Goal: Task Accomplishment & Management: Manage account settings

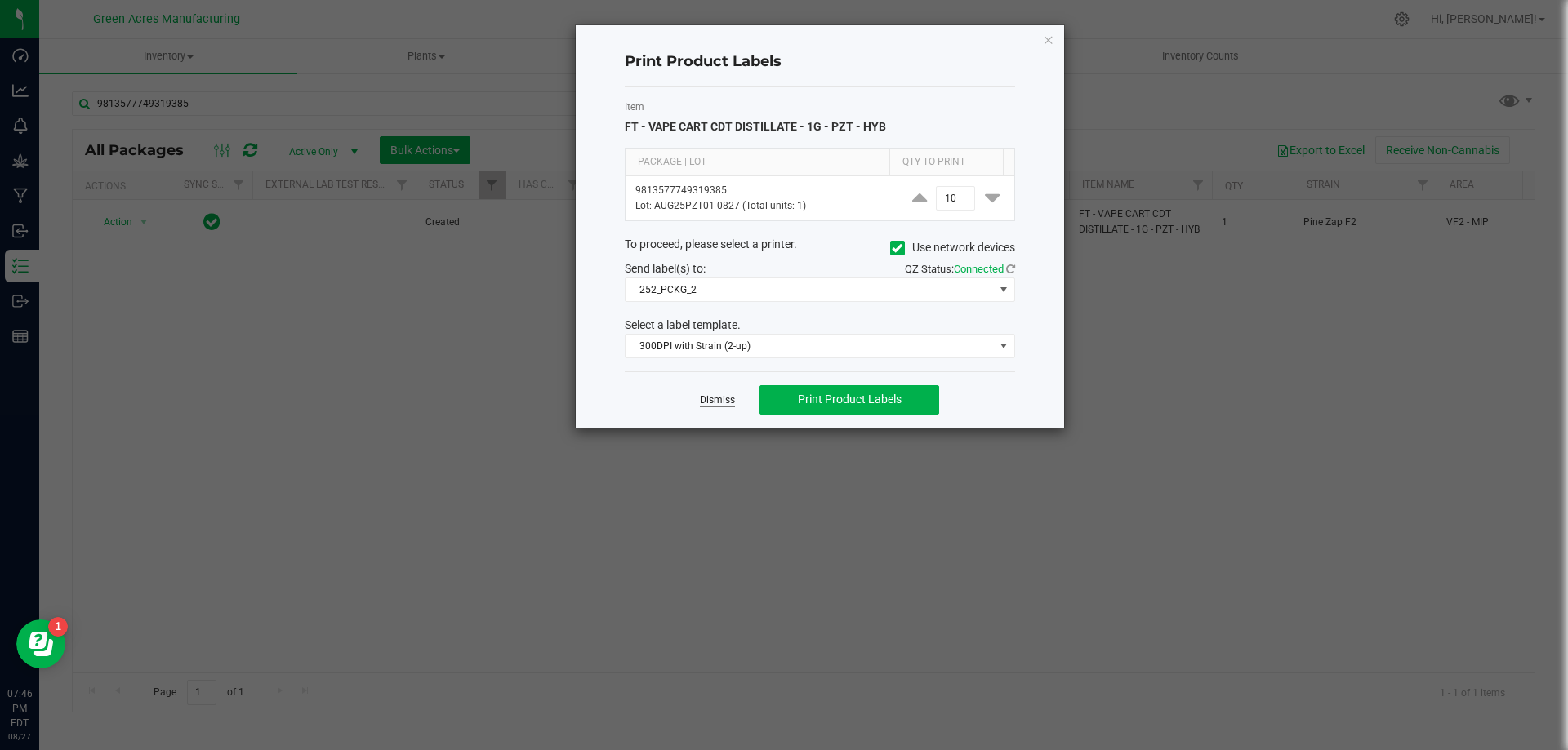
click at [730, 402] on link "Dismiss" at bounding box center [717, 400] width 35 height 14
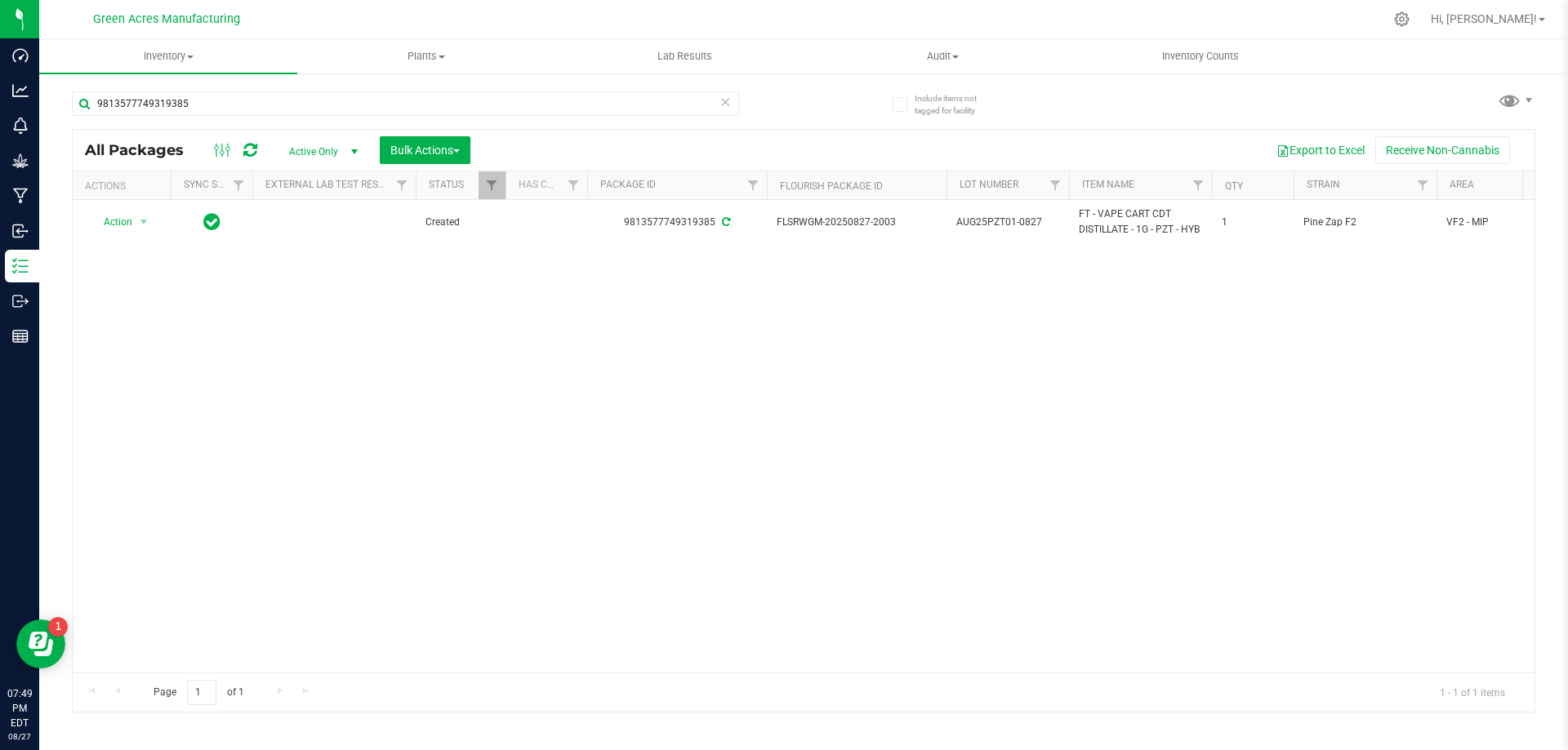
click at [140, 340] on div "Action Action Adjust qty Create package Edit attributes Global inventory Locate…" at bounding box center [803, 436] width 1461 height 473
click at [180, 53] on span "Inventory" at bounding box center [168, 56] width 258 height 15
click at [192, 193] on li "From bill of materials" at bounding box center [168, 197] width 258 height 20
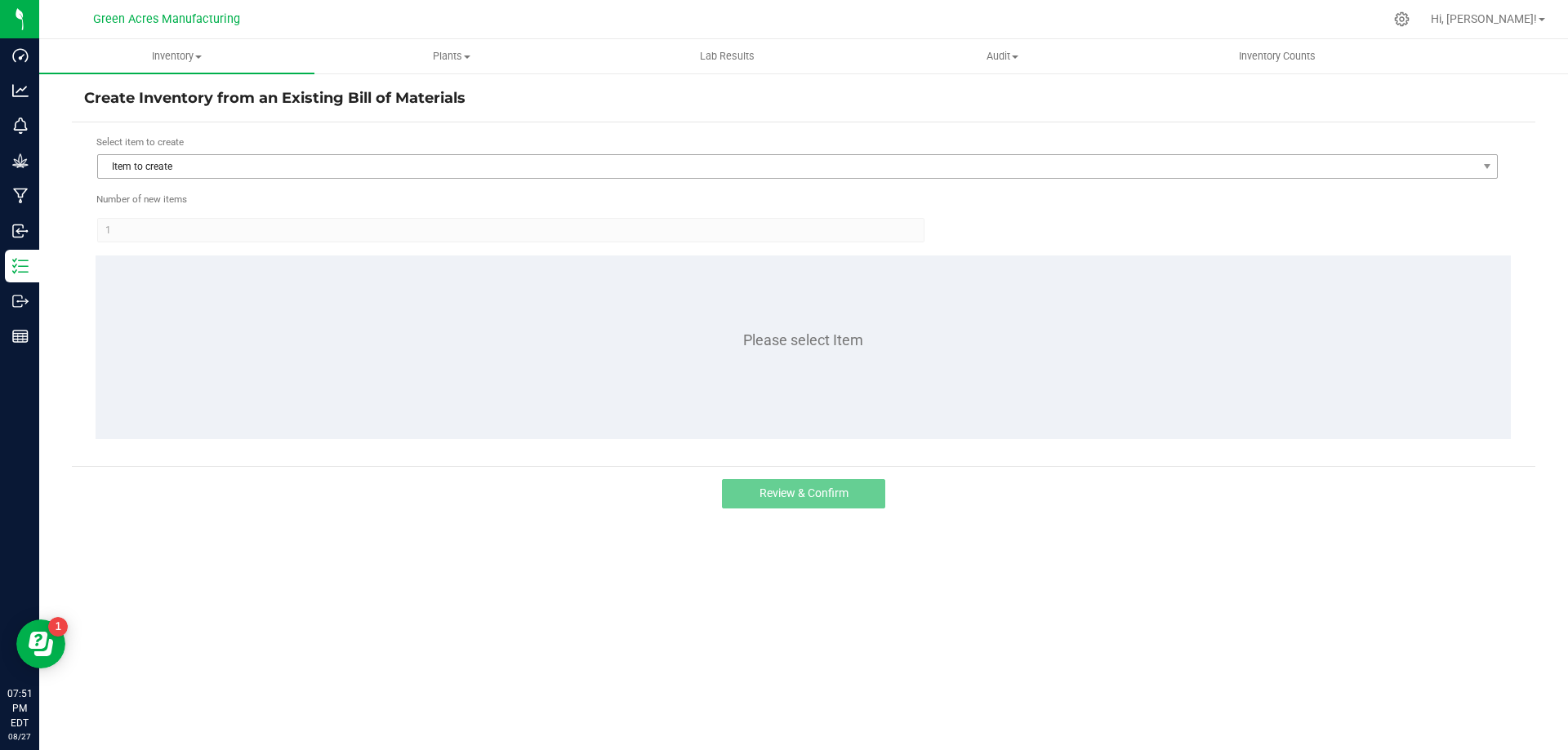
drag, startPoint x: 536, startPoint y: 186, endPoint x: 531, endPoint y: 167, distance: 19.6
click at [534, 186] on form "Select item to create Item to create Number of new items 1 Please select Item" at bounding box center [803, 295] width 1438 height 320
click at [533, 165] on span "Item to create" at bounding box center [787, 167] width 1378 height 23
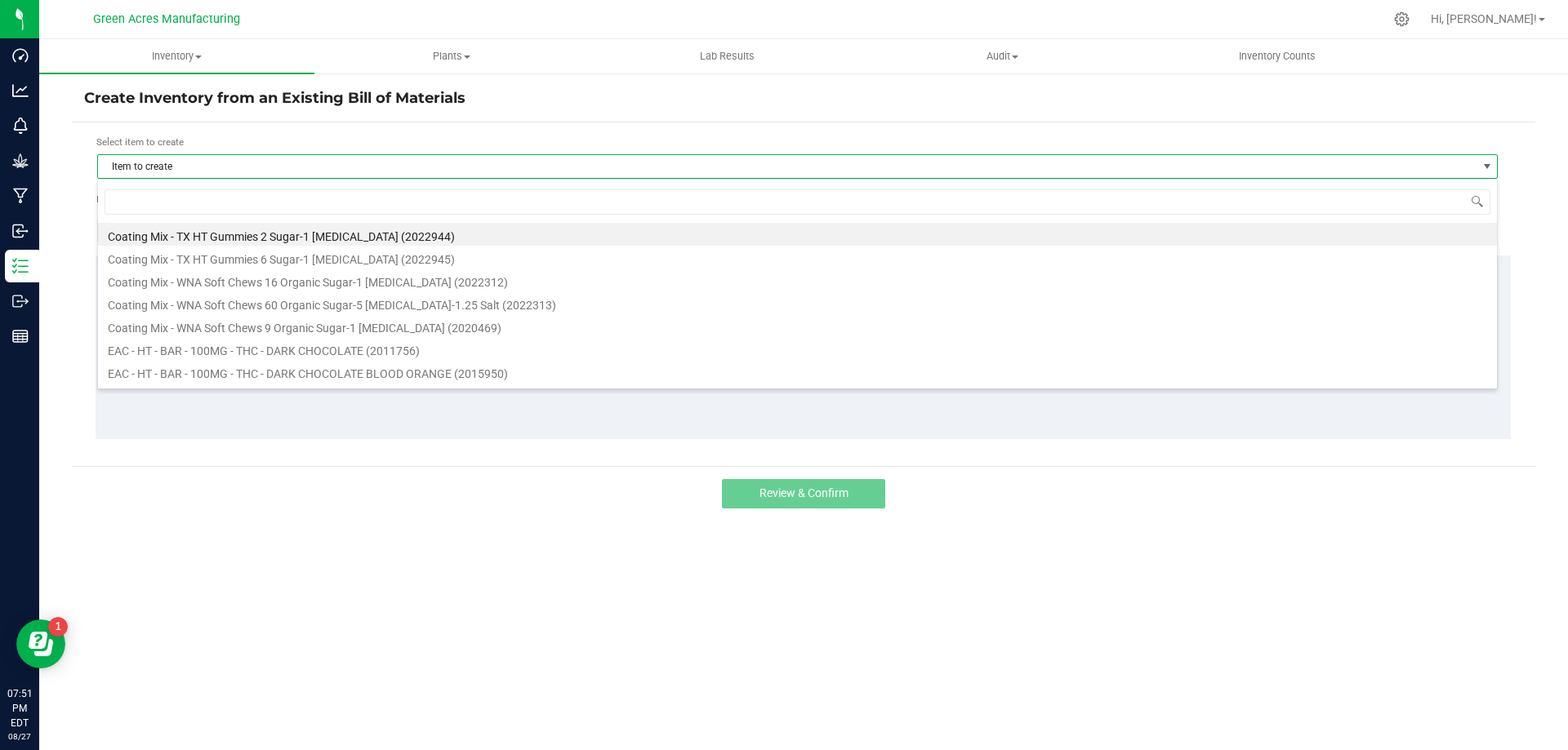
scroll to position [25, 1400]
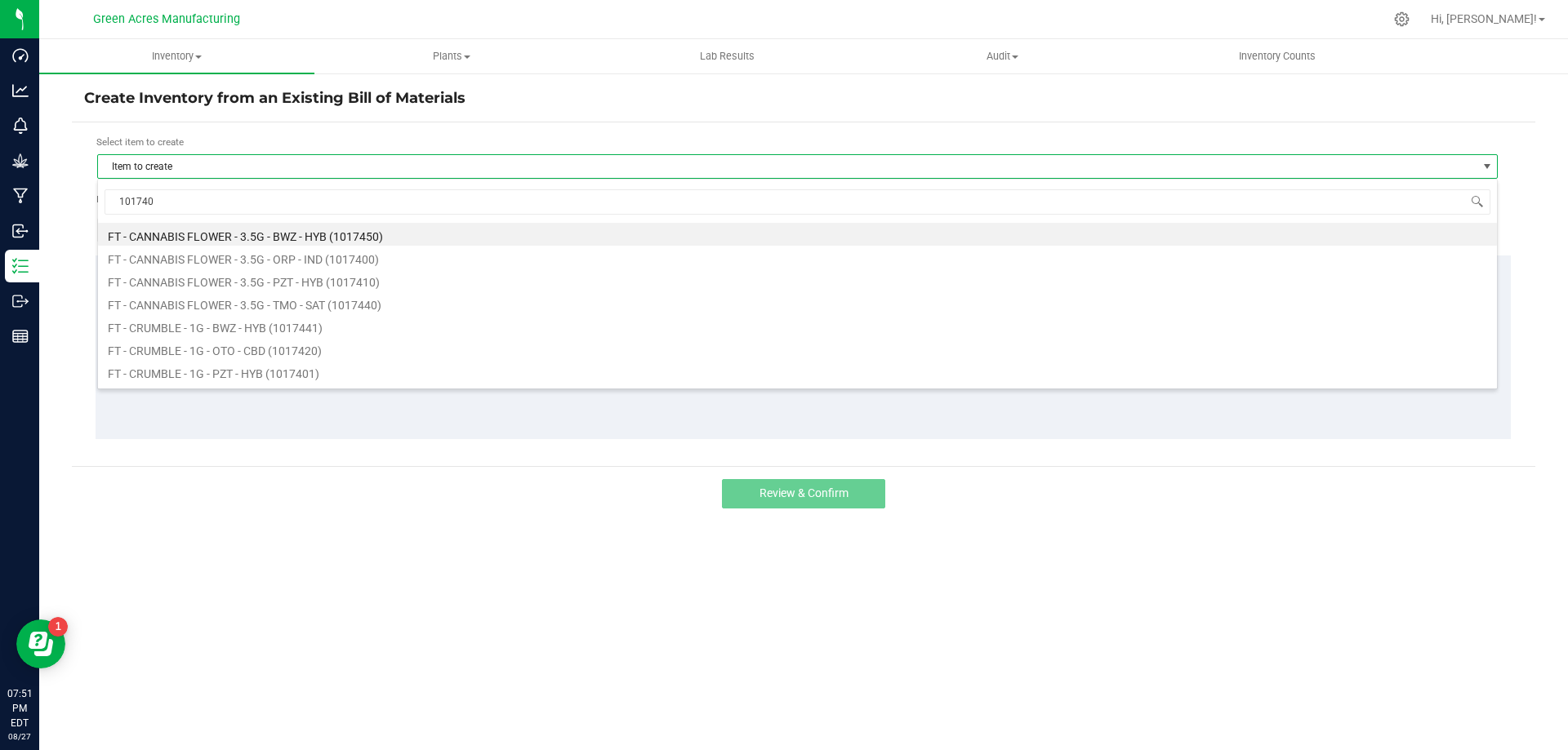
type input "1017409"
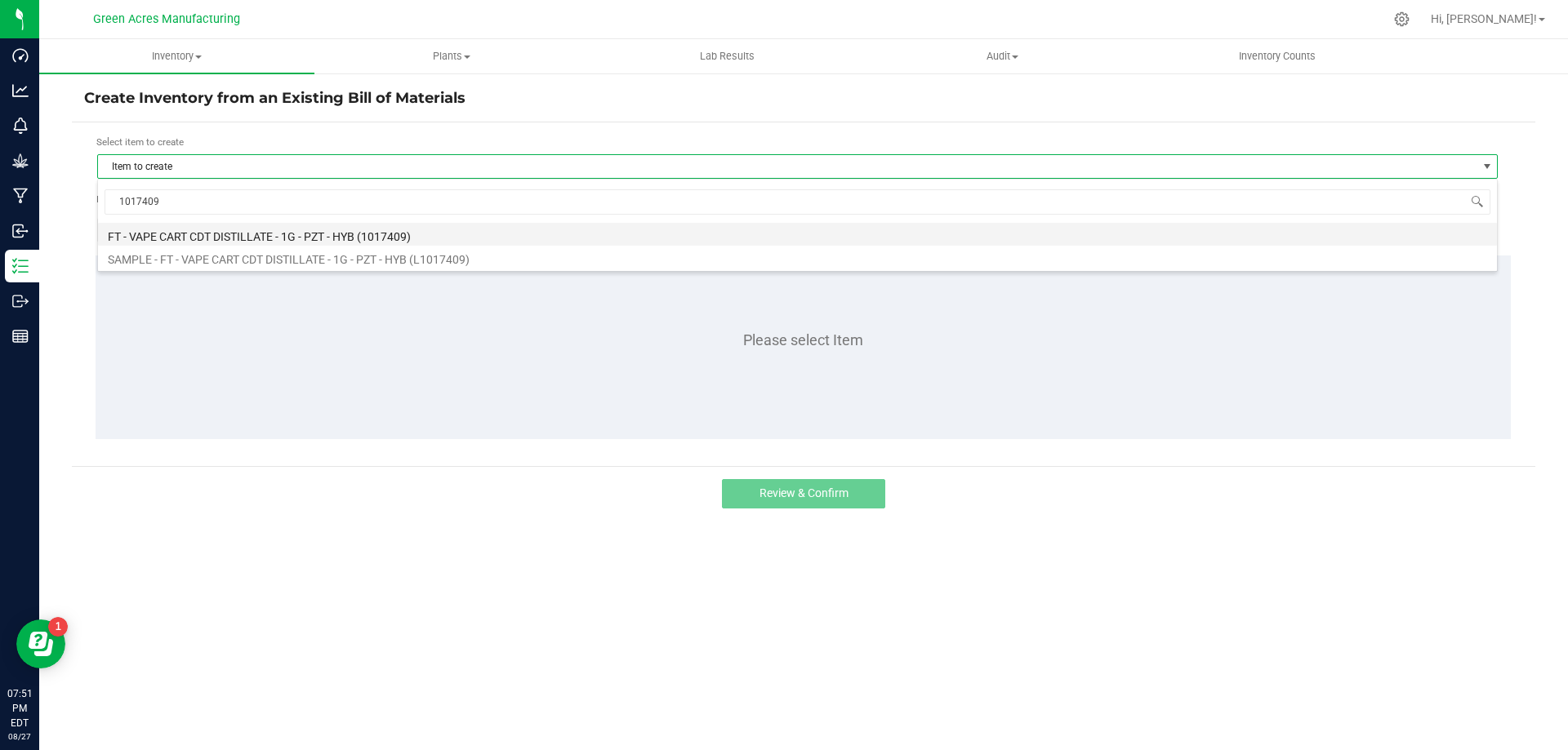
click at [313, 237] on li "FT - VAPE CART CDT DISTILLATE - 1G - PZT - HYB (1017409)" at bounding box center [797, 234] width 1399 height 23
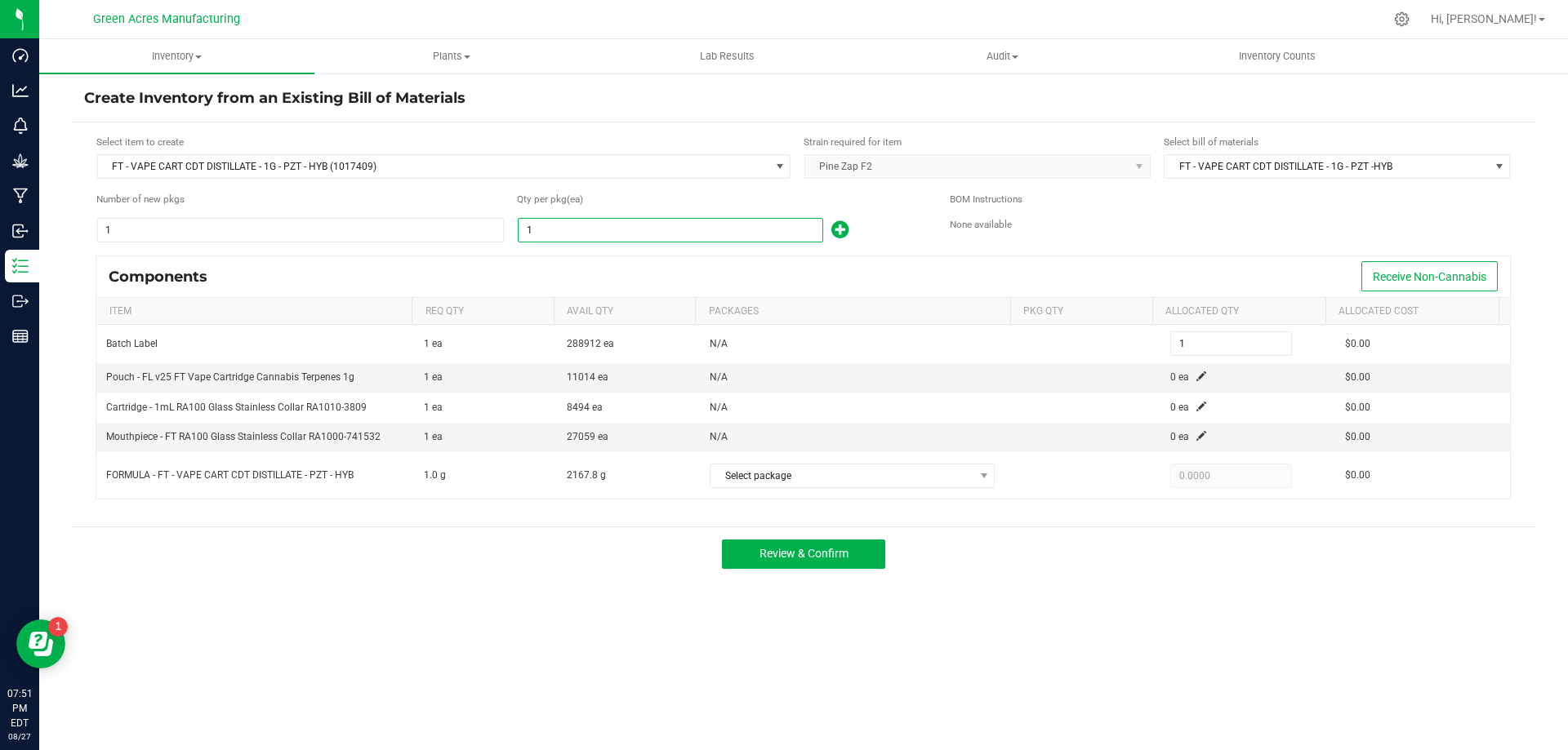
click at [804, 229] on input "1" at bounding box center [670, 230] width 304 height 23
type input "2"
type input "20"
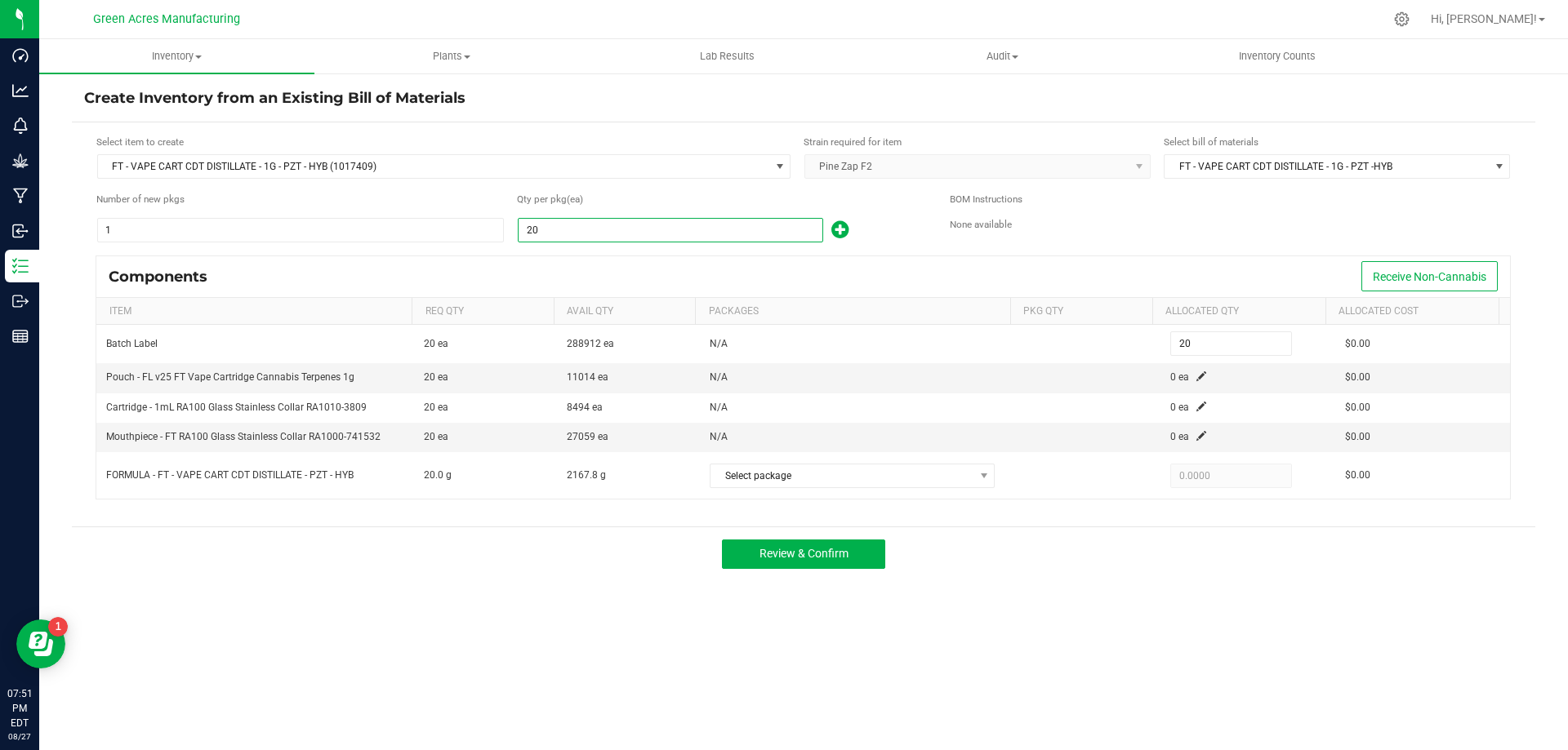
type input "209"
type input "2096"
type input "2,096"
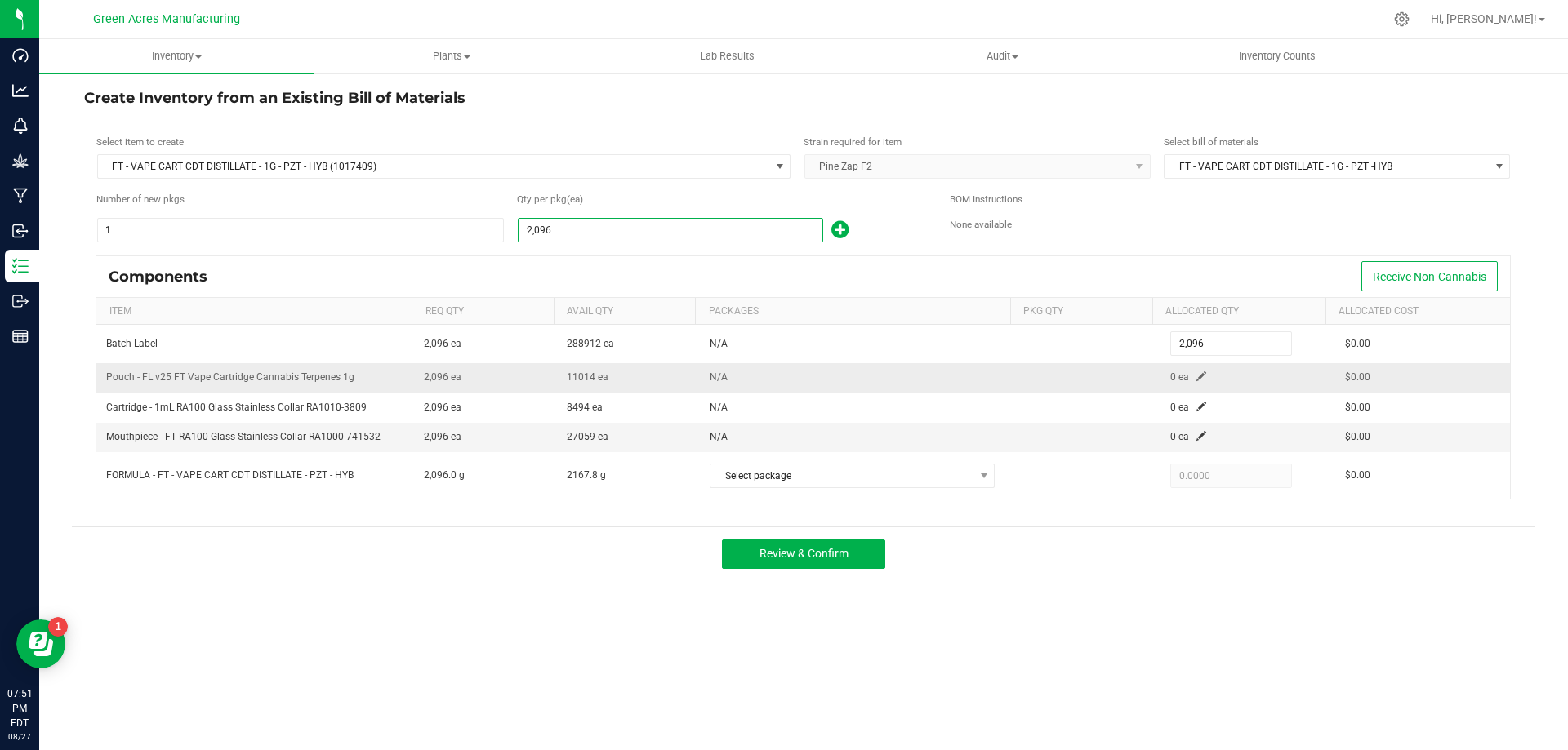
click at [1196, 377] on span at bounding box center [1200, 375] width 9 height 9
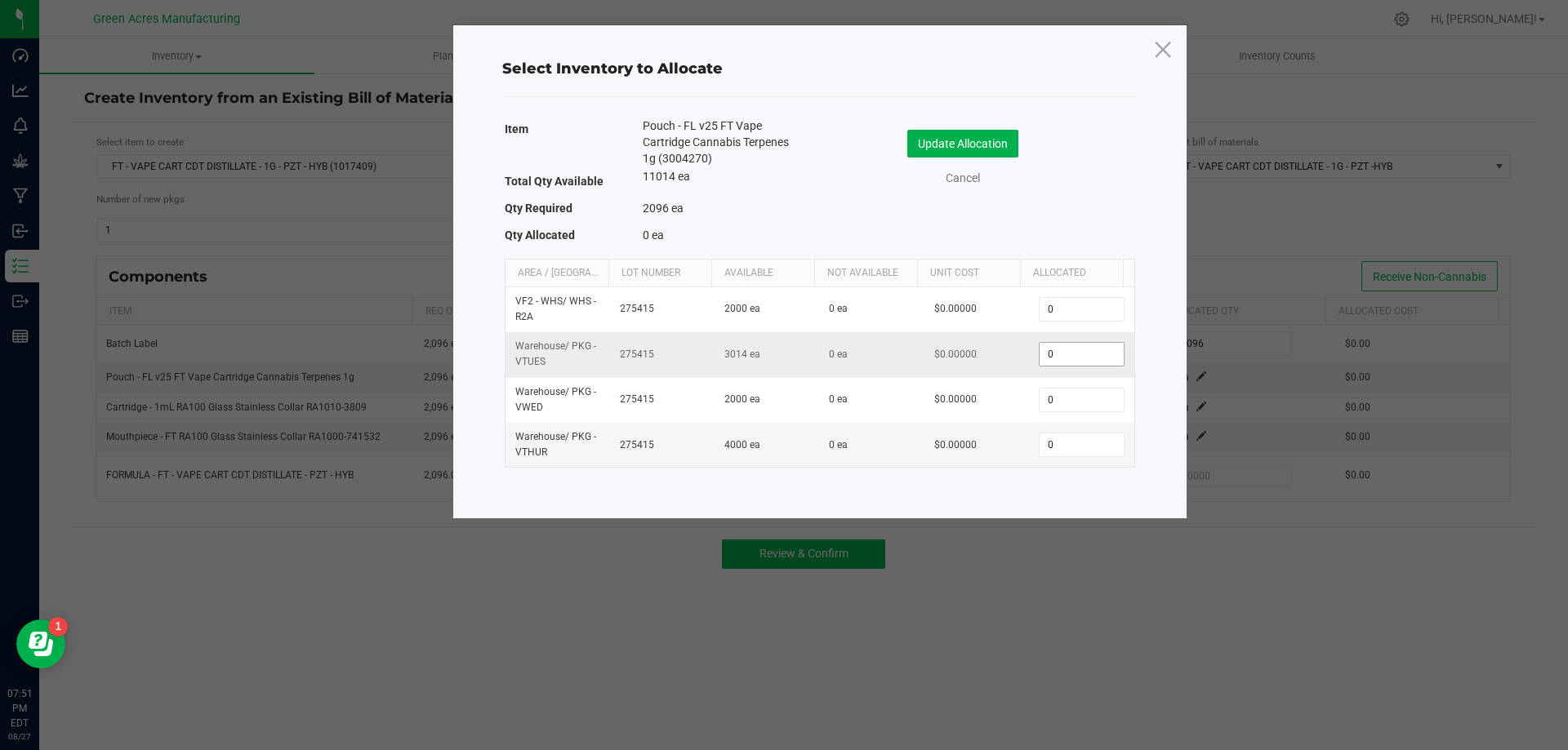
click at [1089, 351] on input "0" at bounding box center [1081, 354] width 83 height 23
type input "2,096"
click at [1003, 145] on button "Update Allocation" at bounding box center [962, 143] width 111 height 27
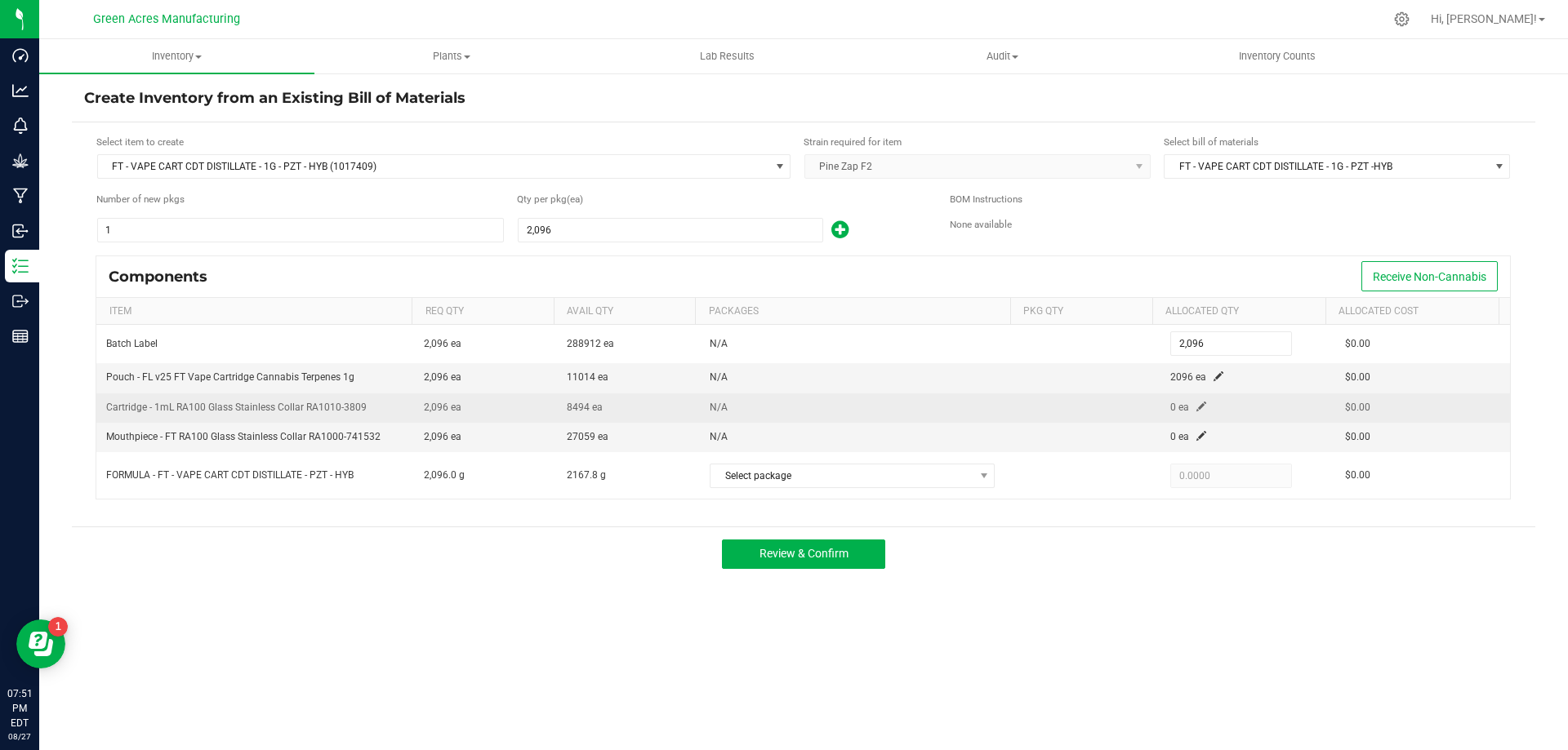
click at [1196, 407] on span at bounding box center [1200, 406] width 9 height 9
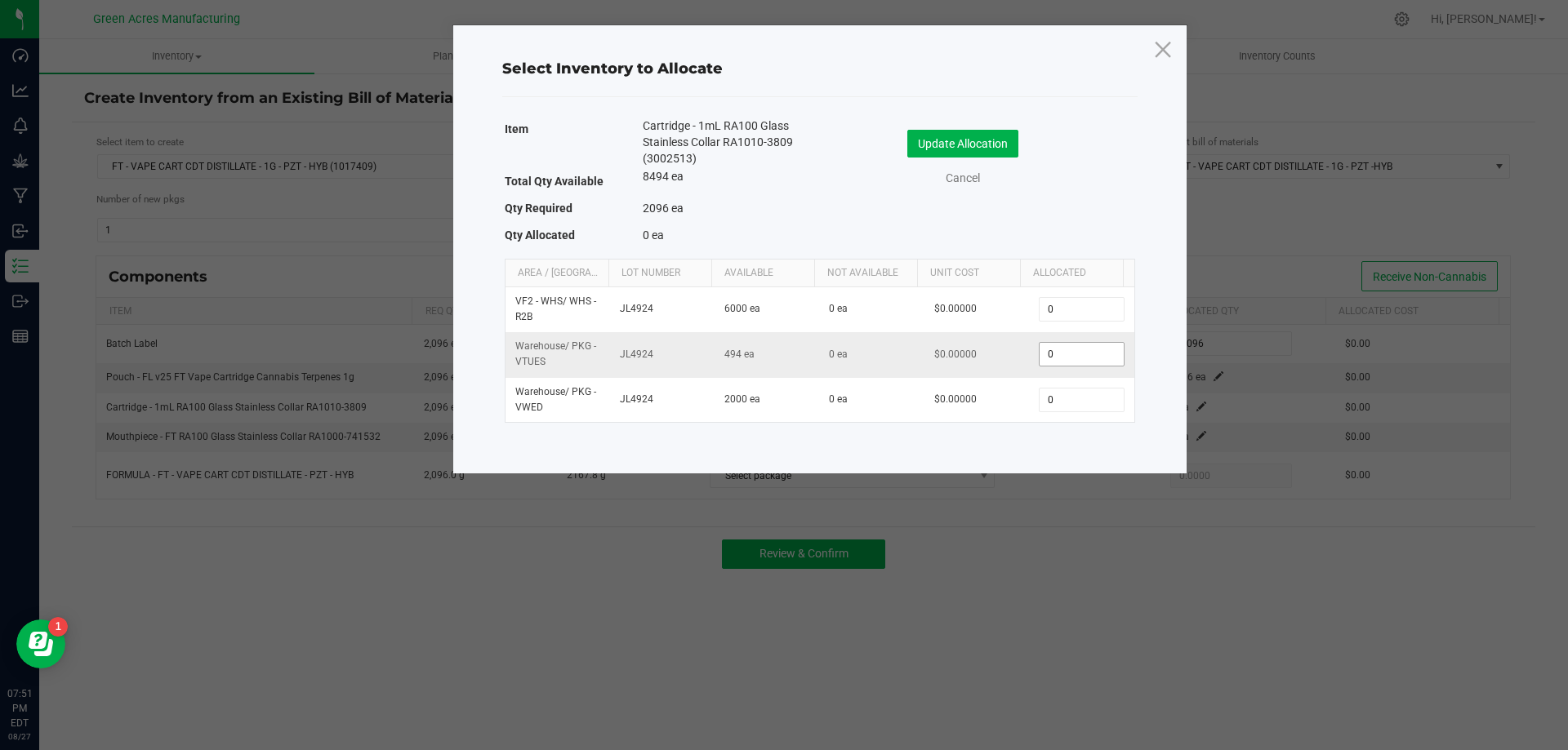
click at [1094, 353] on input "0" at bounding box center [1081, 354] width 83 height 23
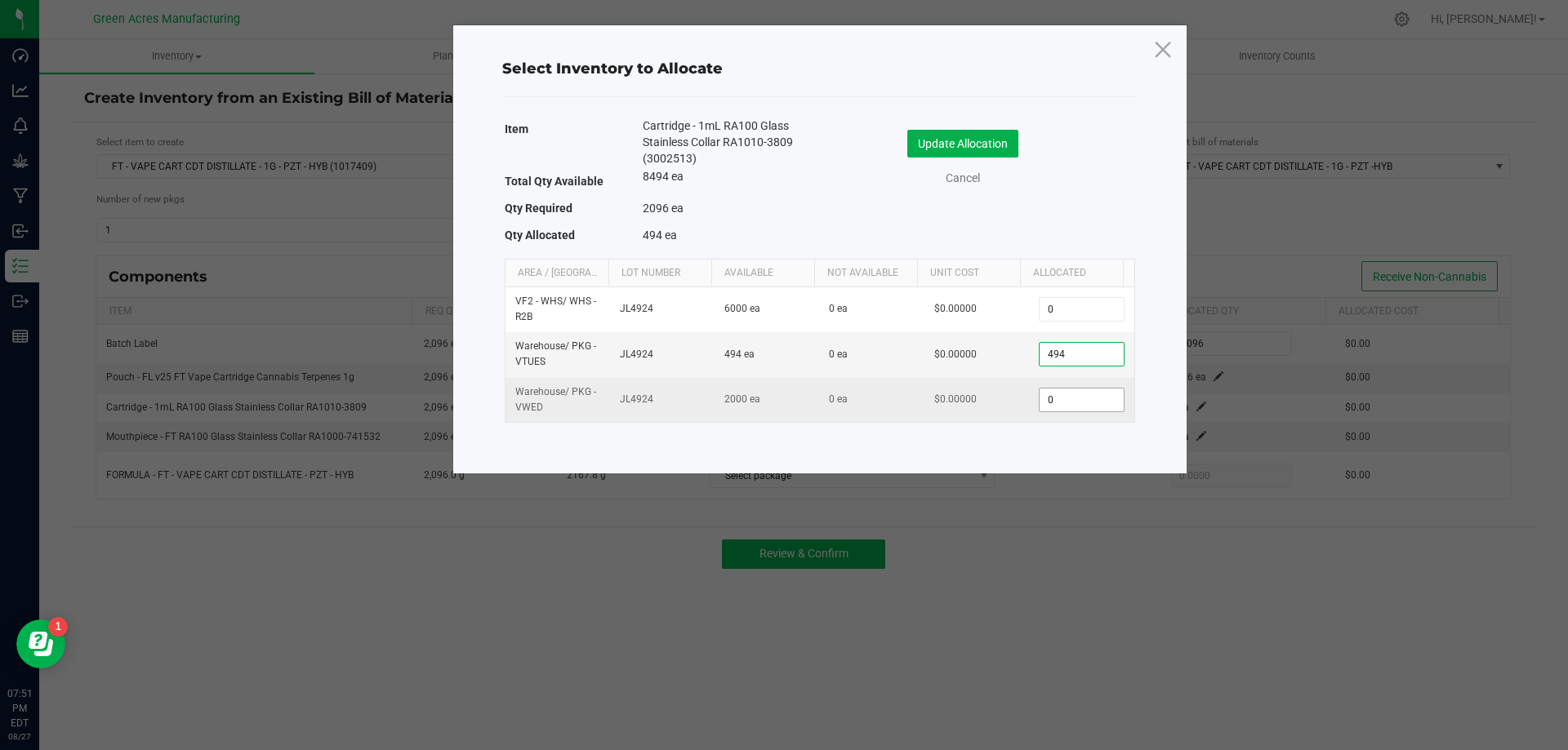
type input "494"
click at [1095, 388] on input "0" at bounding box center [1081, 399] width 83 height 23
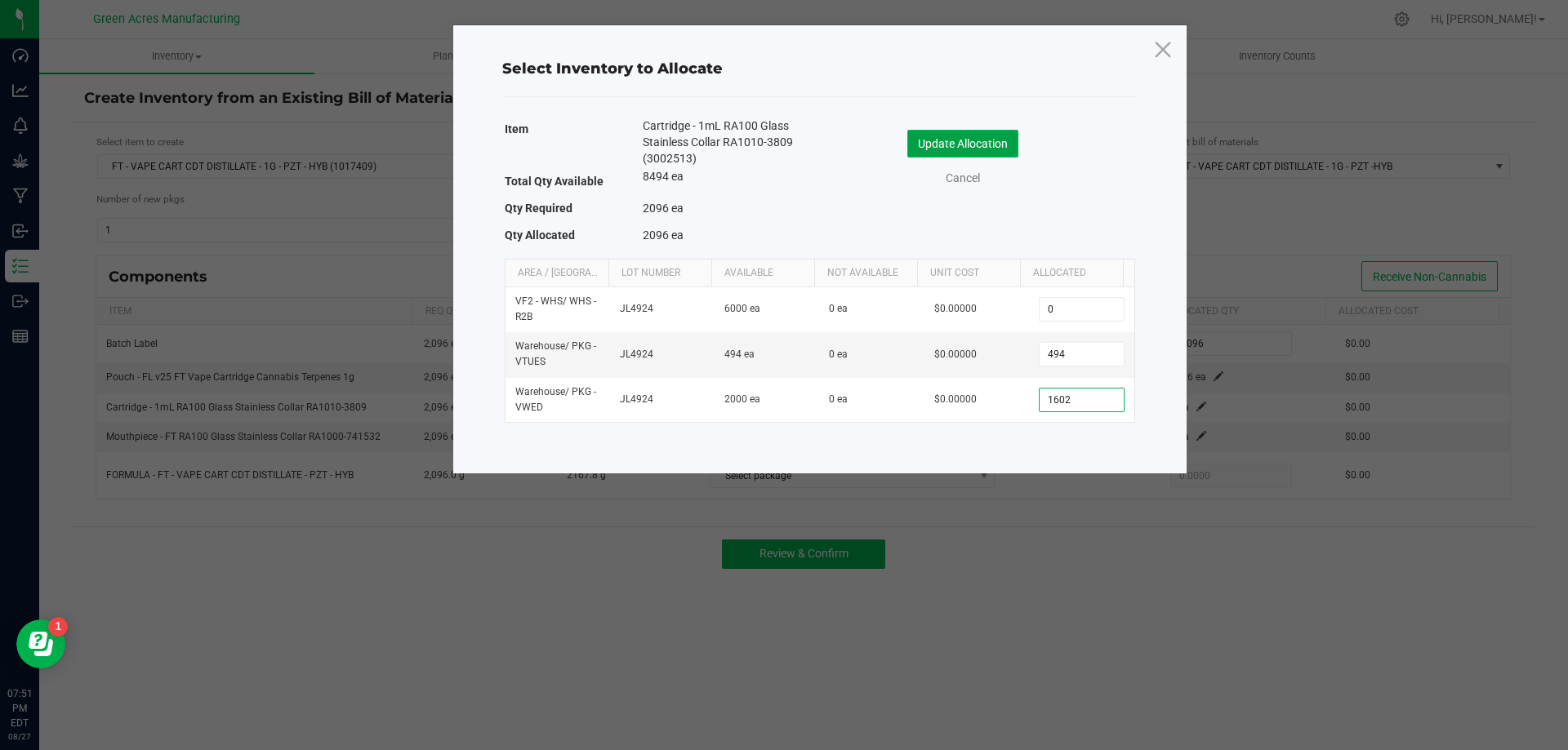
type input "1,602"
click at [1015, 139] on button "Update Allocation" at bounding box center [962, 143] width 111 height 27
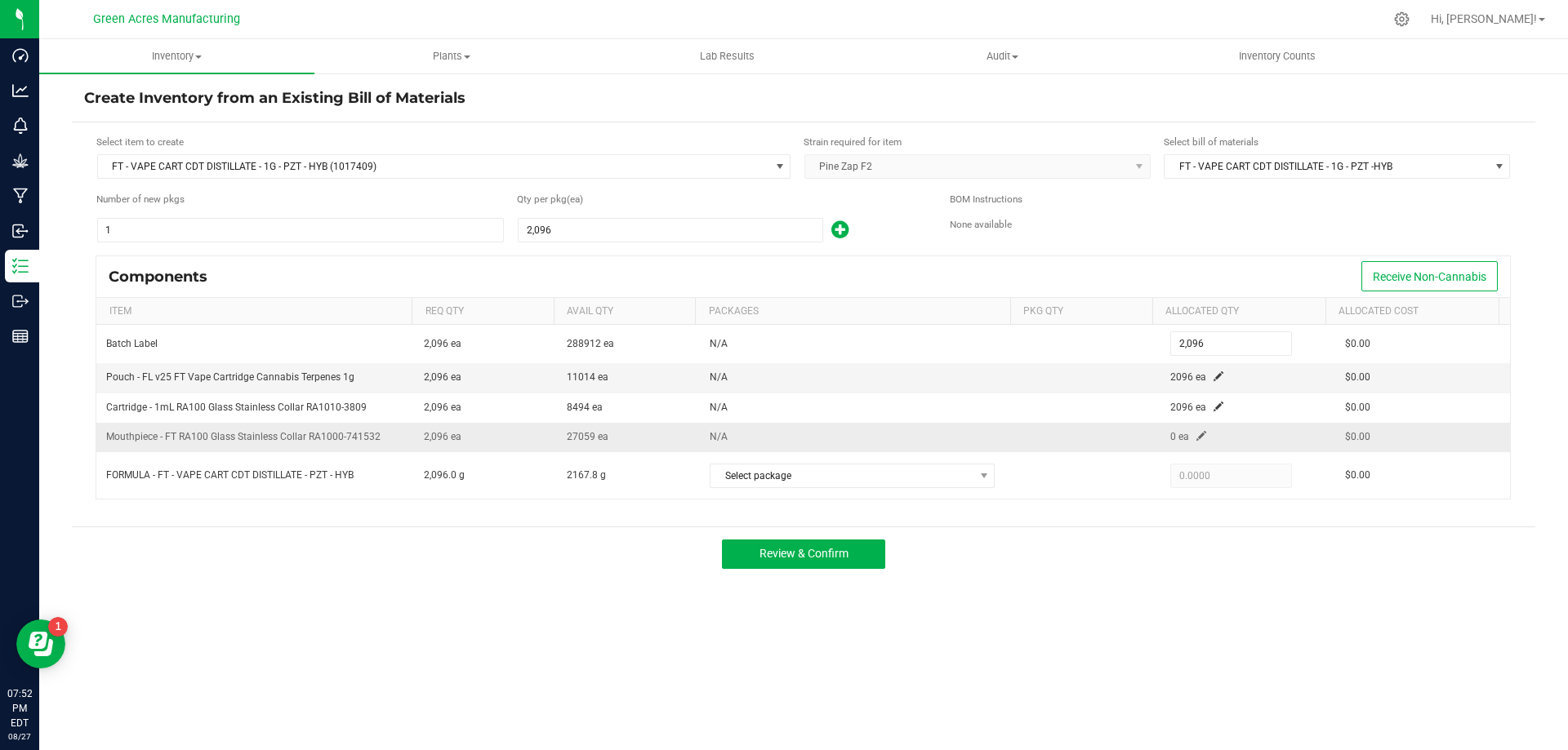
click at [1195, 443] on td "0 ea" at bounding box center [1247, 437] width 174 height 29
click at [1192, 427] on td "0 ea" at bounding box center [1247, 437] width 174 height 29
click at [1196, 433] on span at bounding box center [1200, 436] width 9 height 9
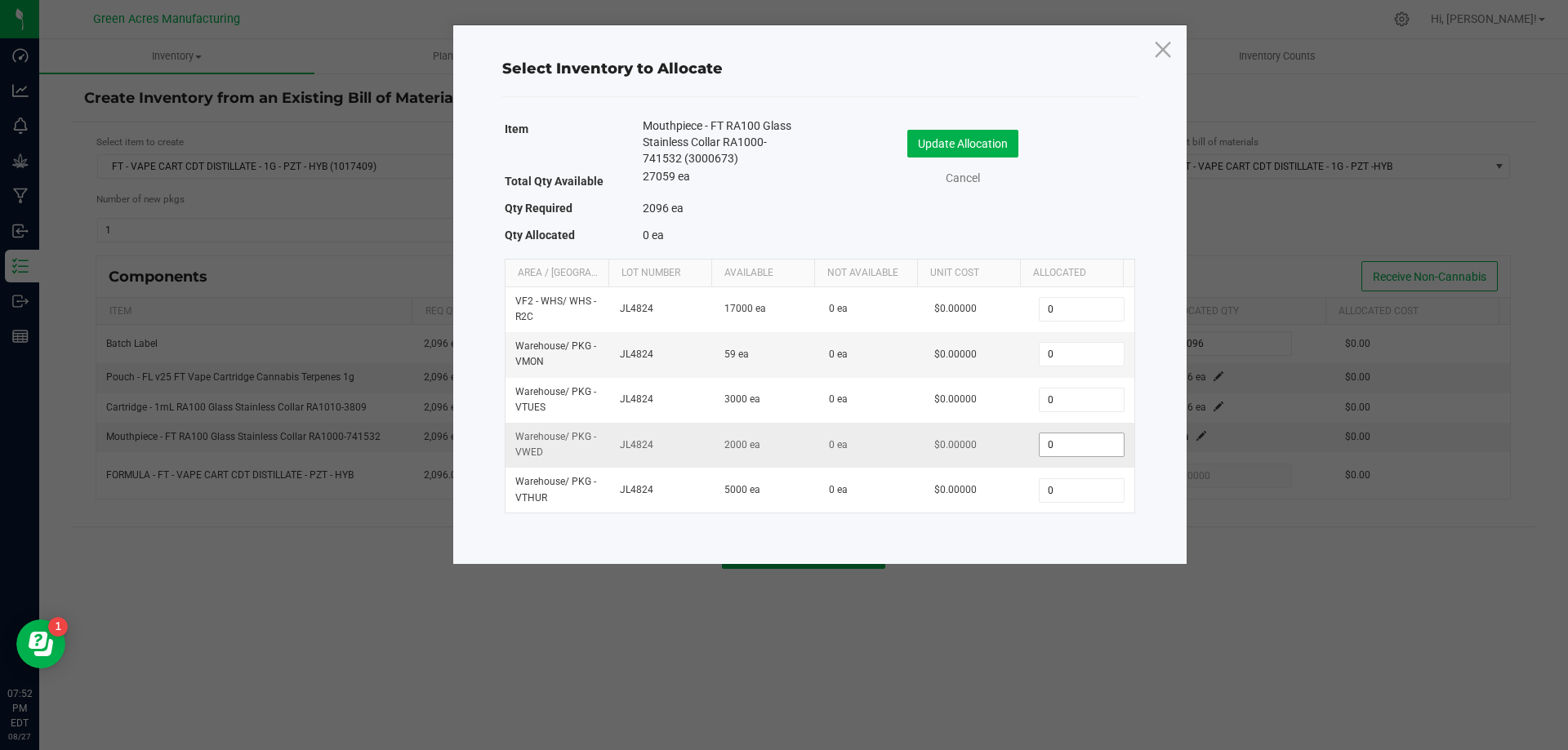
click at [1079, 448] on input "0" at bounding box center [1081, 445] width 83 height 23
type input "2,000"
click at [1071, 359] on input "0" at bounding box center [1081, 354] width 83 height 23
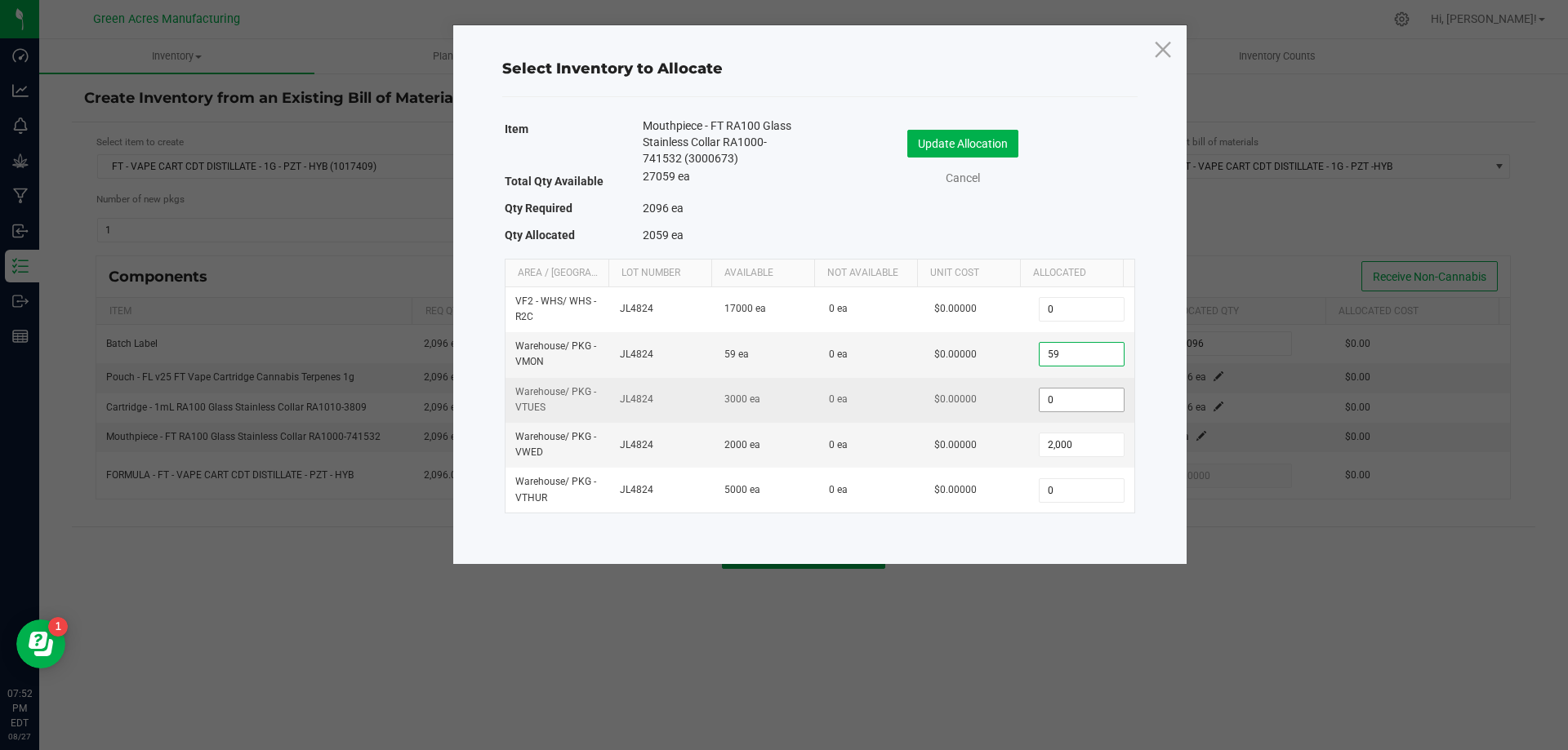
type input "59"
click at [1063, 401] on input "0" at bounding box center [1081, 399] width 83 height 23
type input "38"
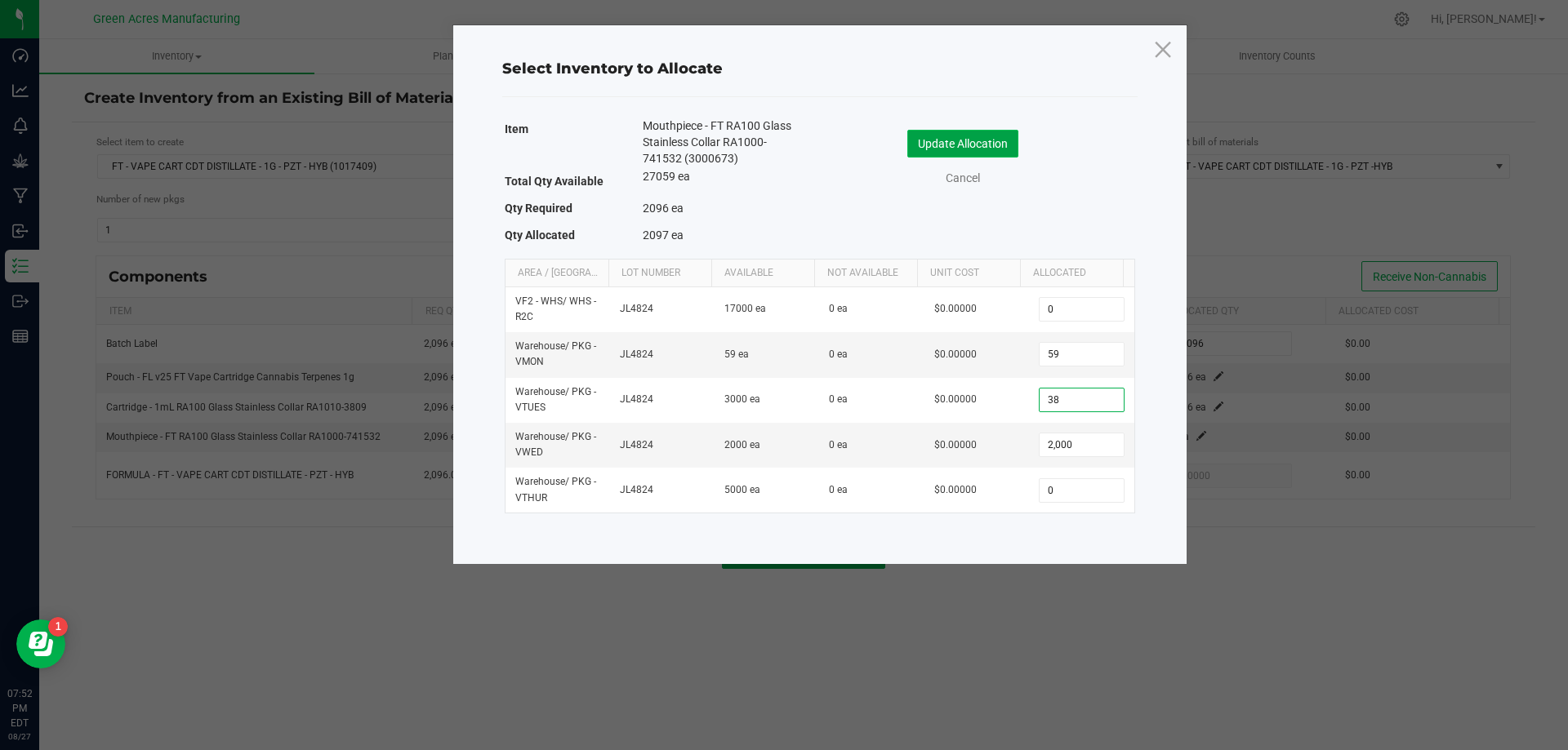
click at [975, 148] on button "Update Allocation" at bounding box center [962, 143] width 111 height 27
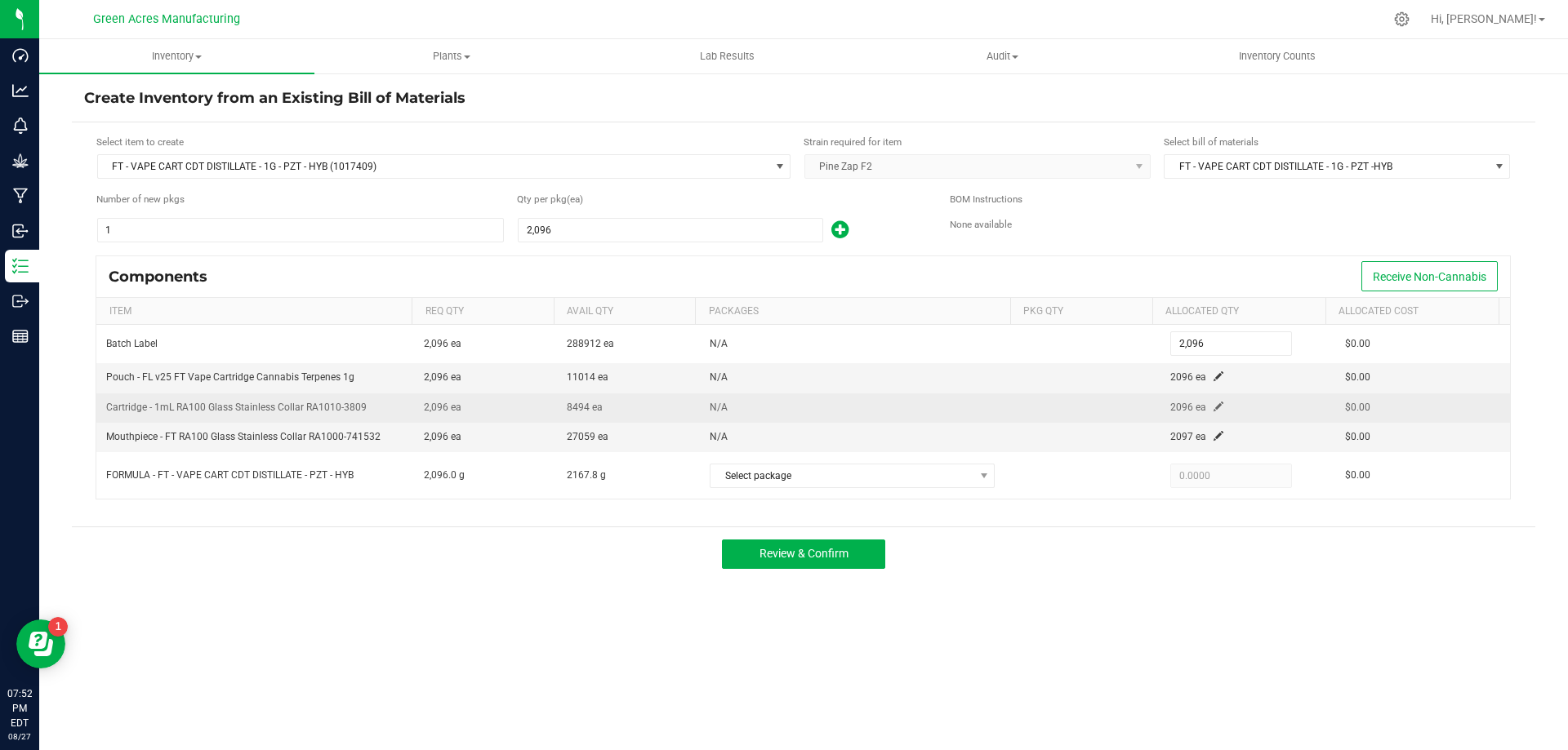
click at [1213, 402] on span at bounding box center [1217, 406] width 9 height 9
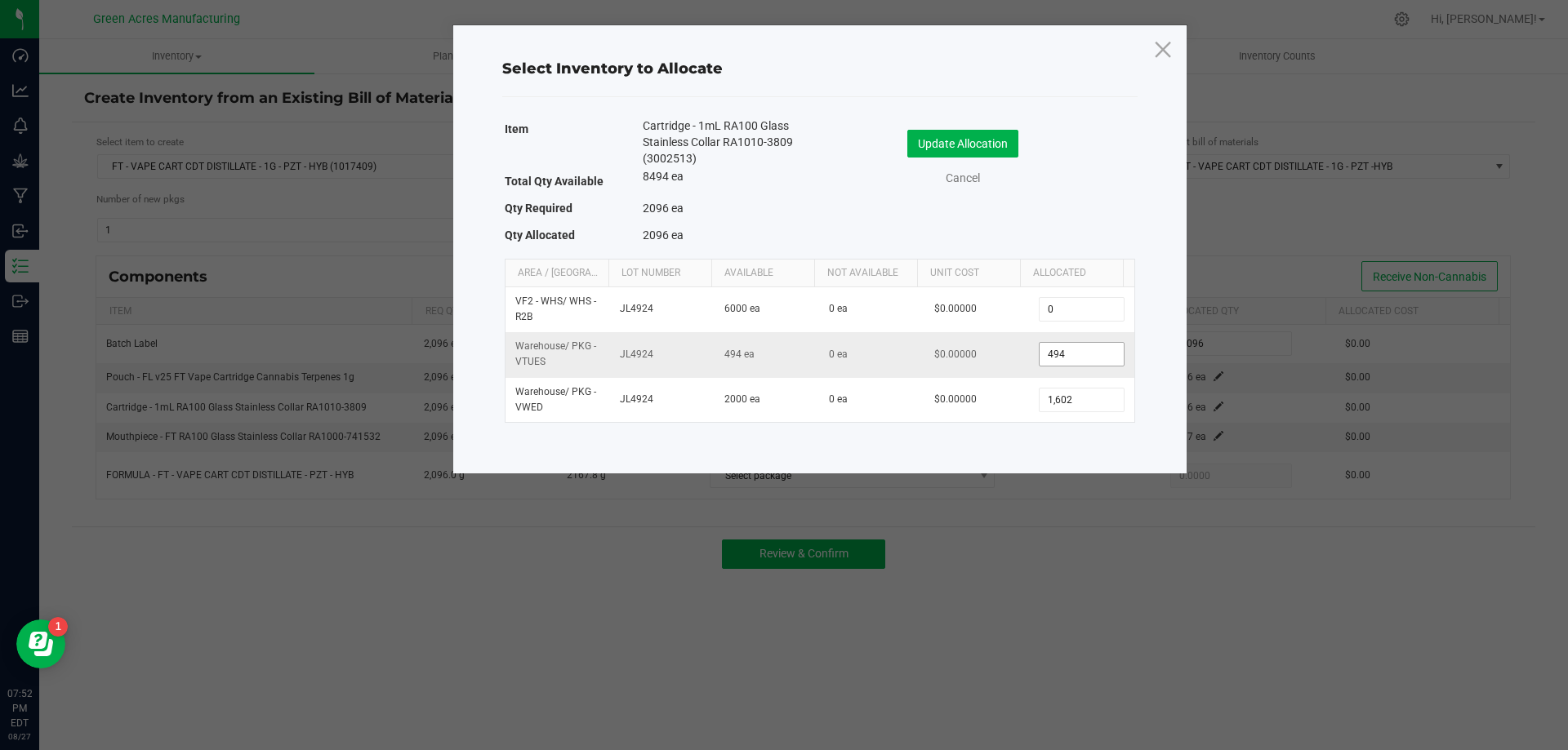
click at [1052, 353] on input "494" at bounding box center [1081, 354] width 83 height 23
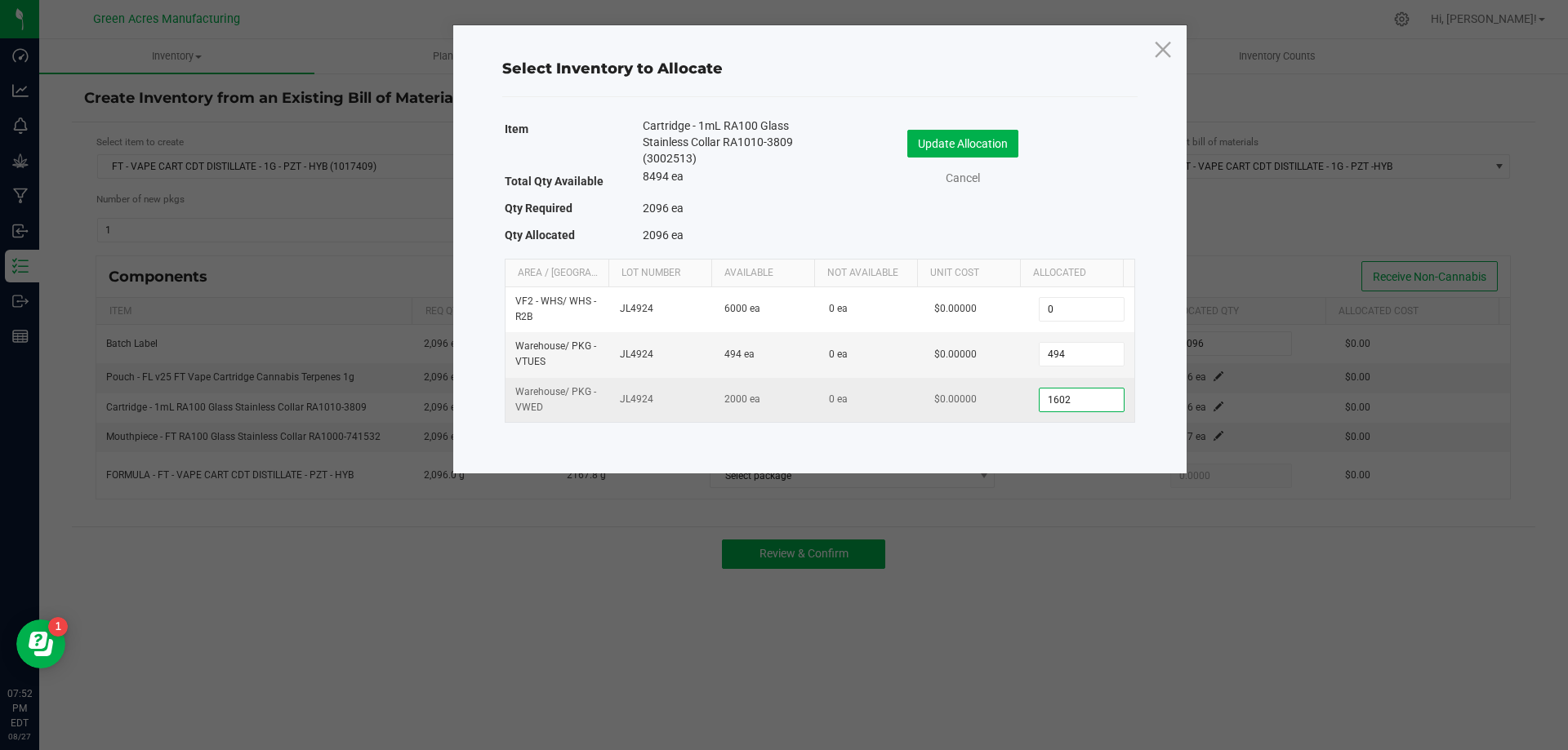
click at [1060, 401] on input "1602" at bounding box center [1081, 399] width 83 height 23
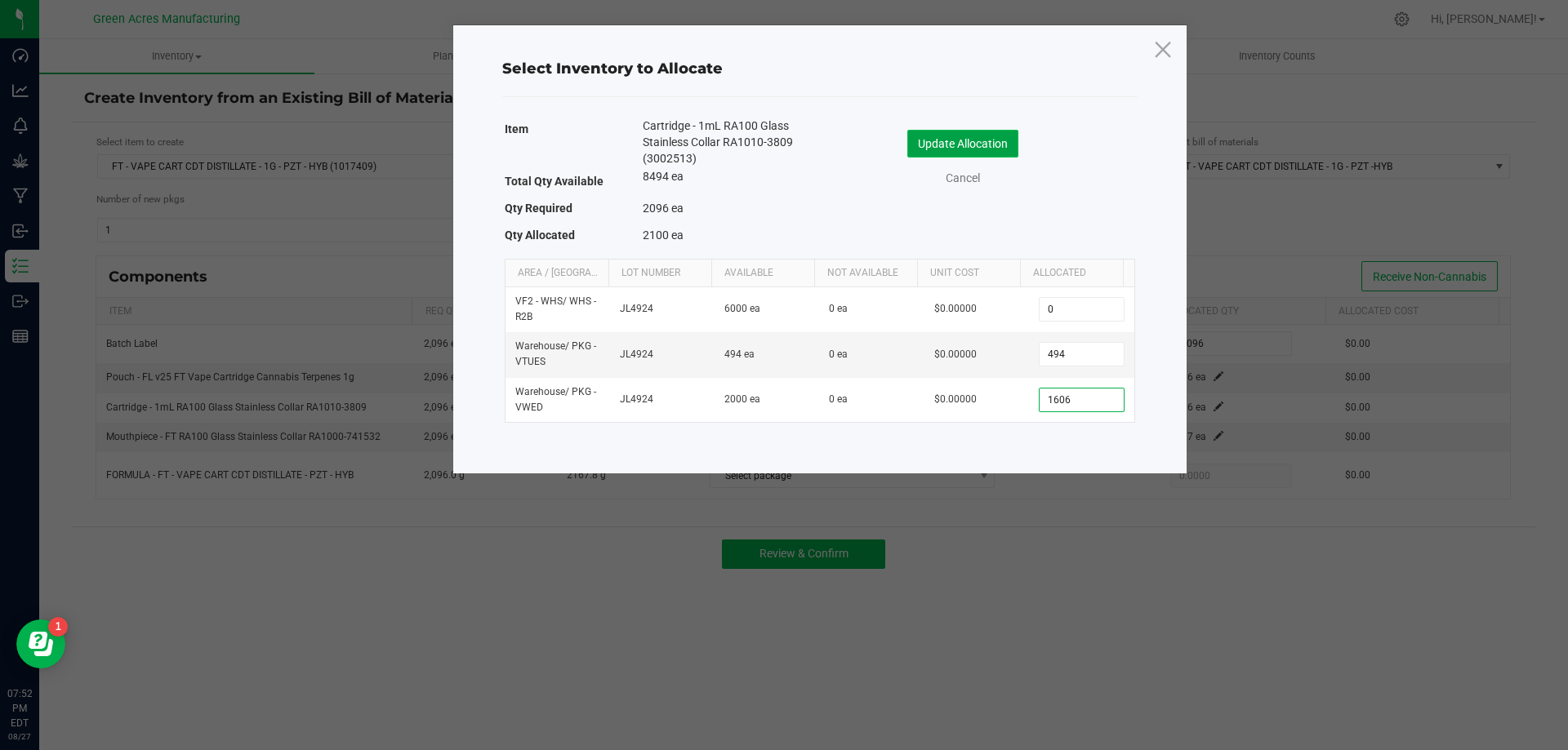
type input "1,606"
click at [998, 147] on button "Update Allocation" at bounding box center [962, 143] width 111 height 27
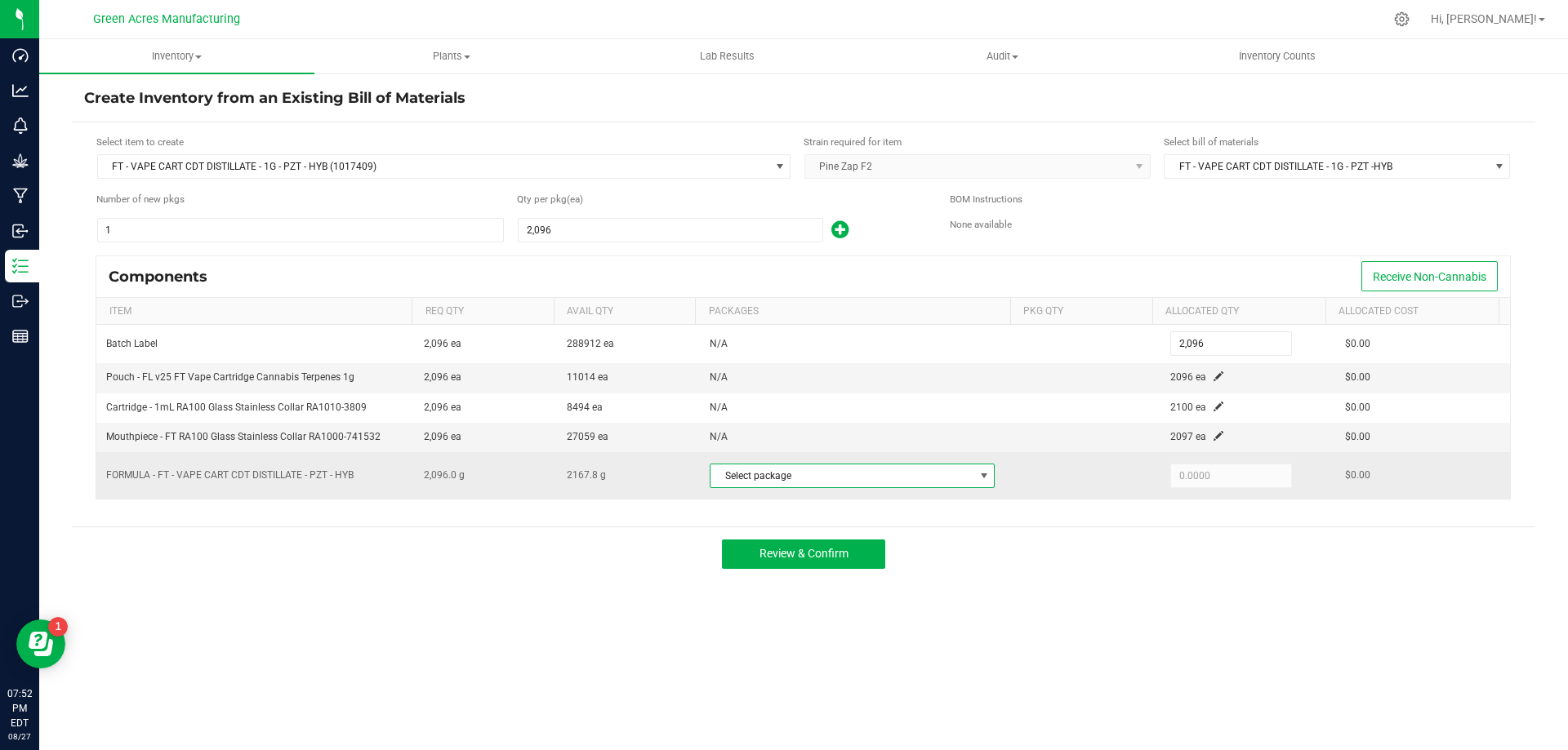
click at [960, 473] on span "Select package" at bounding box center [842, 476] width 263 height 23
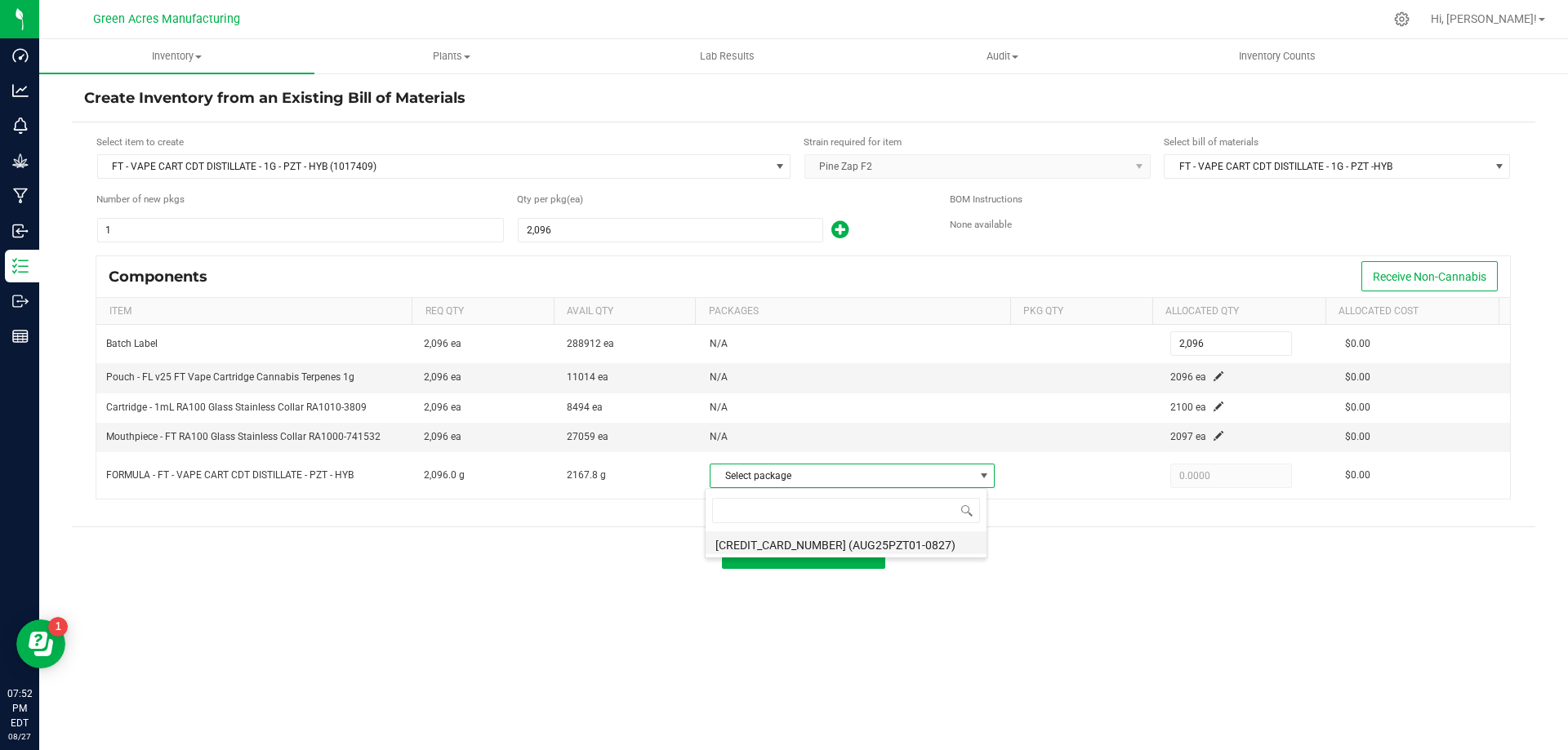
scroll to position [25, 282]
click at [943, 553] on li "[CREDIT_CARD_NUMBER] (AUG25PZT01-0827)" at bounding box center [845, 543] width 281 height 23
type input "2,096.0000"
click at [1092, 587] on div "Inventory All packages All inventory Waste log Create inventory Plants All plan…" at bounding box center [803, 395] width 1528 height 711
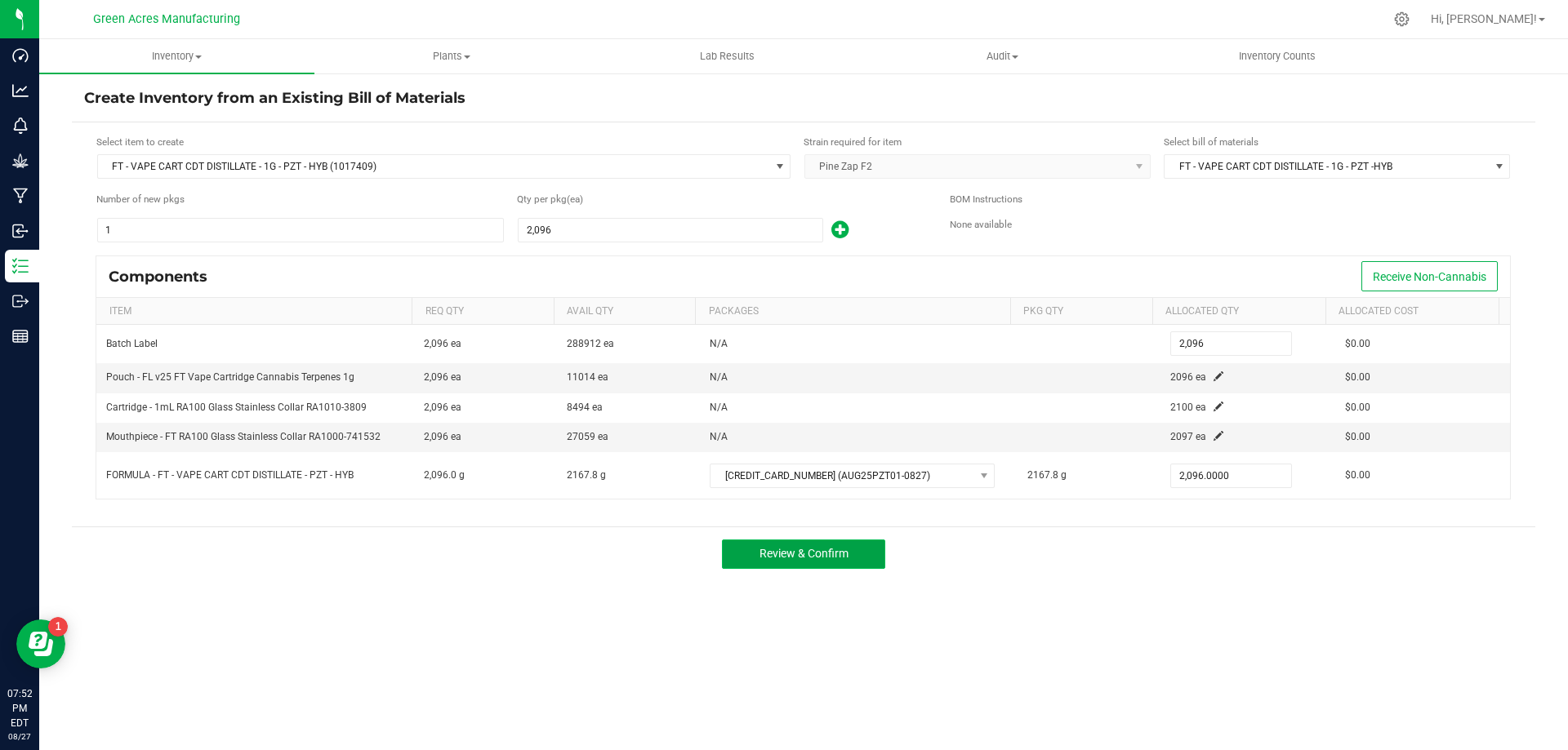
click at [863, 559] on button "Review & Confirm" at bounding box center [803, 554] width 163 height 29
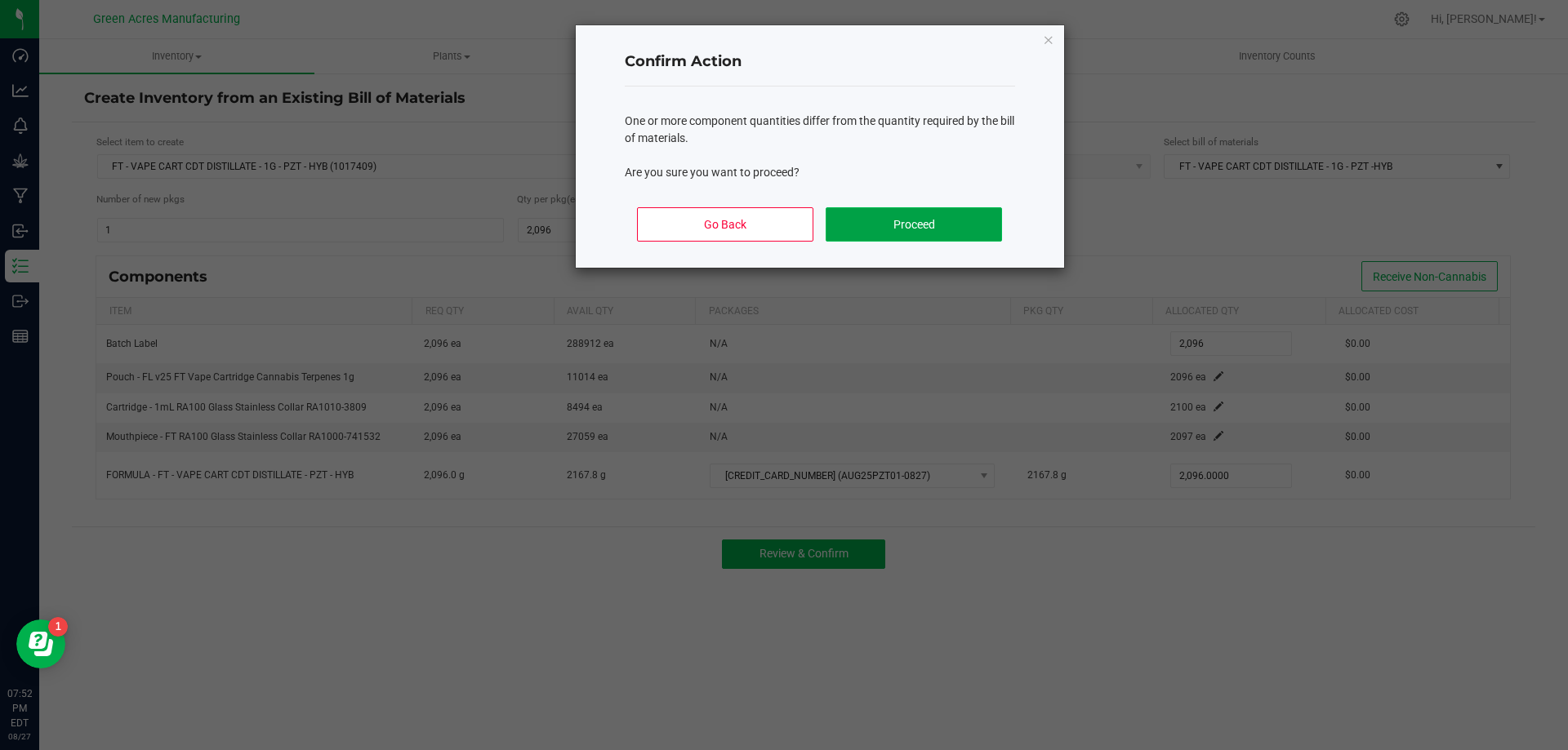
click at [909, 212] on button "Proceed" at bounding box center [913, 224] width 175 height 34
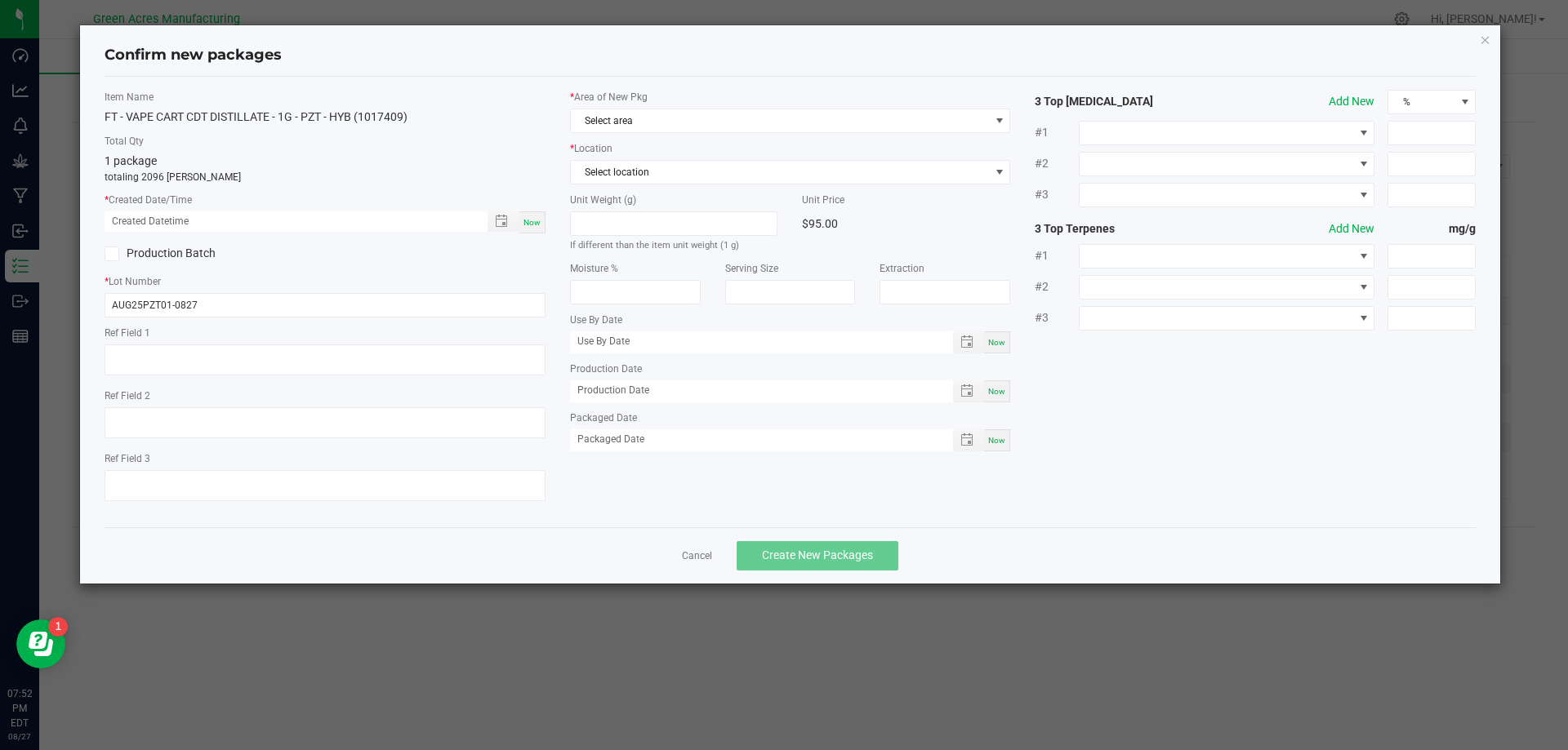
click at [532, 223] on span "Now" at bounding box center [532, 223] width 17 height 9
type input "[DATE] 07:52 PM"
click at [619, 115] on span "Select area" at bounding box center [780, 120] width 419 height 23
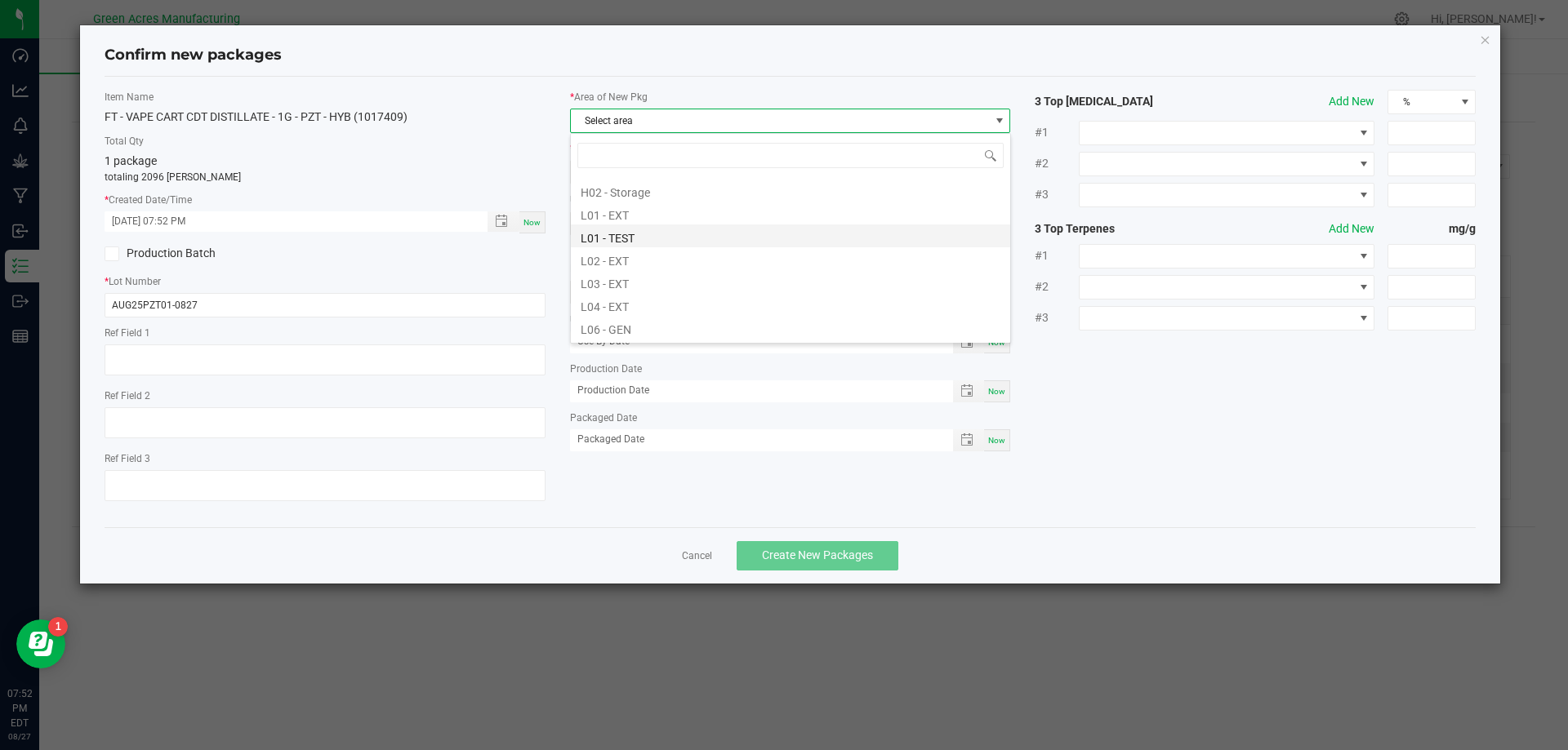
scroll to position [490, 0]
click at [661, 179] on li "Pantry / Secured Vault" at bounding box center [790, 178] width 439 height 23
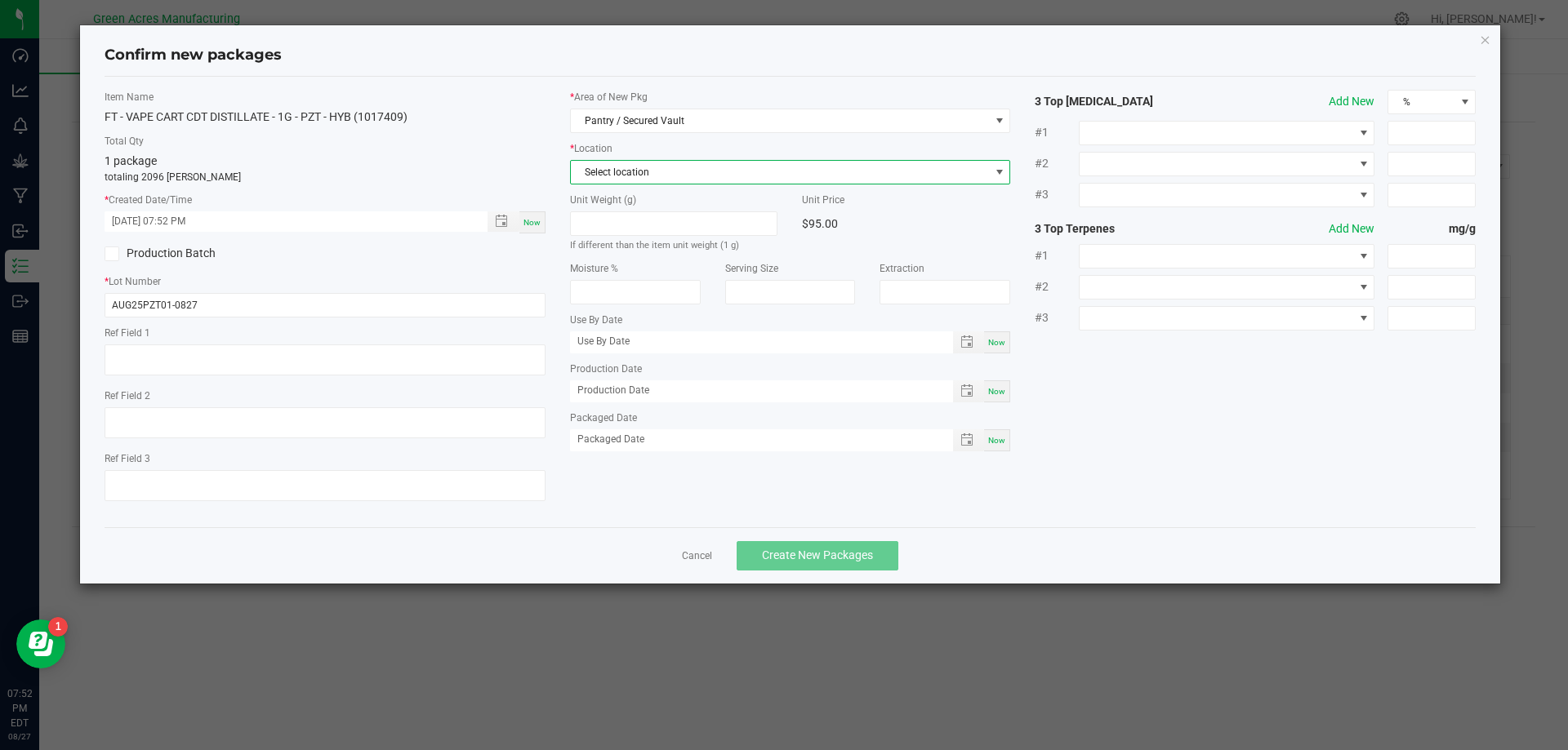
click at [661, 175] on span "Select location" at bounding box center [780, 172] width 419 height 23
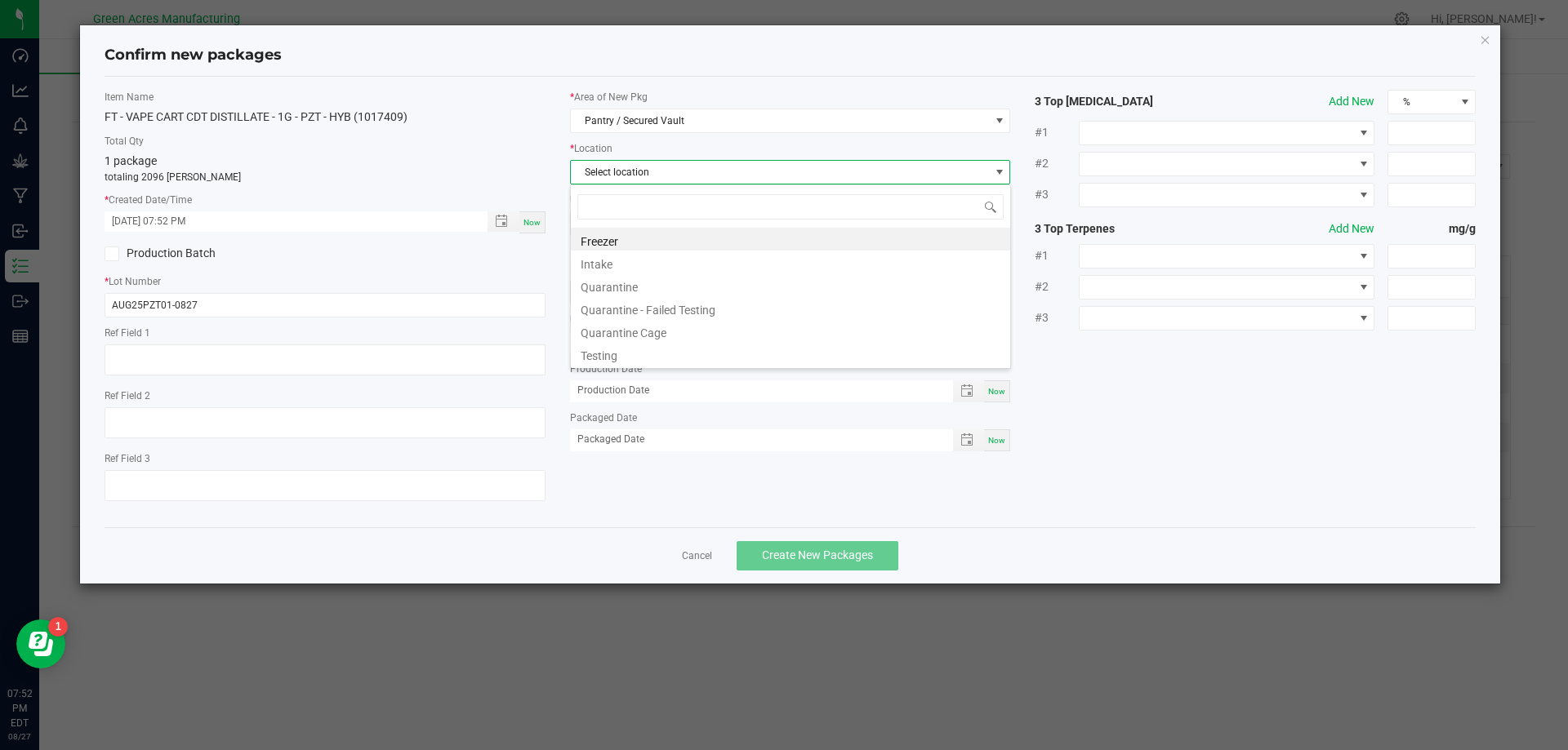
scroll to position [25, 441]
click at [649, 256] on li "Intake" at bounding box center [790, 262] width 439 height 23
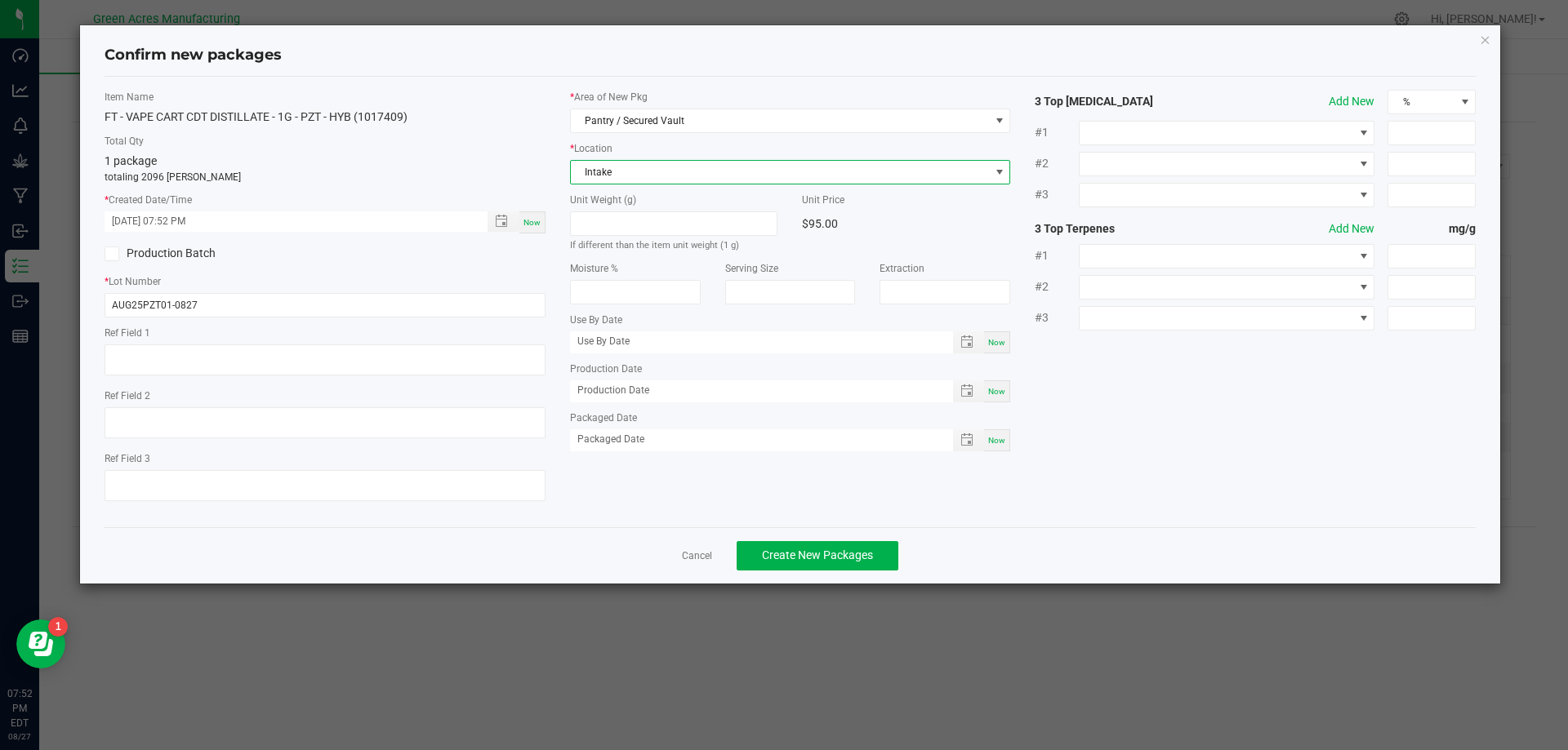
click at [479, 276] on label "* Lot Number" at bounding box center [325, 281] width 441 height 15
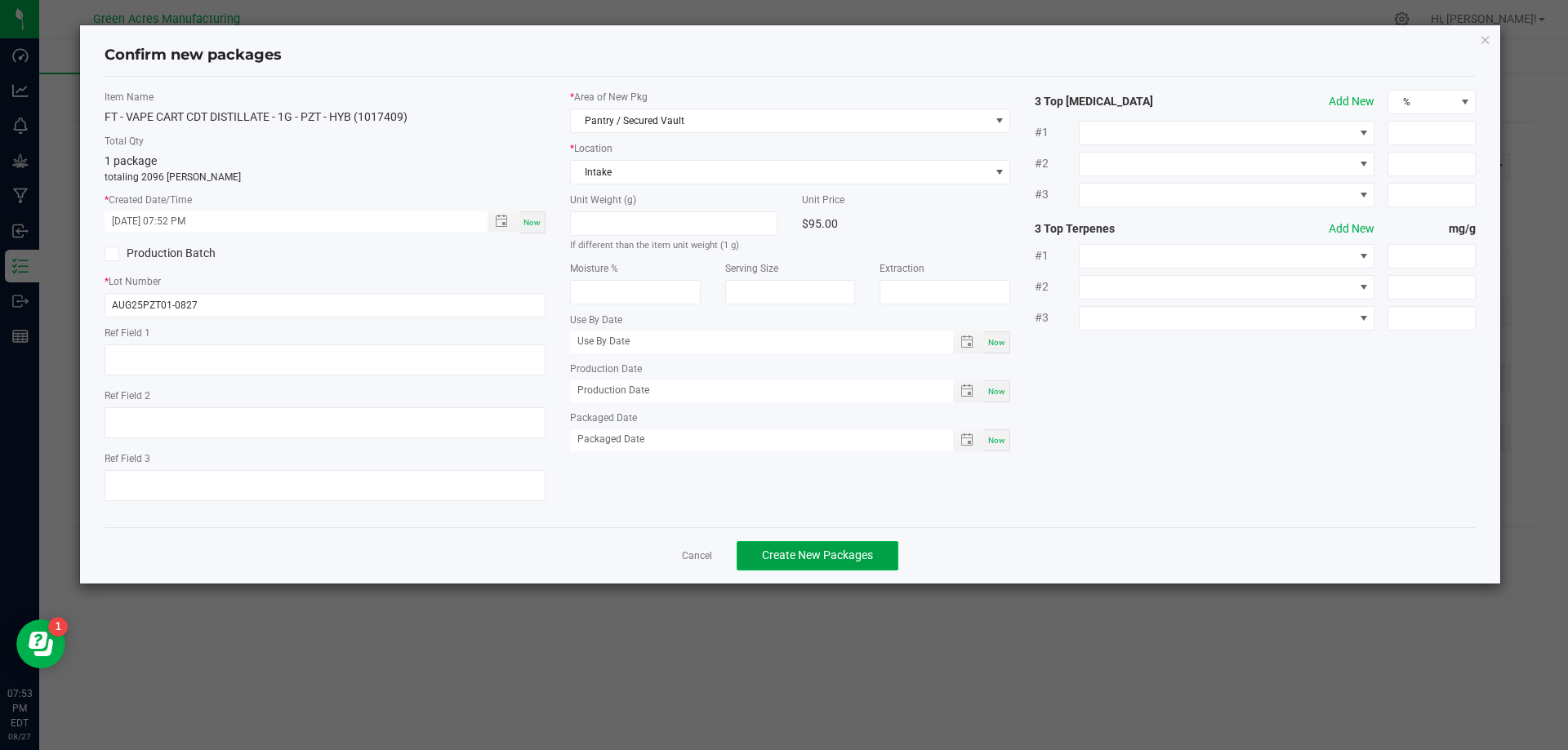
click at [834, 544] on button "Create New Packages" at bounding box center [817, 556] width 162 height 29
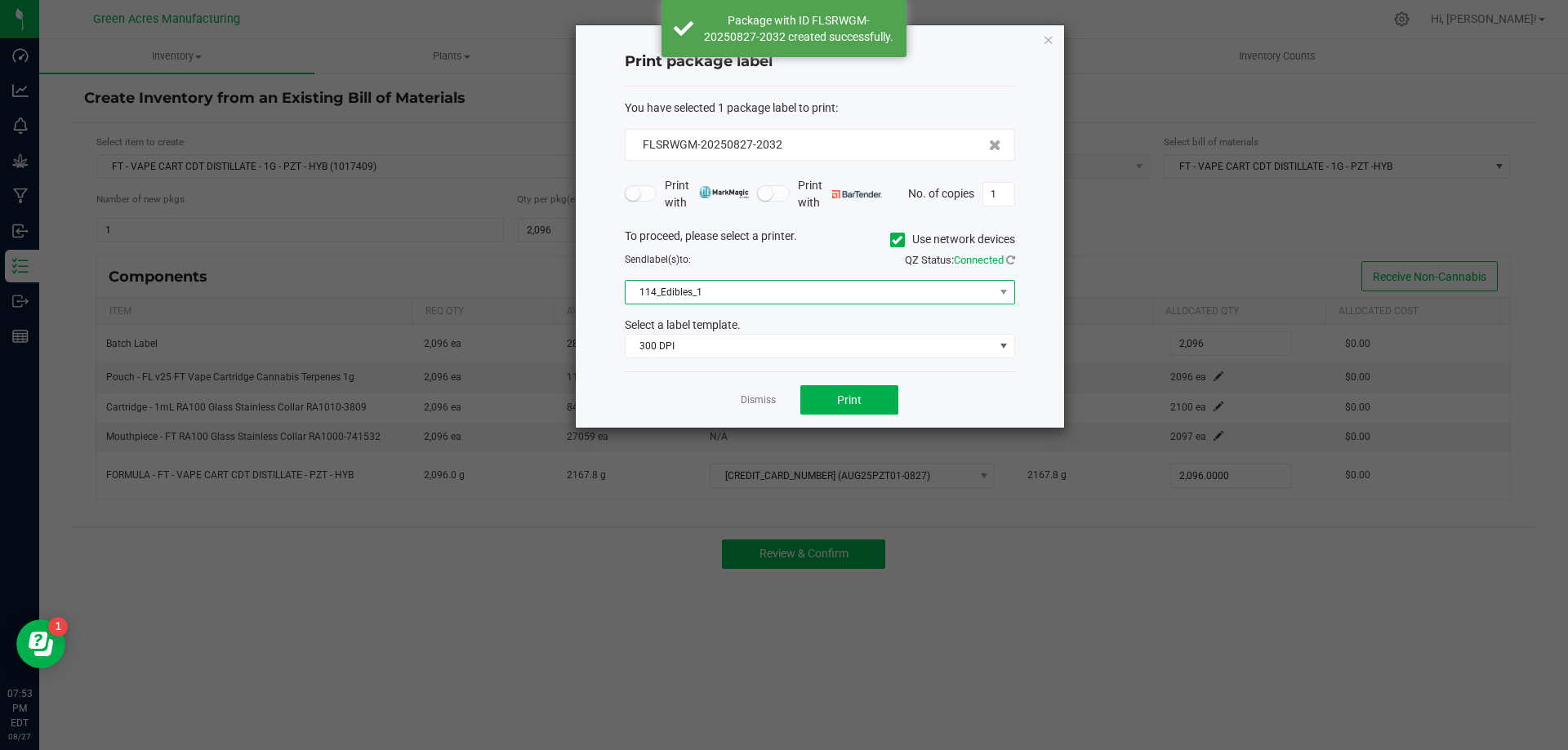
click at [912, 284] on span "114_Edibles_1" at bounding box center [809, 292] width 369 height 23
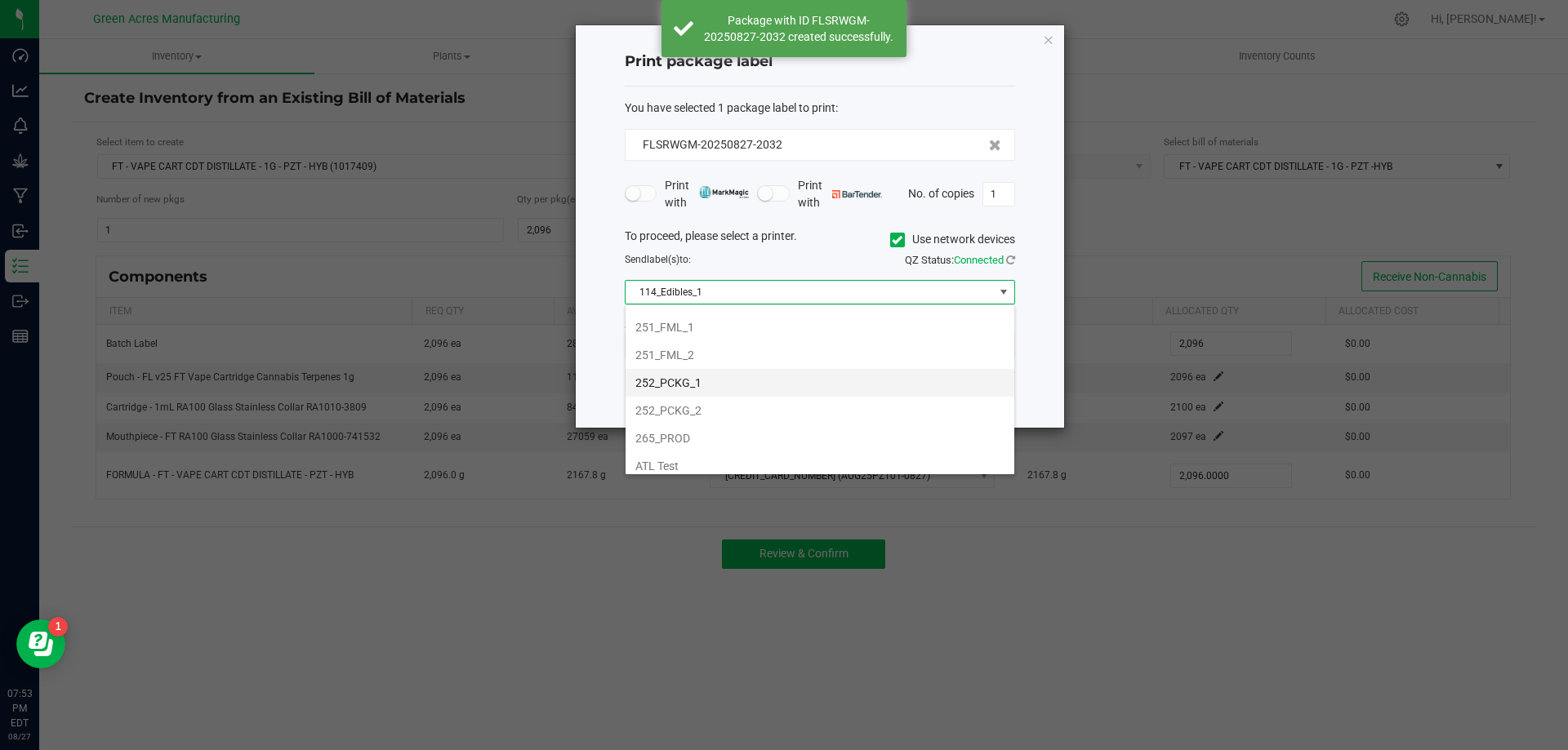
scroll to position [163, 0]
click at [821, 370] on li "252_PCKG_1" at bounding box center [820, 381] width 388 height 27
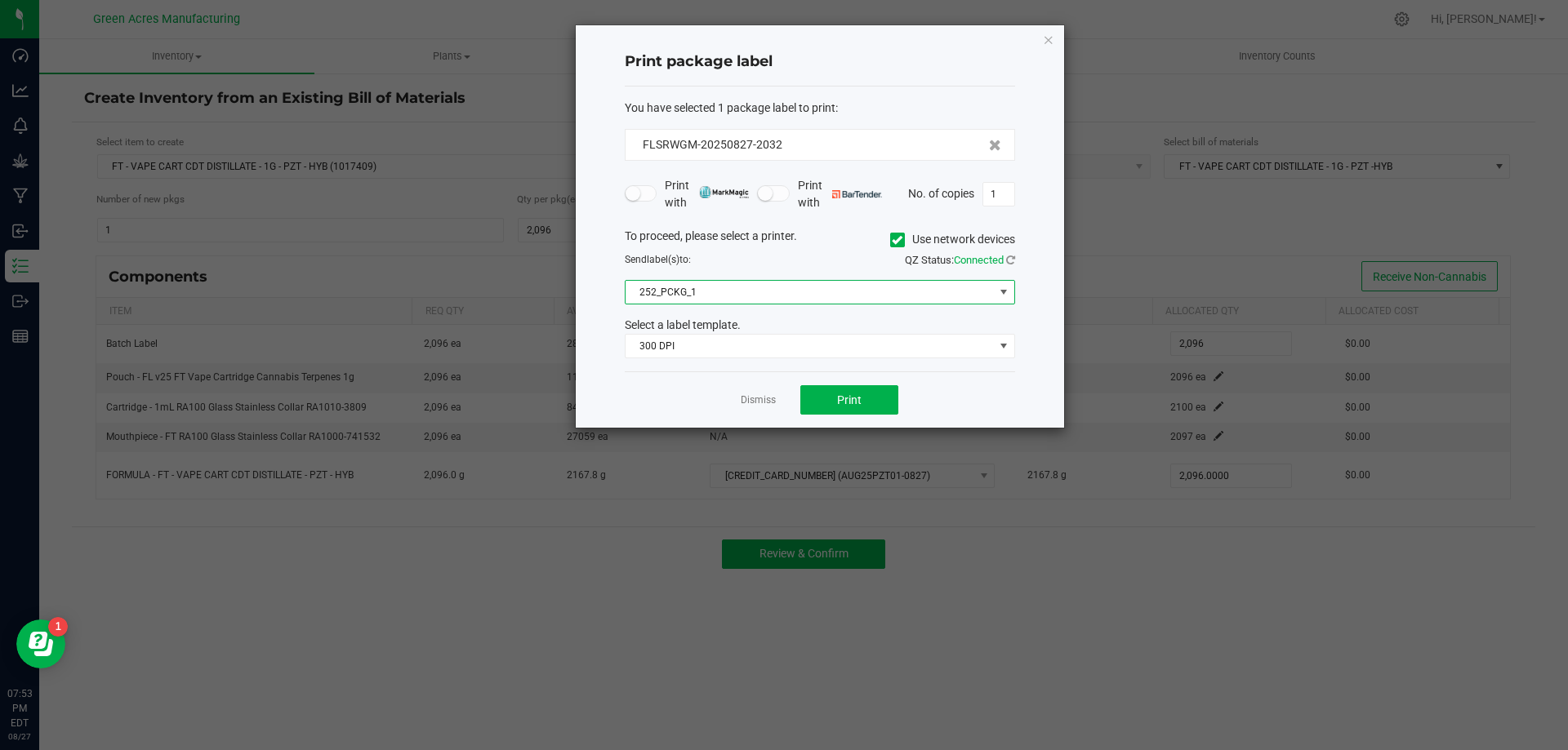
click at [846, 246] on div "To proceed, please select a printer. Use network devices" at bounding box center [820, 240] width 415 height 25
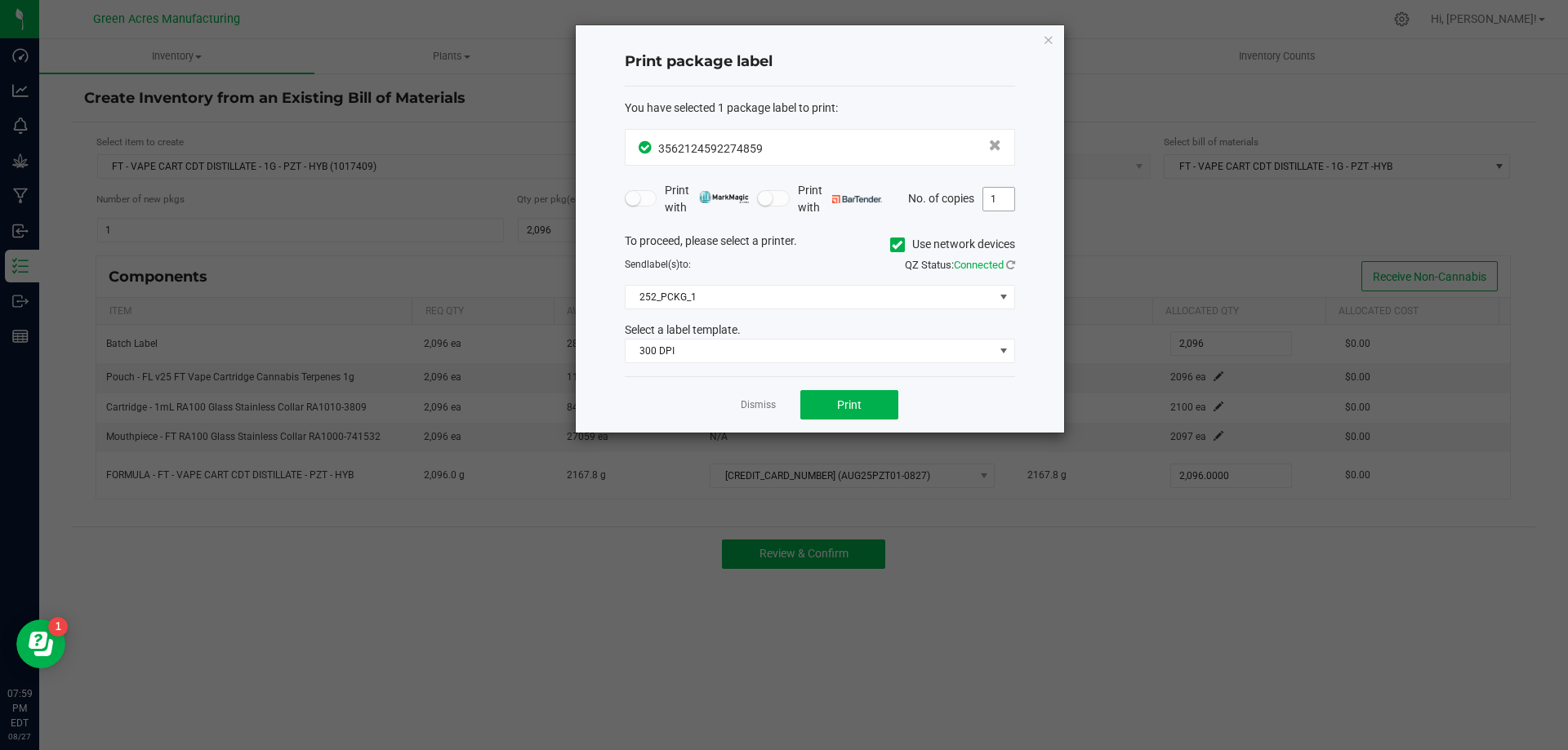
click at [1009, 198] on input "1" at bounding box center [998, 199] width 31 height 23
type input "2"
click at [877, 405] on button "Print" at bounding box center [849, 405] width 98 height 29
click at [766, 411] on link "Dismiss" at bounding box center [758, 405] width 35 height 14
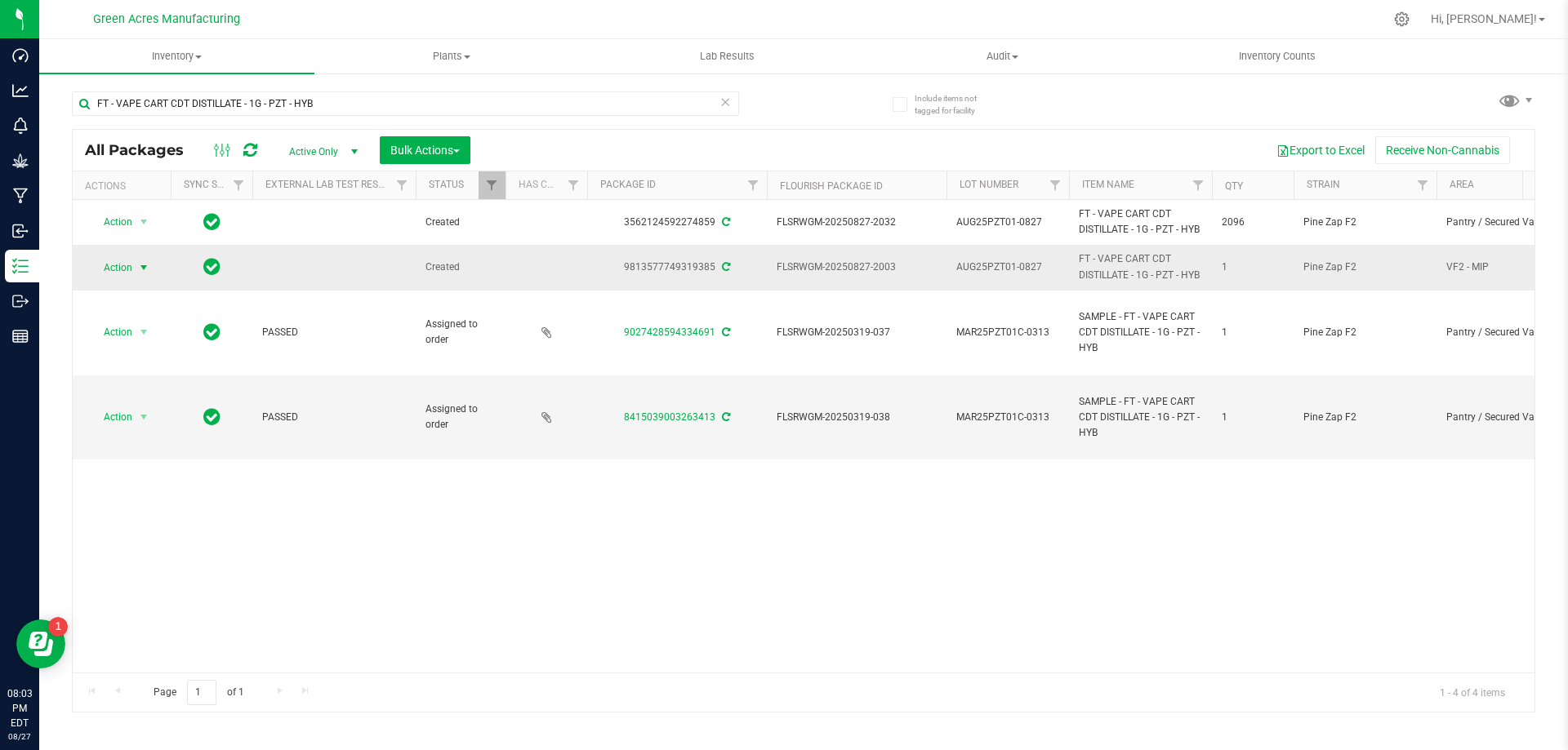
click at [134, 273] on span "select" at bounding box center [144, 267] width 21 height 23
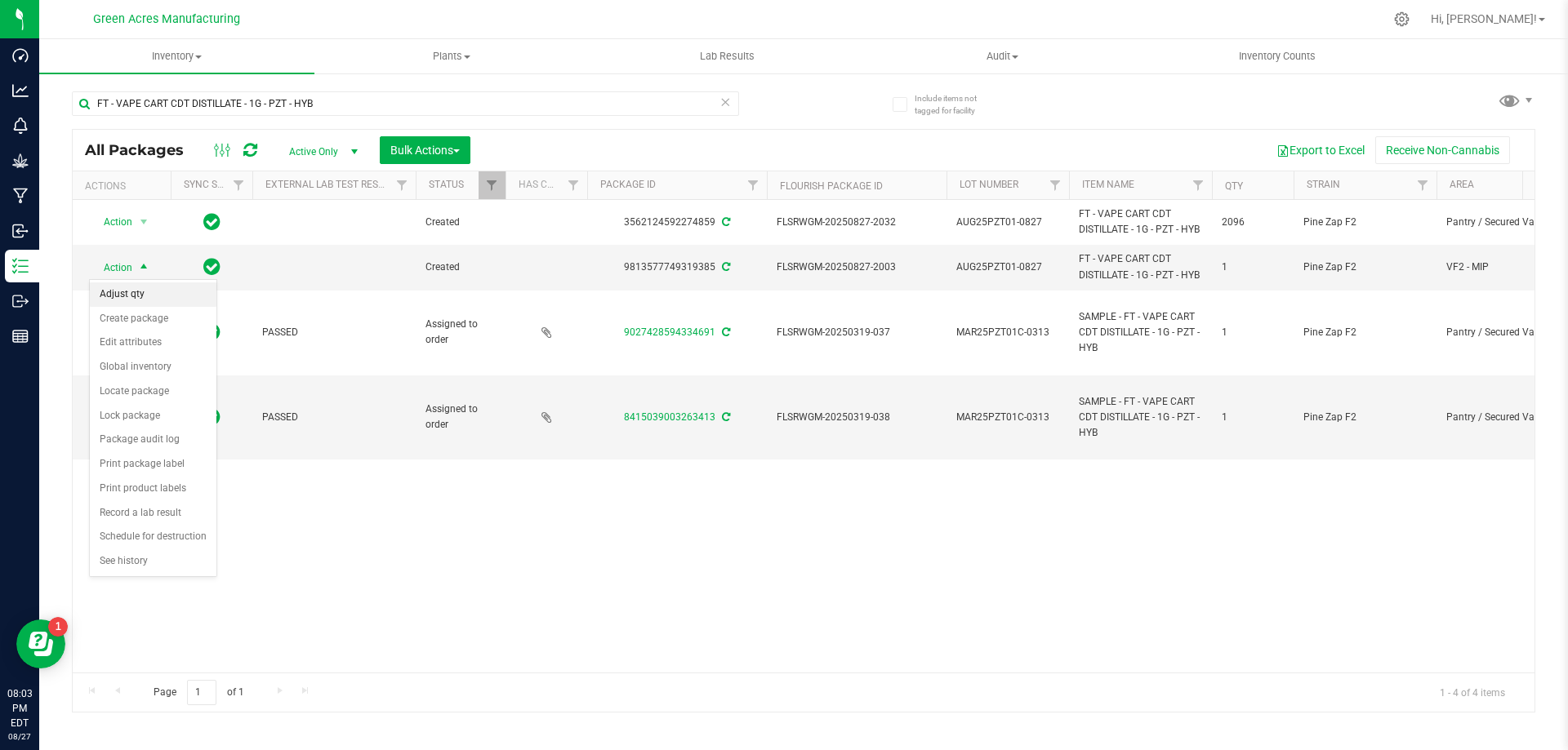
click at [136, 288] on li "Adjust qty" at bounding box center [153, 295] width 126 height 25
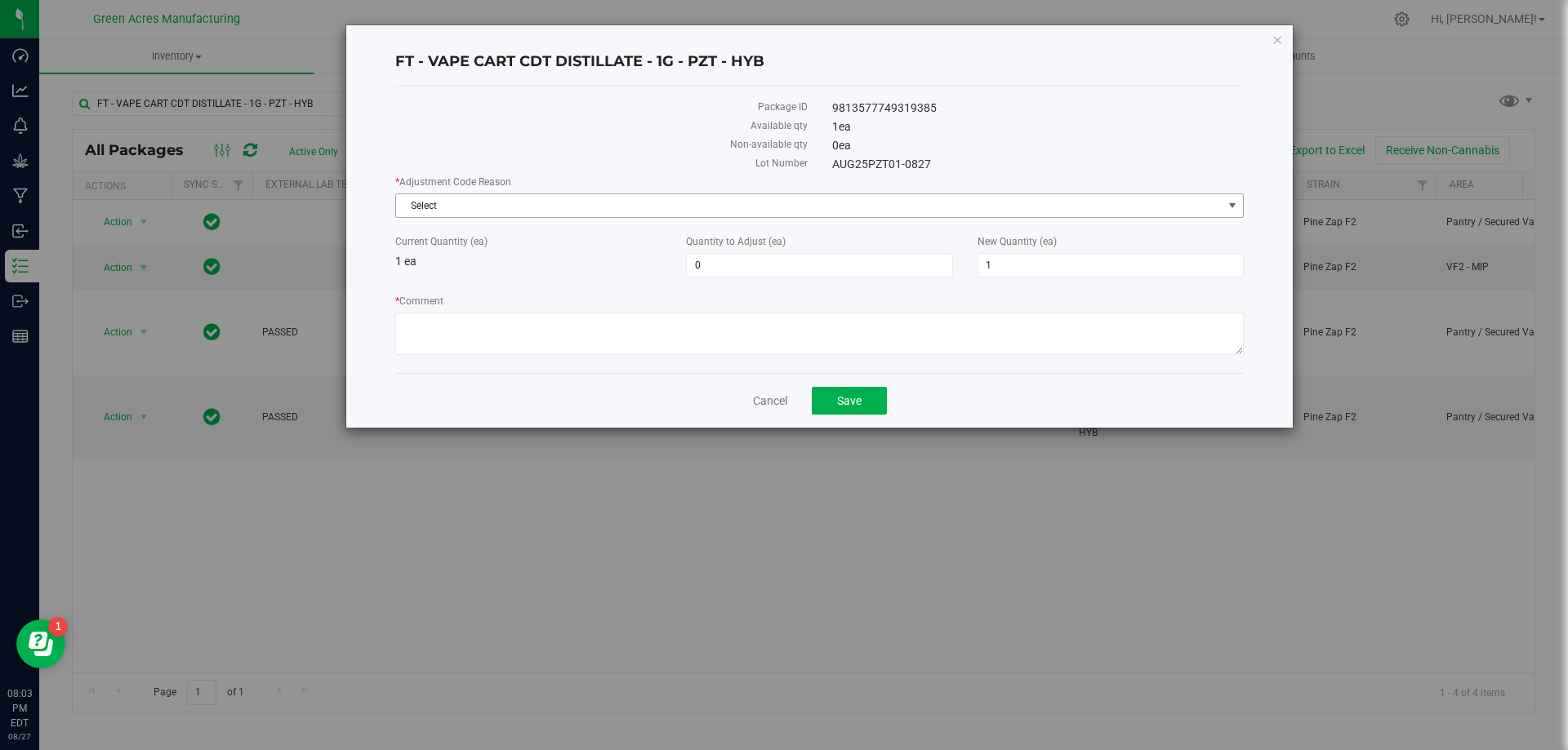
click at [735, 206] on span "Select" at bounding box center [809, 205] width 827 height 23
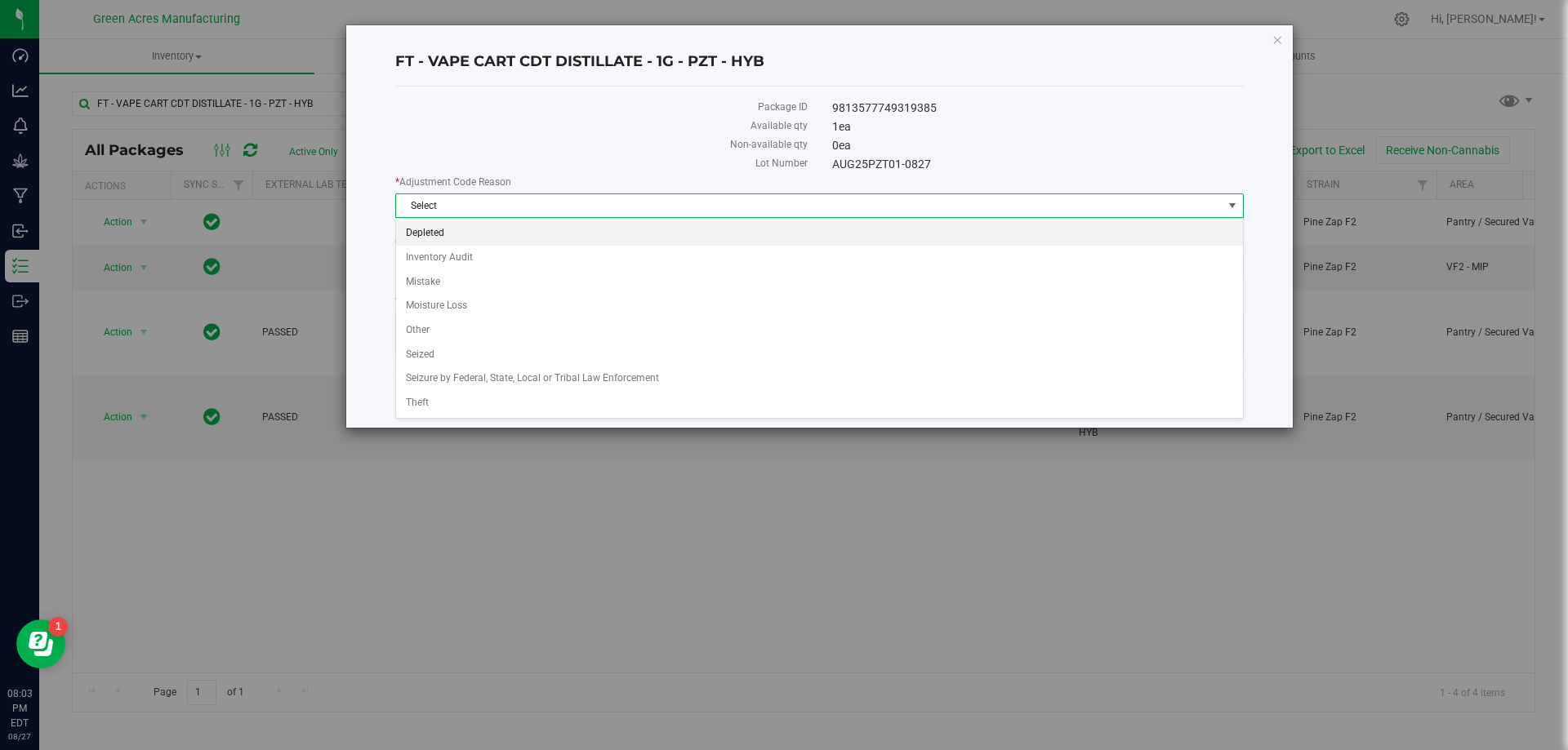
click at [586, 233] on li "Depleted" at bounding box center [819, 234] width 846 height 25
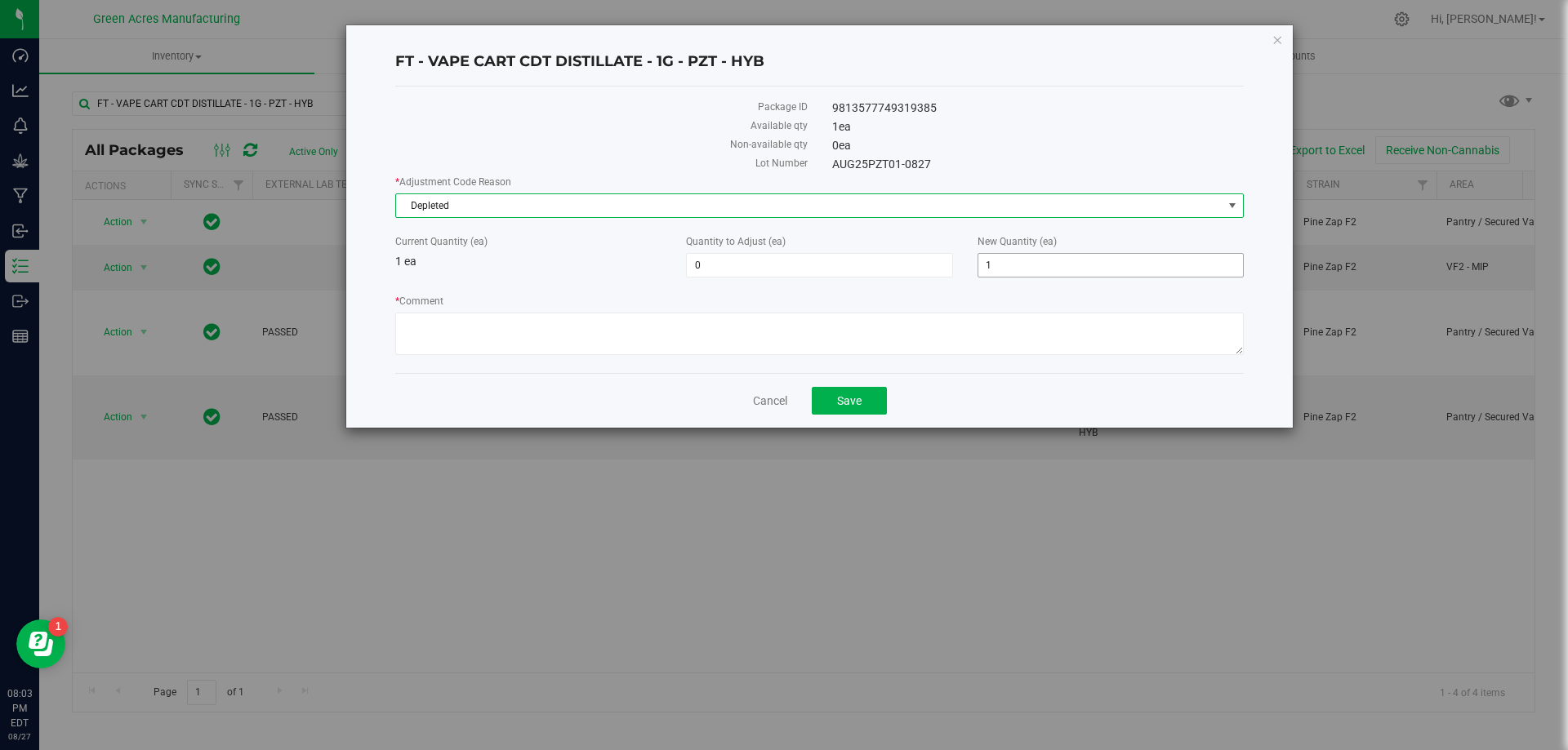
click at [1046, 266] on span "1 1" at bounding box center [1111, 265] width 266 height 25
click at [0, 0] on input "1" at bounding box center [0, 0] width 0 height 0
type input "0"
type input "-1"
type input "0"
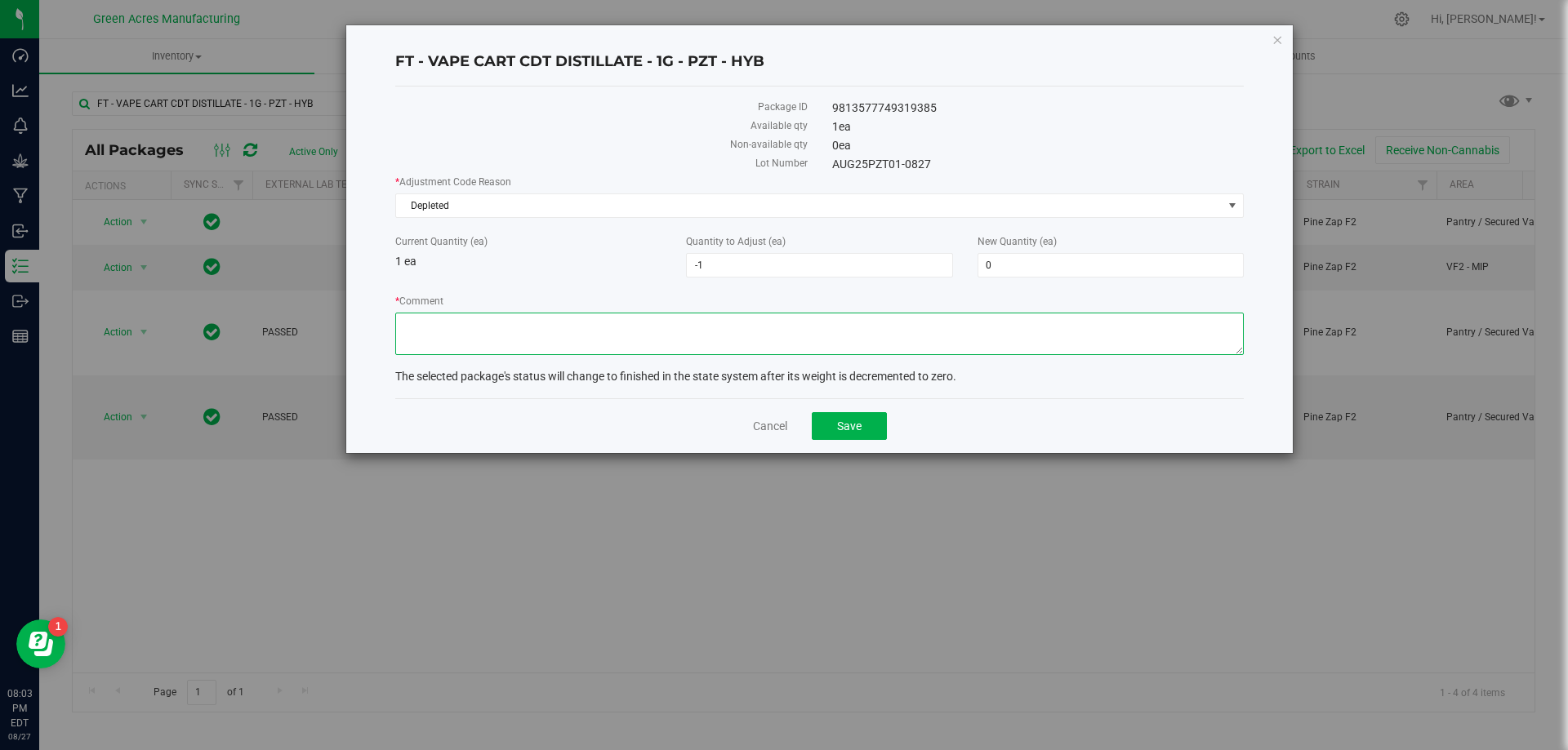
click at [1040, 321] on textarea "* Comment" at bounding box center [819, 333] width 848 height 42
type textarea "Zeroing out 1 of 1 package."
click at [858, 425] on span "Save" at bounding box center [849, 425] width 25 height 13
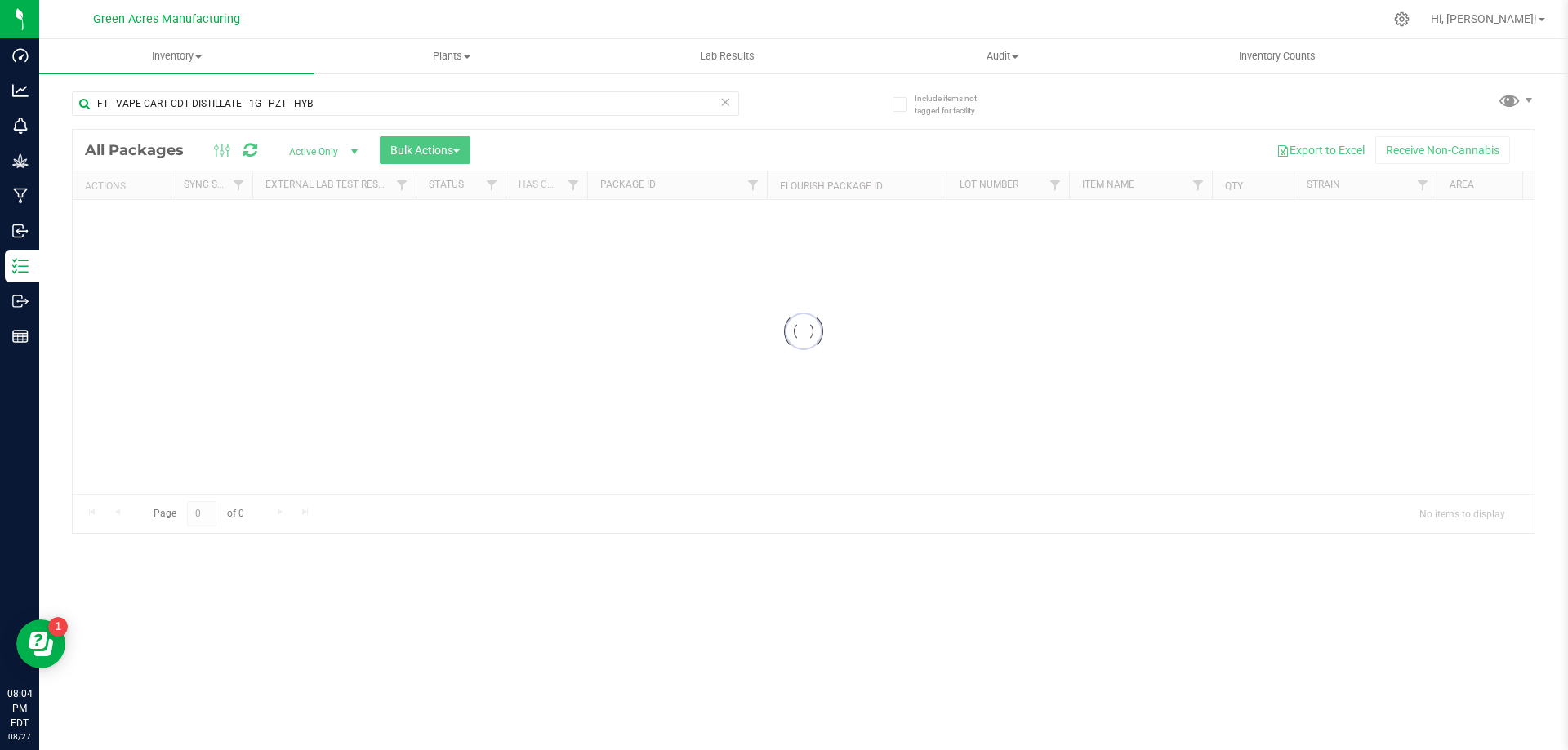
click at [728, 101] on icon at bounding box center [724, 101] width 11 height 20
click at [665, 108] on input "text" at bounding box center [406, 103] width 667 height 25
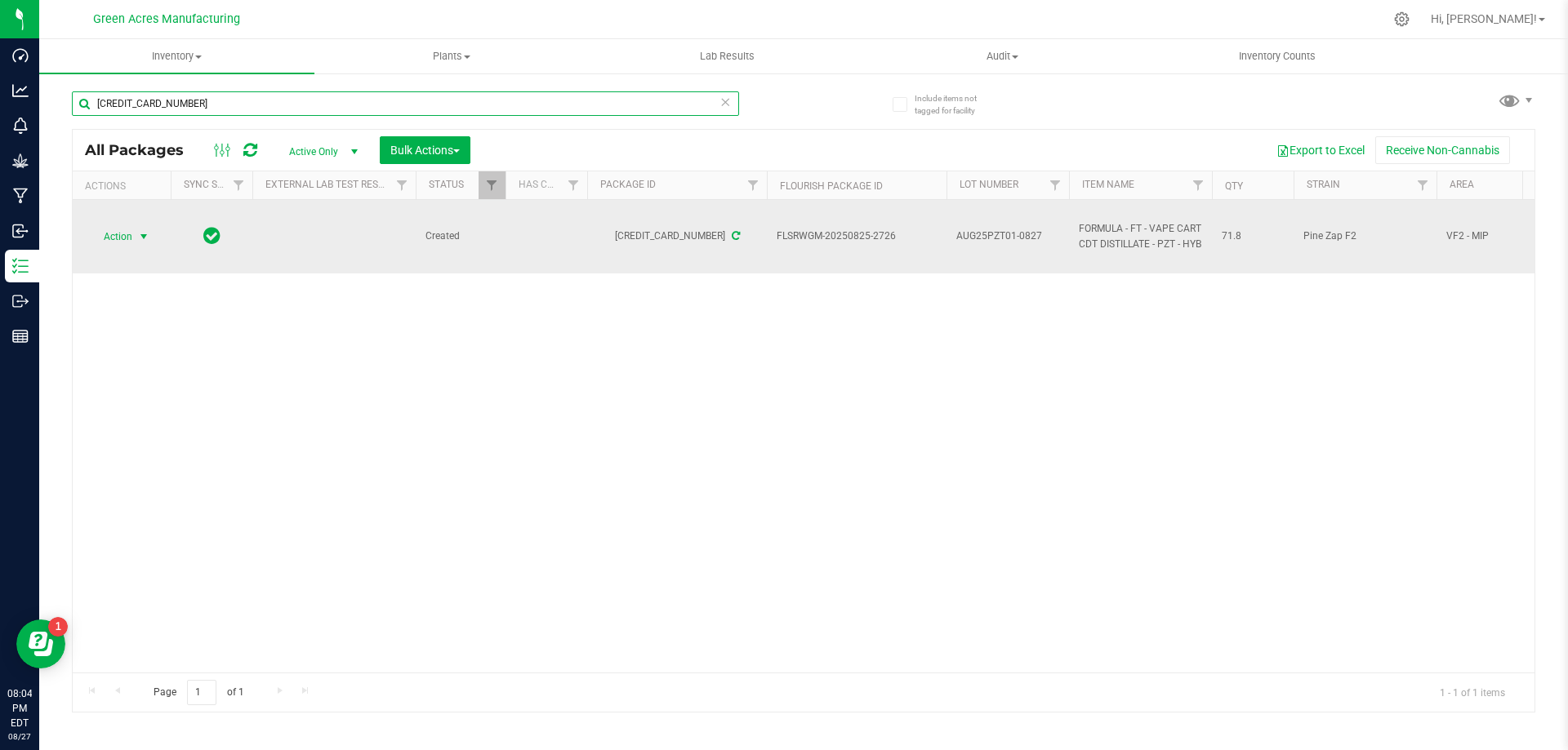
type input "[CREDIT_CARD_NUMBER]"
click at [129, 241] on span "Action" at bounding box center [111, 236] width 44 height 23
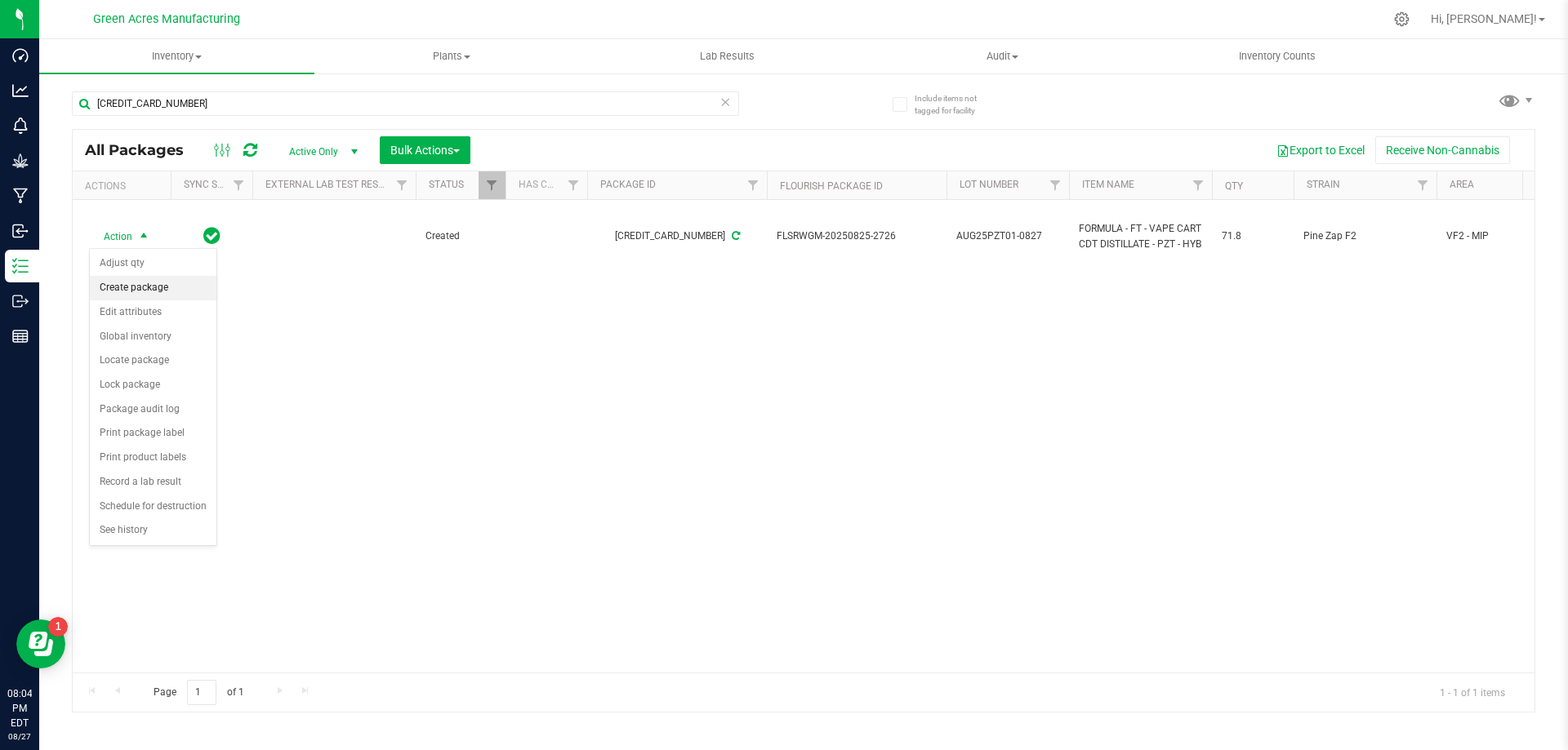
click at [173, 290] on li "Create package" at bounding box center [153, 288] width 126 height 25
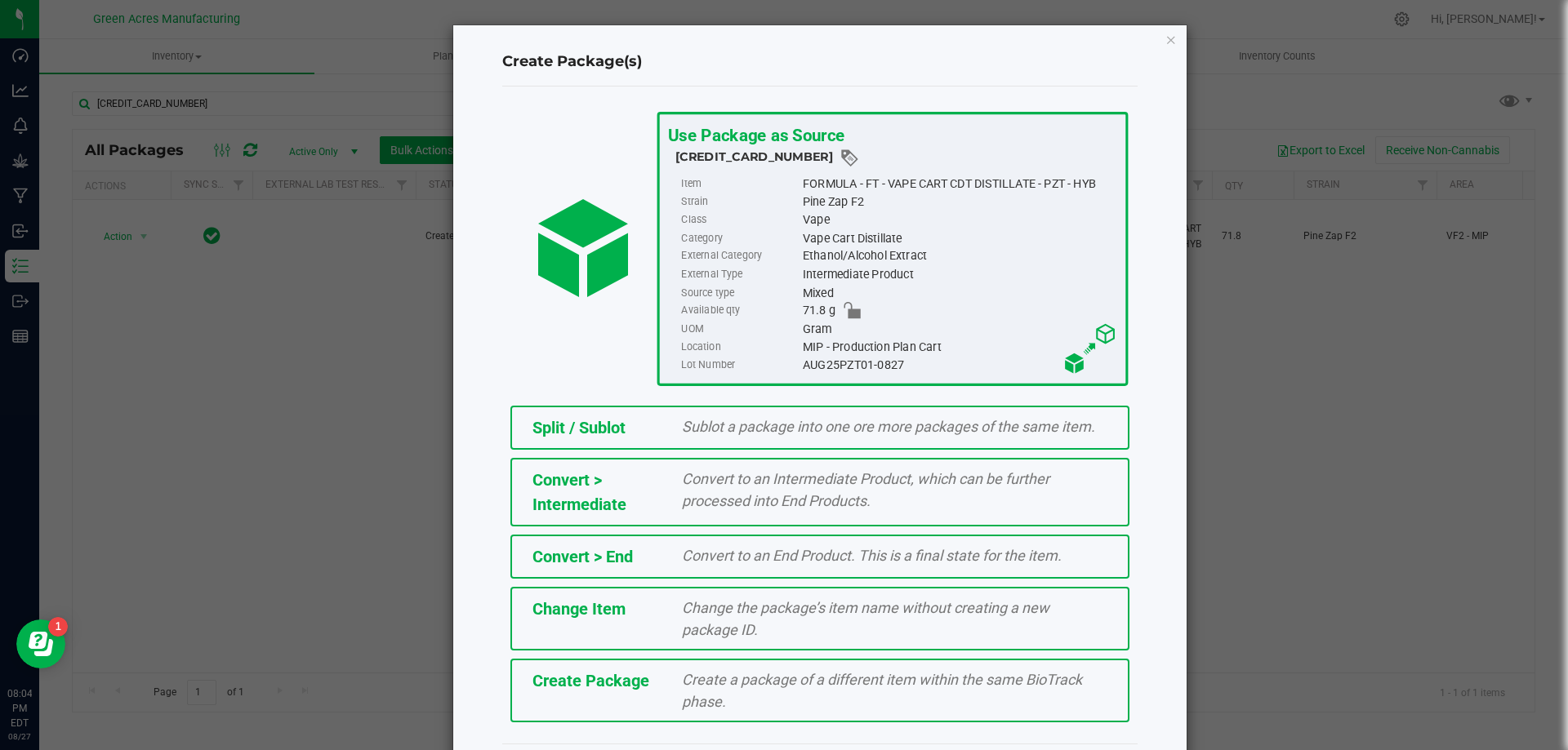
scroll to position [64, 0]
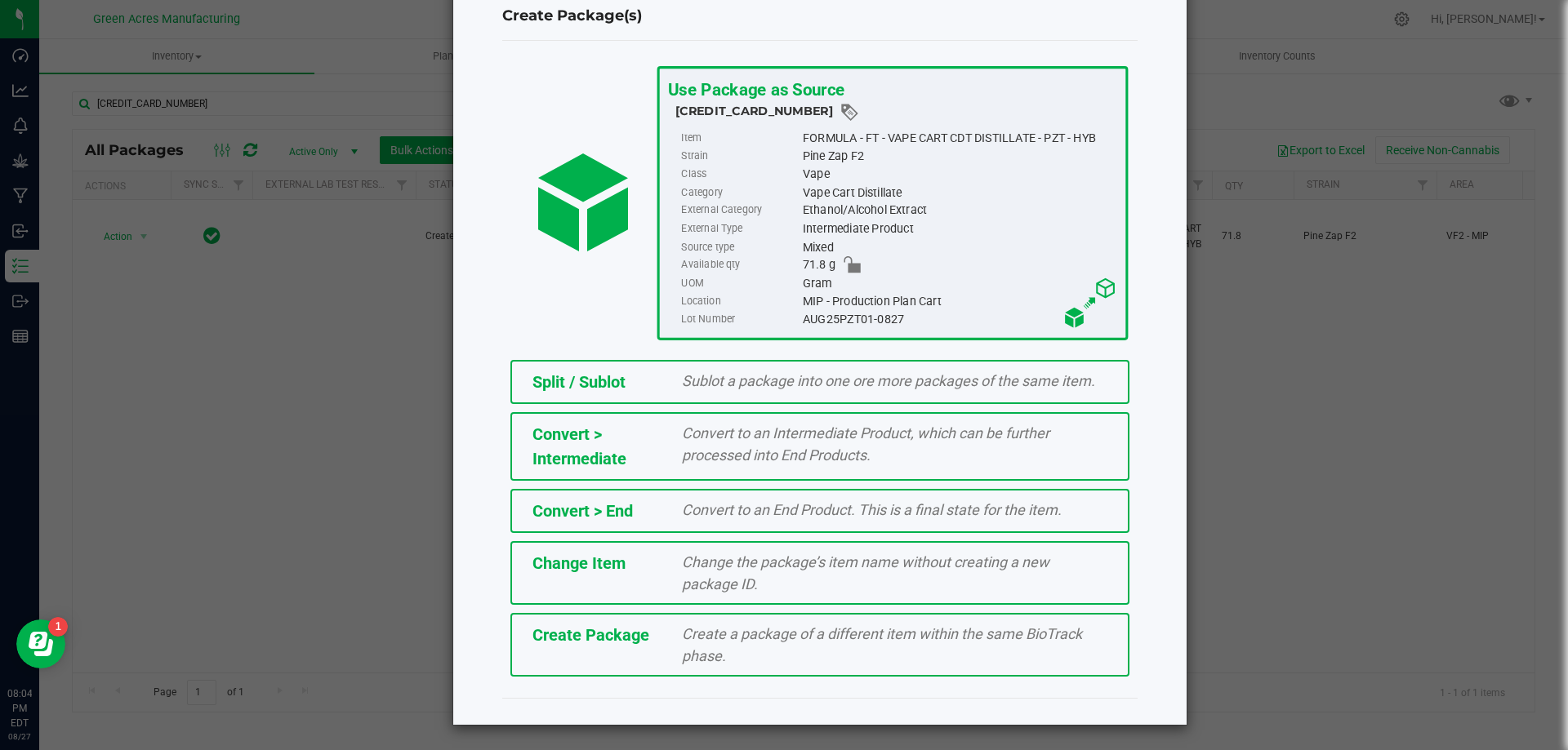
click at [753, 673] on div "Create Package Create a package of a different item within the same BioTrack ph…" at bounding box center [820, 645] width 619 height 64
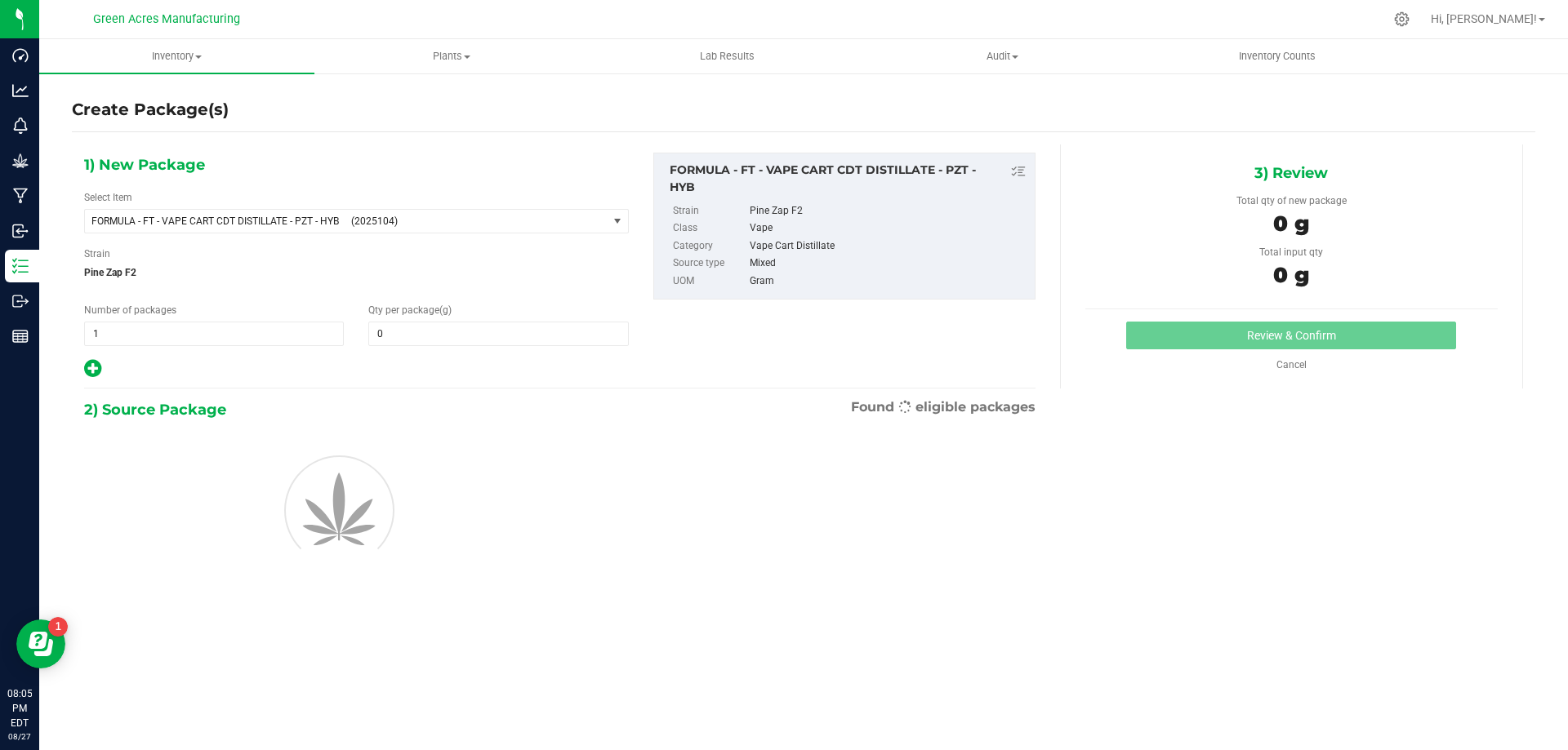
type input "0.0000"
click at [367, 217] on span "(2025104)" at bounding box center [476, 221] width 250 height 11
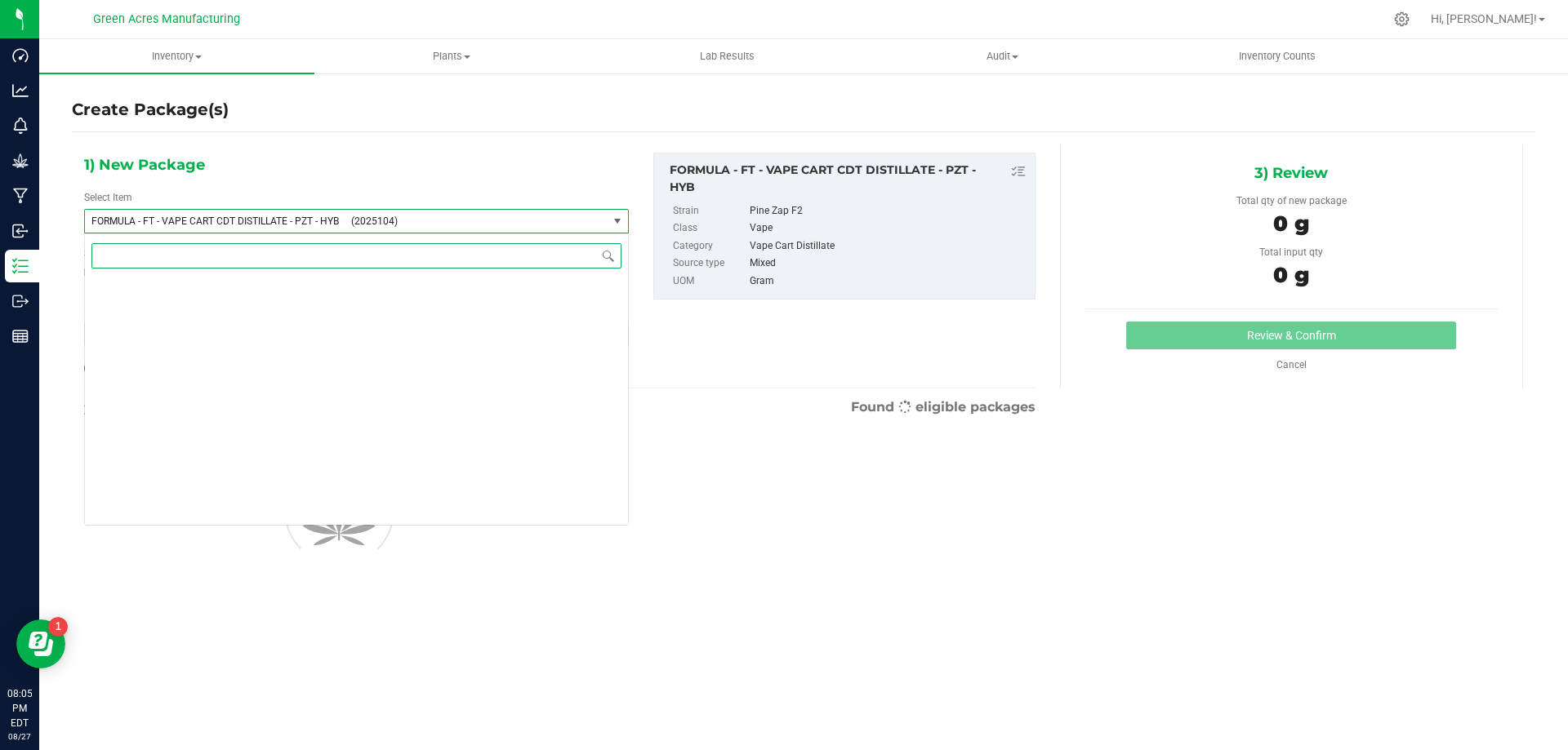
scroll to position [30608, 0]
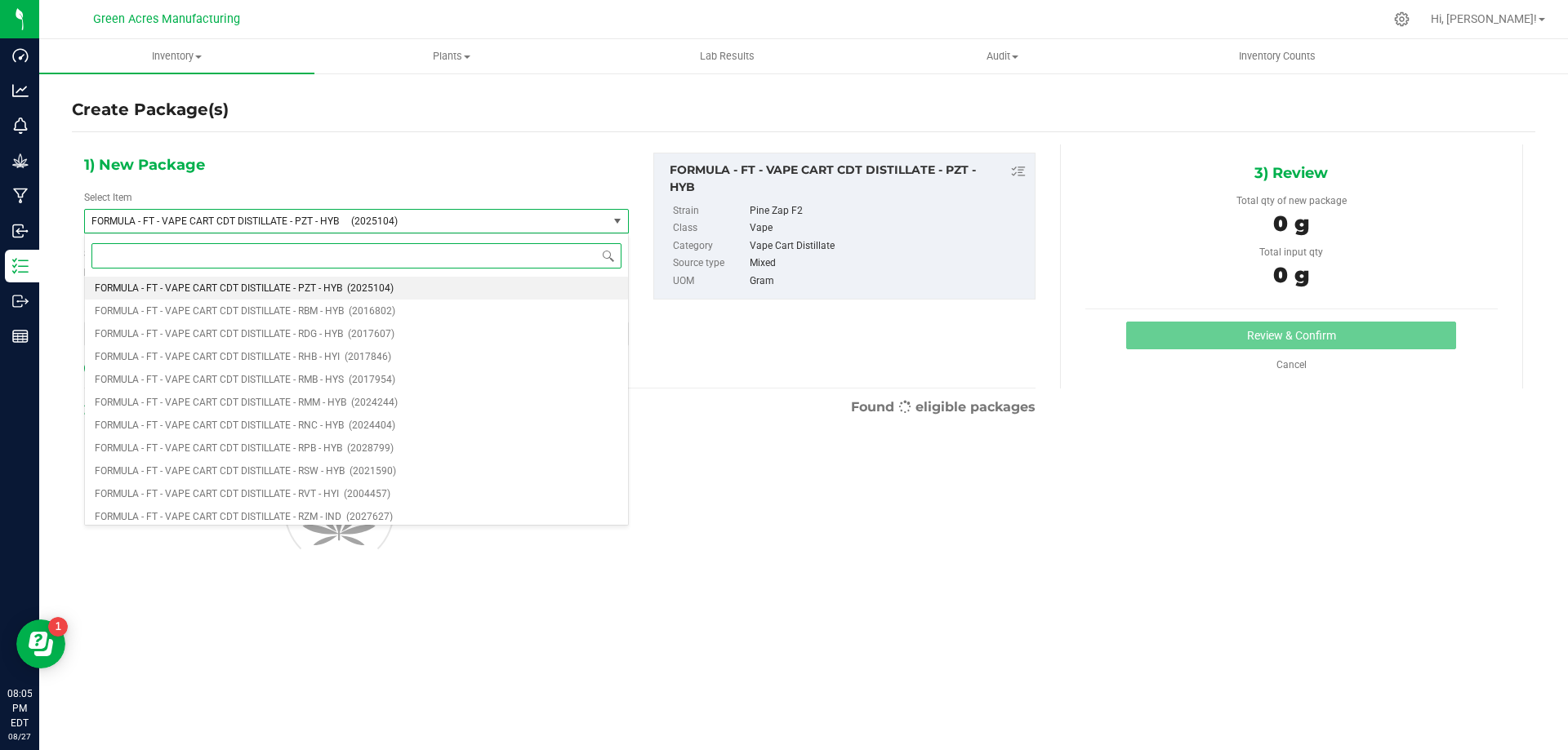
type input "q"
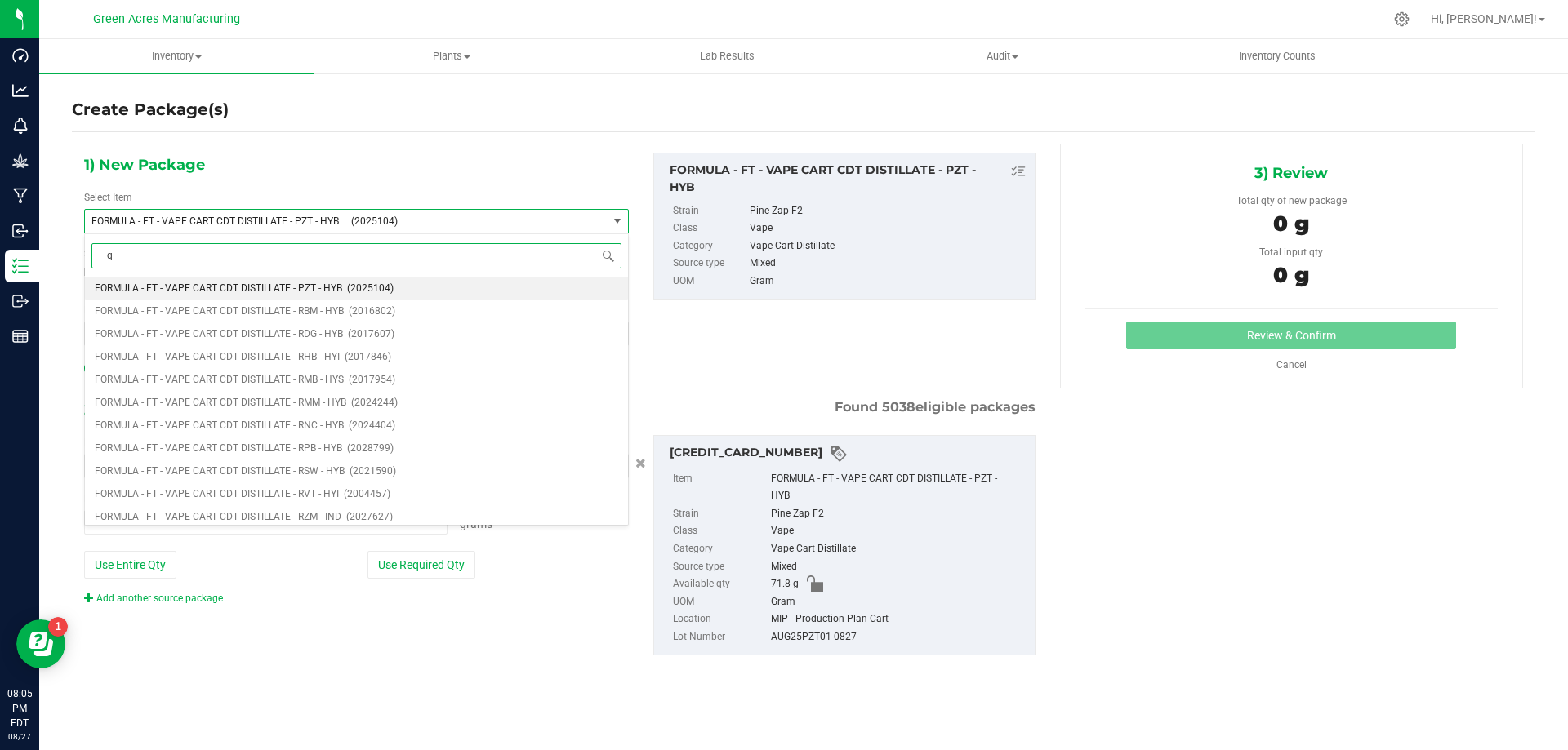
type input "0.0000 g"
type input "qc re"
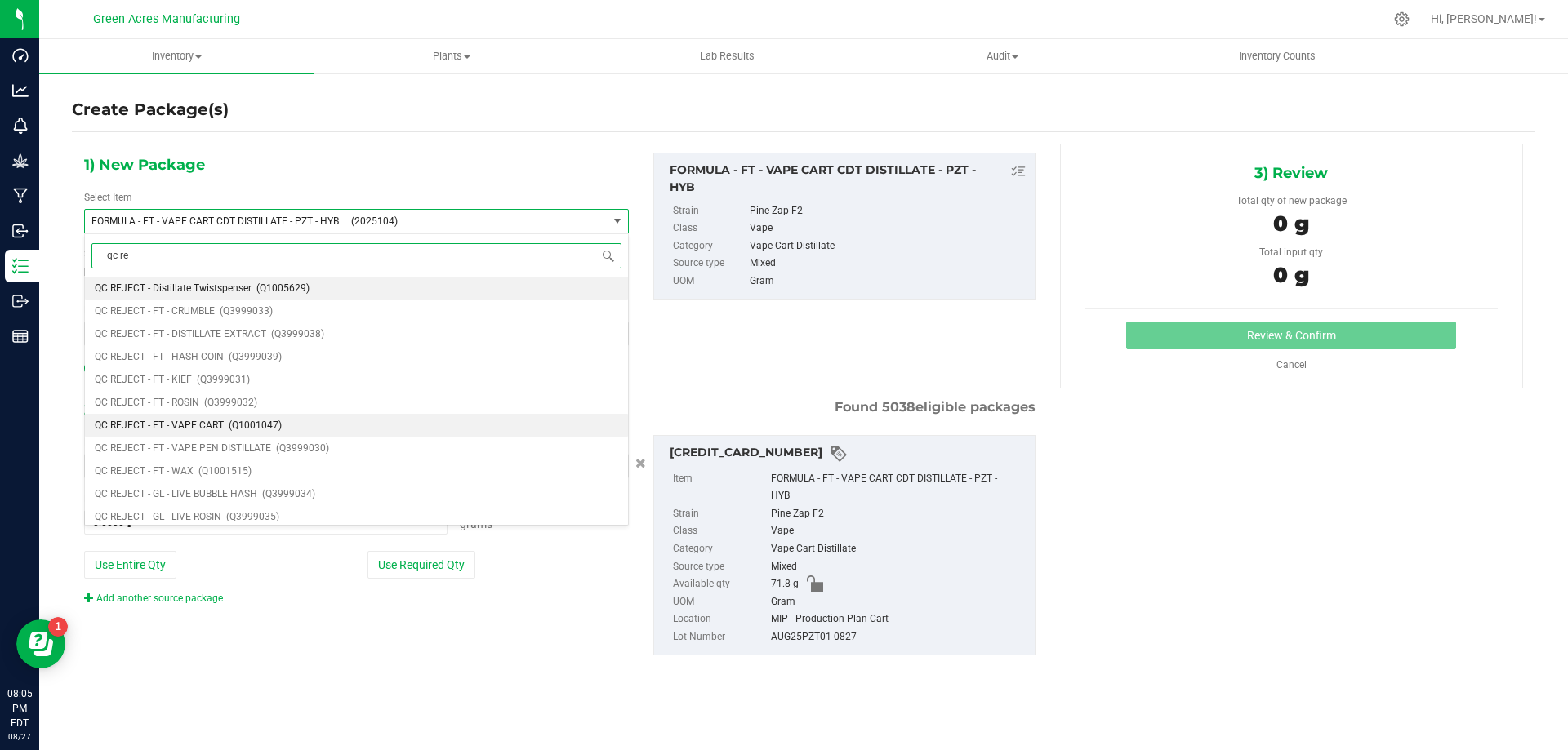
click at [284, 422] on li "QC REJECT - FT - VAPE CART (Q1001047)" at bounding box center [357, 425] width 543 height 23
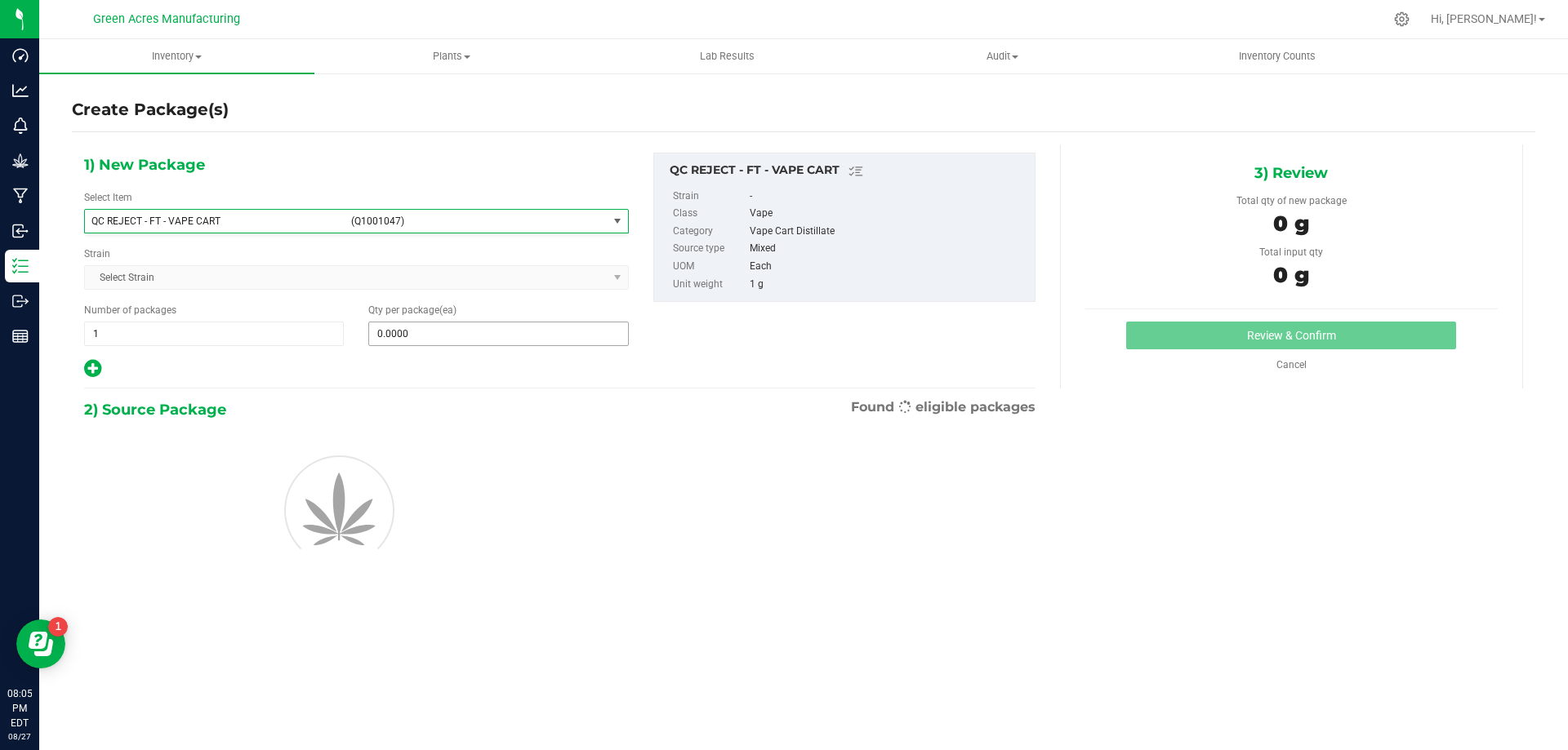
type input "0"
click at [479, 329] on span at bounding box center [498, 333] width 259 height 25
type input "4"
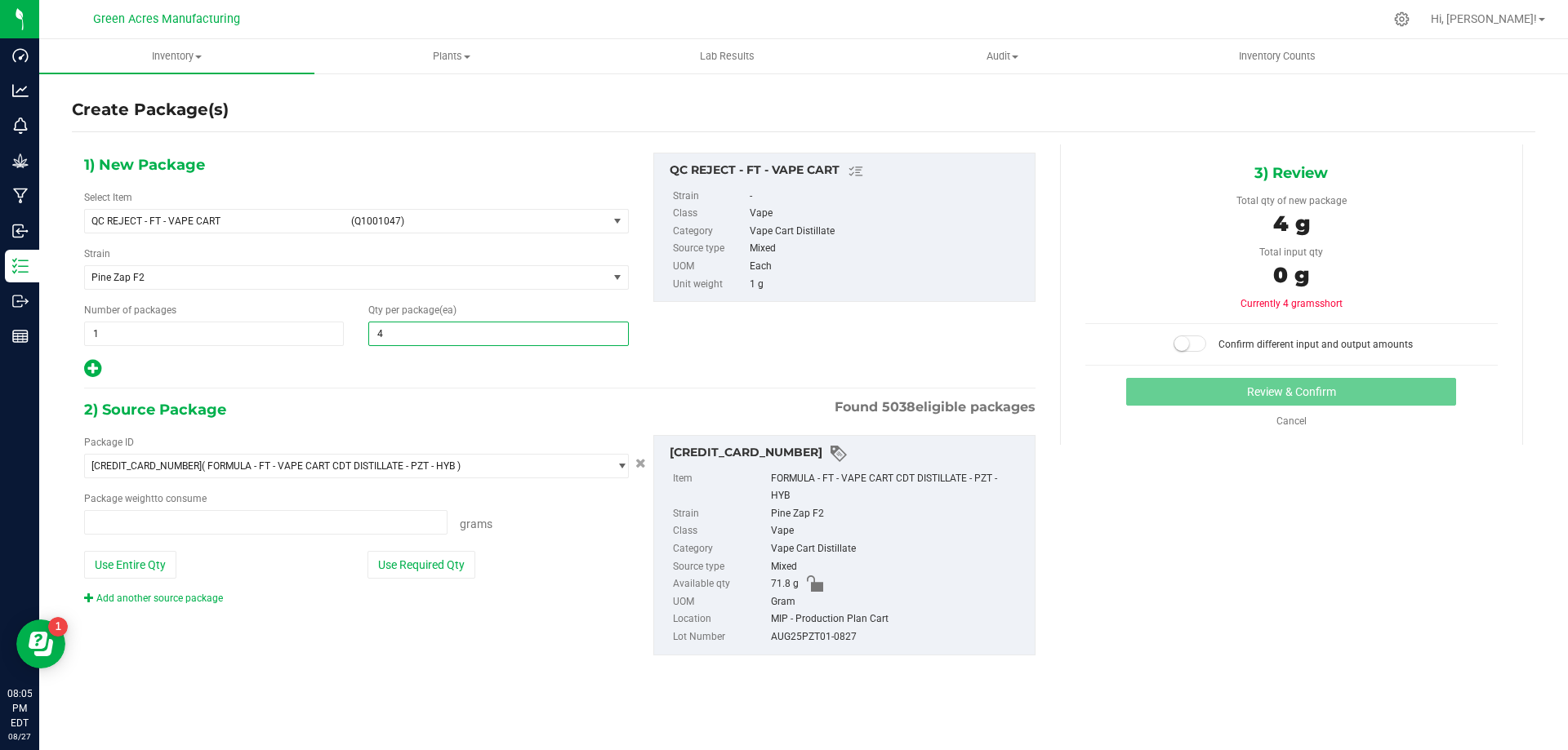
type input "0.0000 g"
type input "4"
drag, startPoint x: 173, startPoint y: 567, endPoint x: 397, endPoint y: 471, distance: 243.7
click at [172, 567] on button "Use Entire Qty" at bounding box center [130, 564] width 92 height 27
type input "71.8000 g"
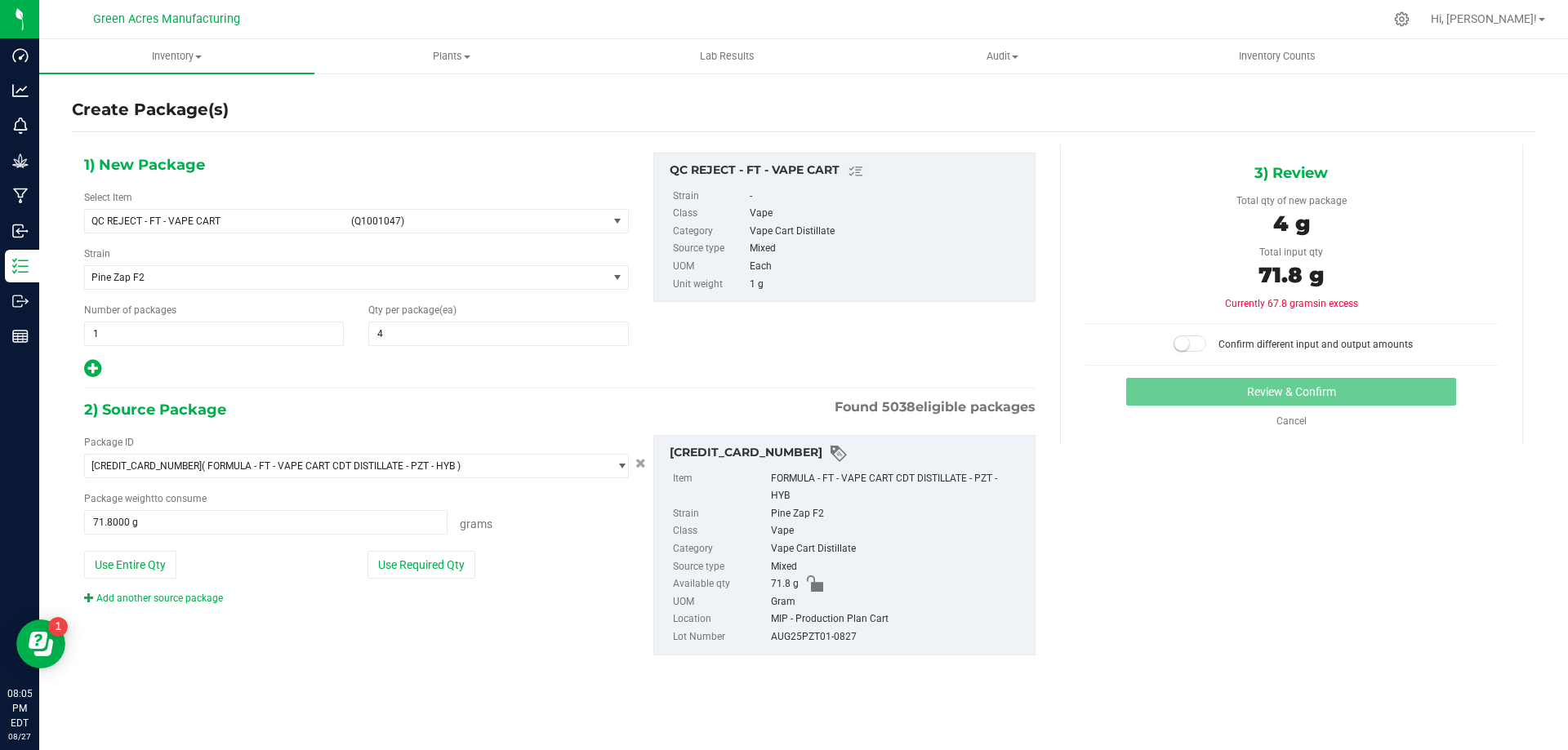
click at [1187, 341] on small at bounding box center [1181, 344] width 15 height 15
click at [1184, 407] on div "Review & Confirm Cancel" at bounding box center [1291, 403] width 412 height 51
click at [1167, 391] on button "Review & Confirm" at bounding box center [1290, 392] width 330 height 27
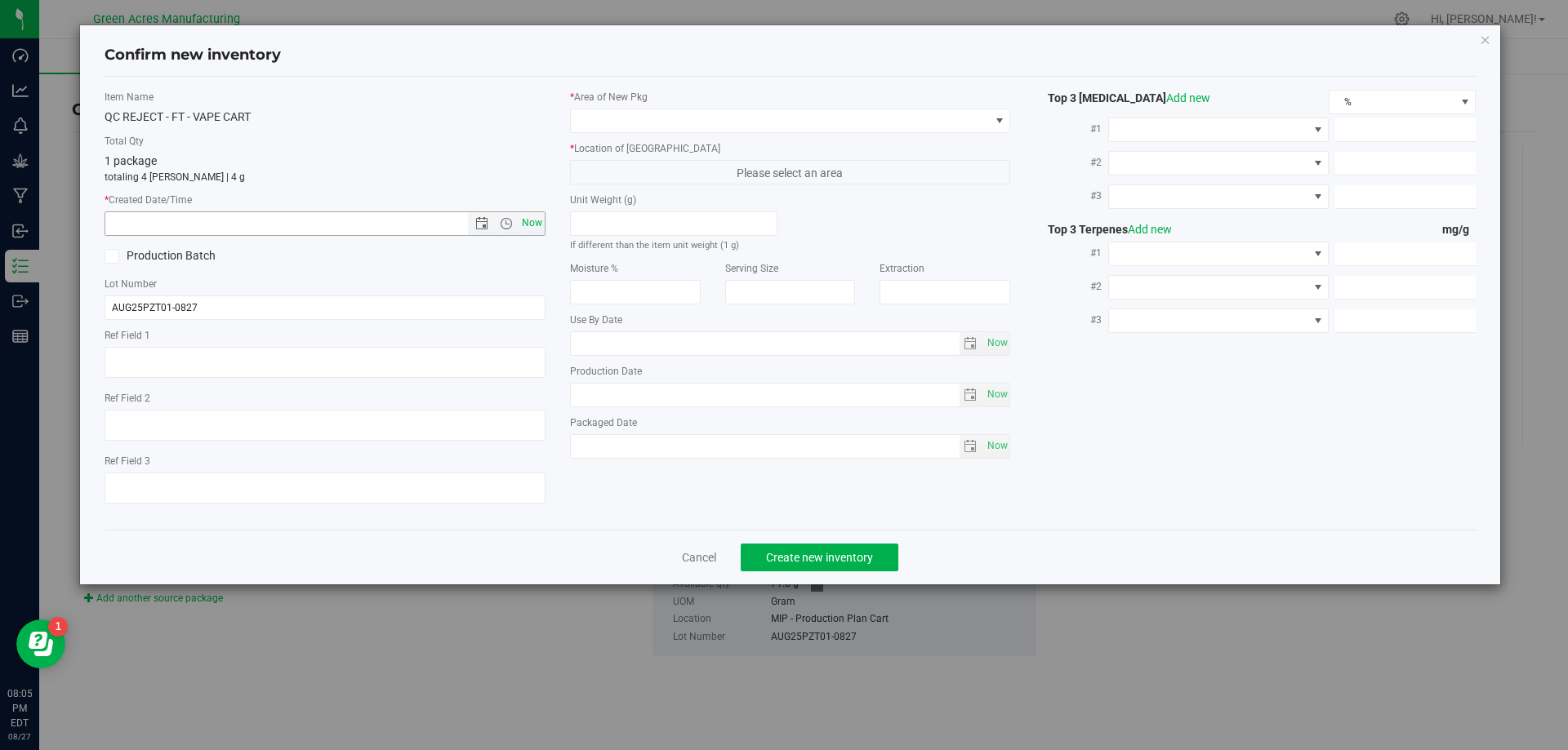
click at [537, 220] on span "Now" at bounding box center [531, 223] width 27 height 24
type input "[DATE] 8:05 PM"
click at [612, 94] on label "* Area of [GEOGRAPHIC_DATA]" at bounding box center [790, 97] width 441 height 15
click at [613, 128] on span at bounding box center [780, 120] width 419 height 23
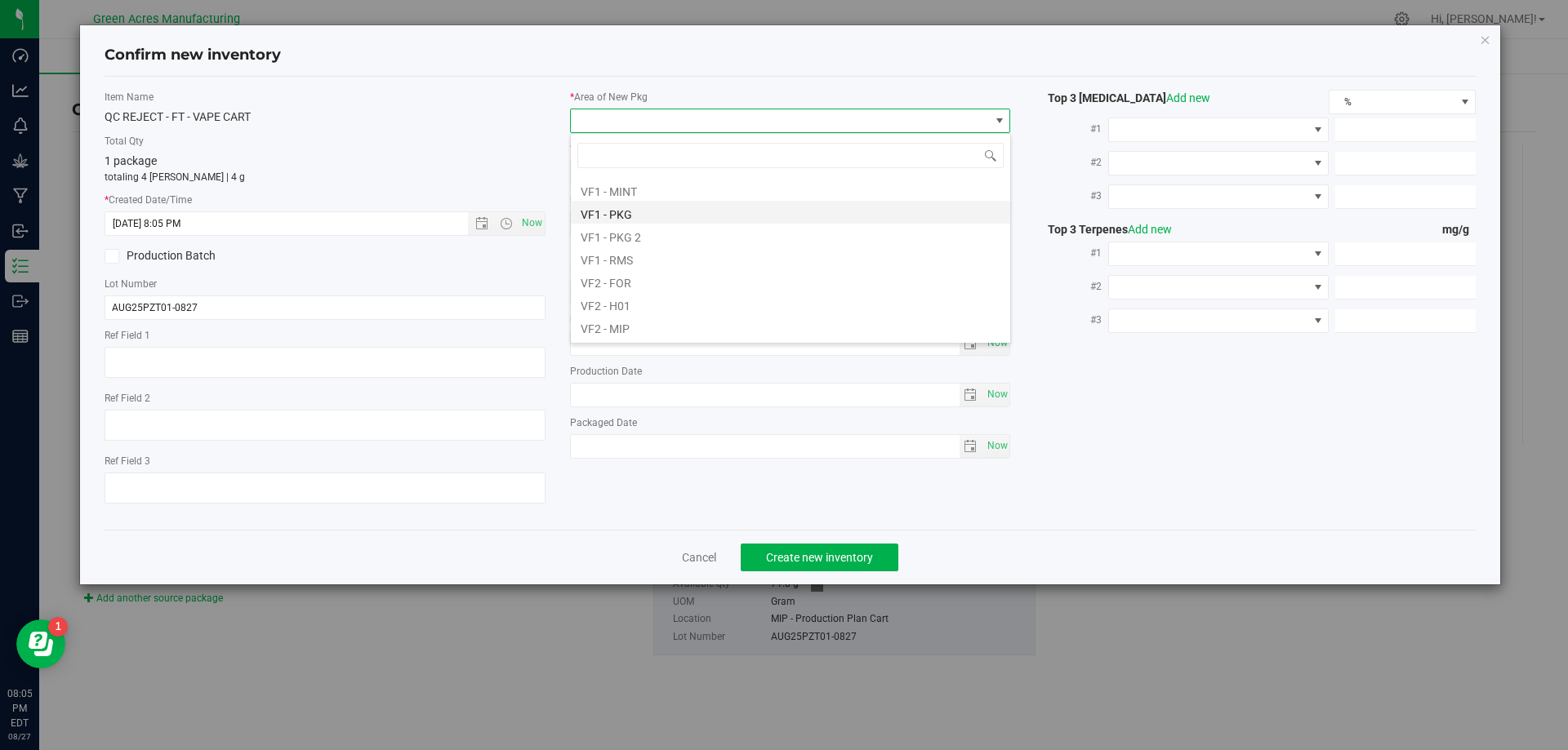
scroll to position [816, 0]
click at [650, 243] on li "VF2 - MIP" at bounding box center [790, 240] width 439 height 23
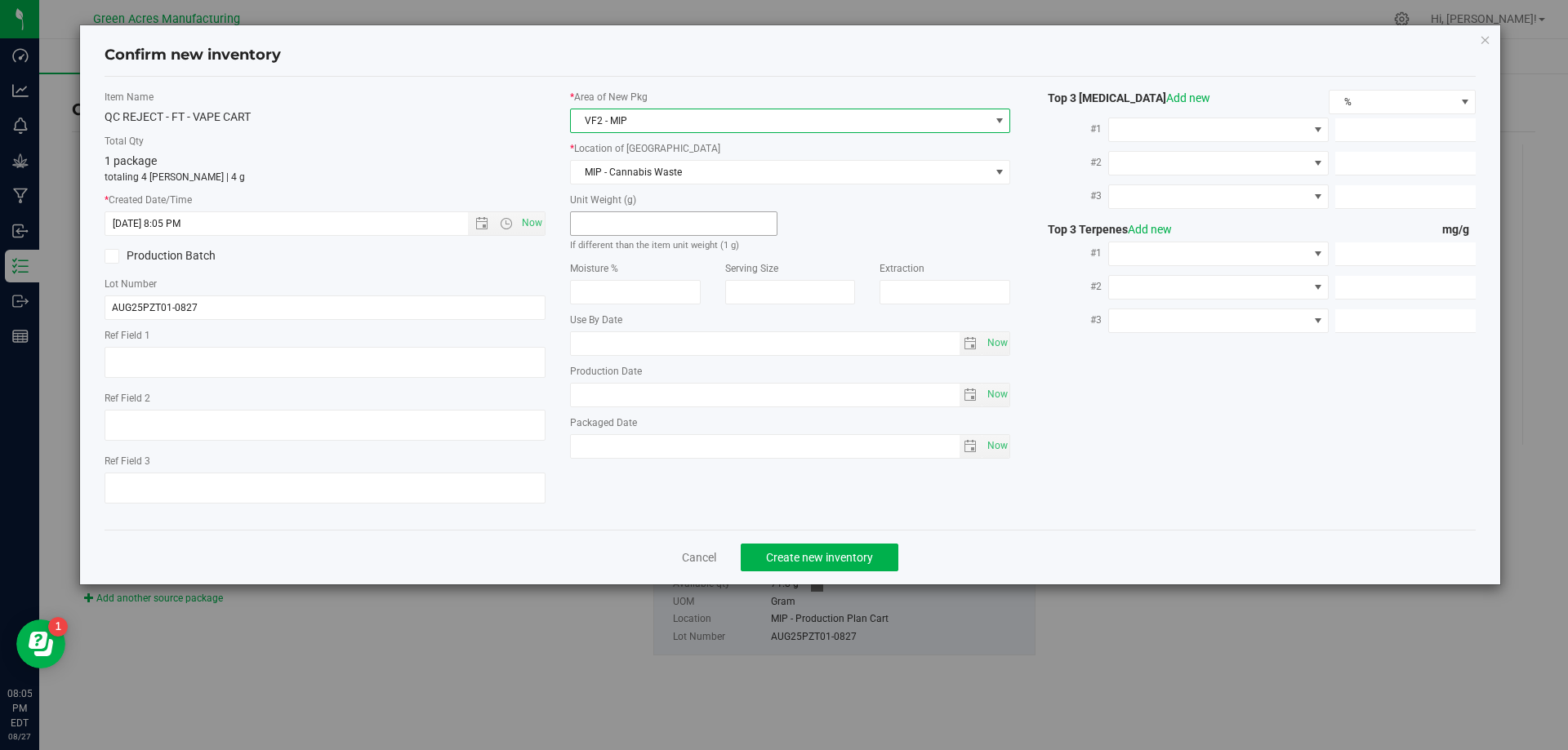
click at [656, 196] on label "Unit Weight (g)" at bounding box center [674, 199] width 208 height 15
click at [664, 170] on span "MIP - Cannabis Waste" at bounding box center [780, 172] width 419 height 23
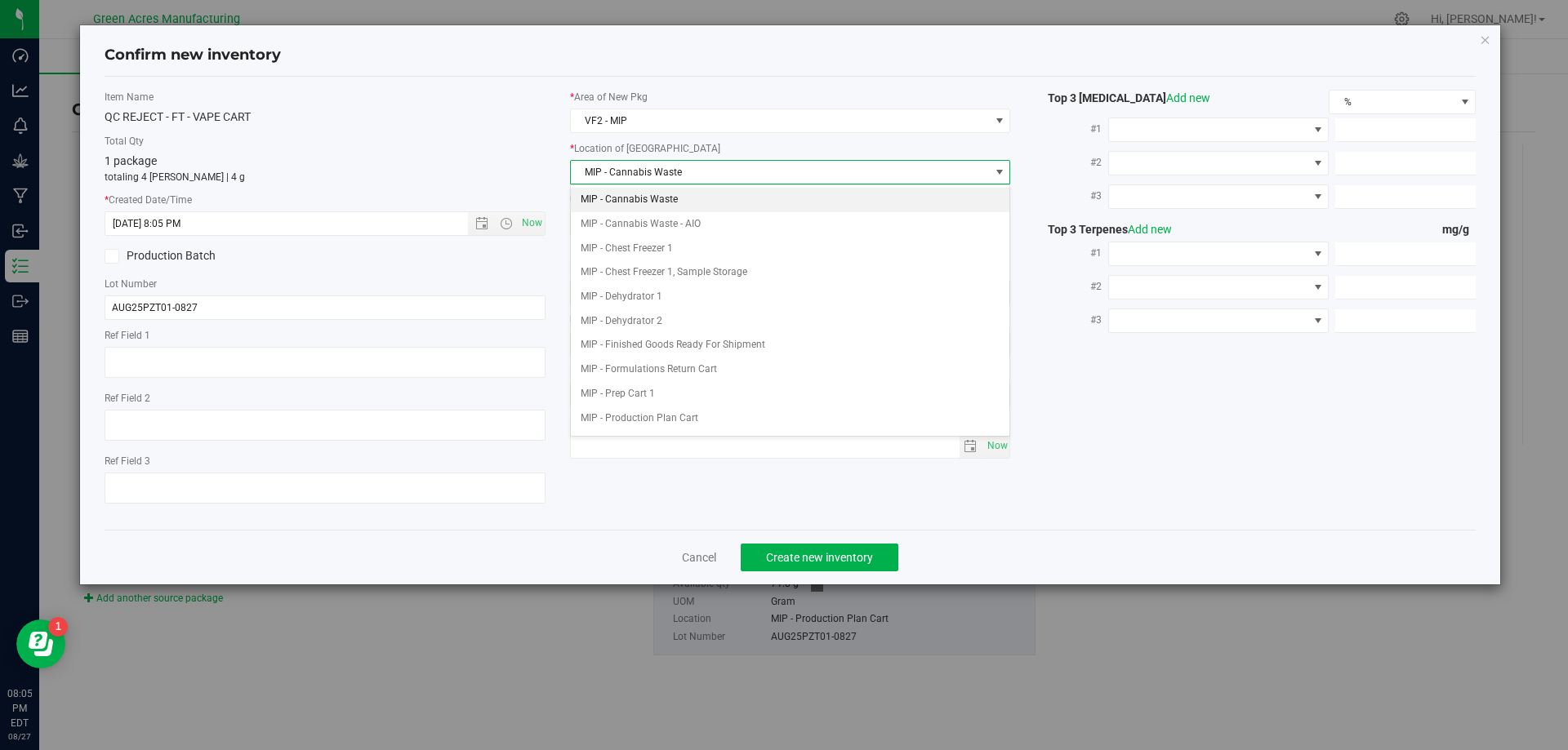
click at [655, 194] on li "MIP - Cannabis Waste" at bounding box center [790, 200] width 439 height 25
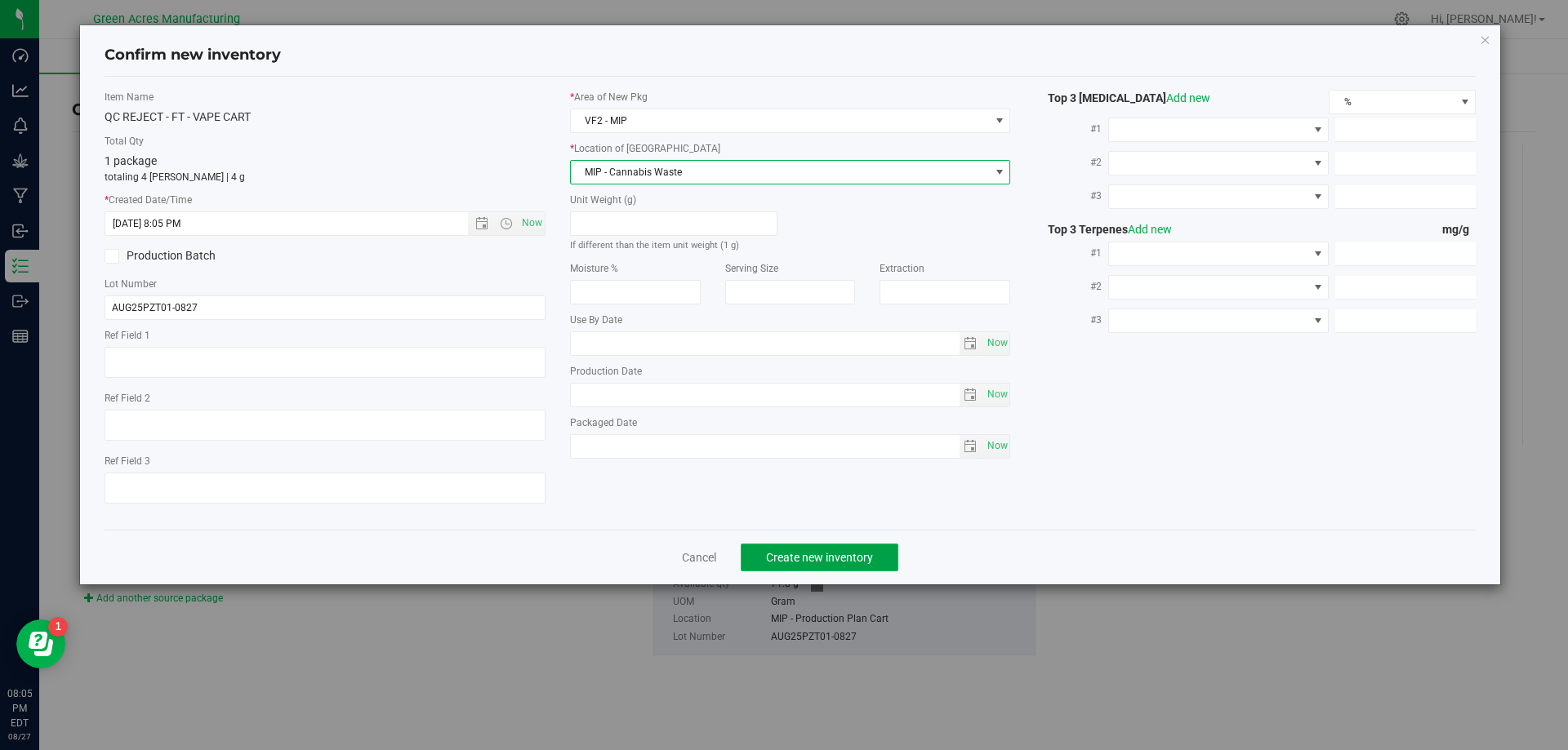
click at [871, 558] on span "Create new inventory" at bounding box center [819, 557] width 107 height 13
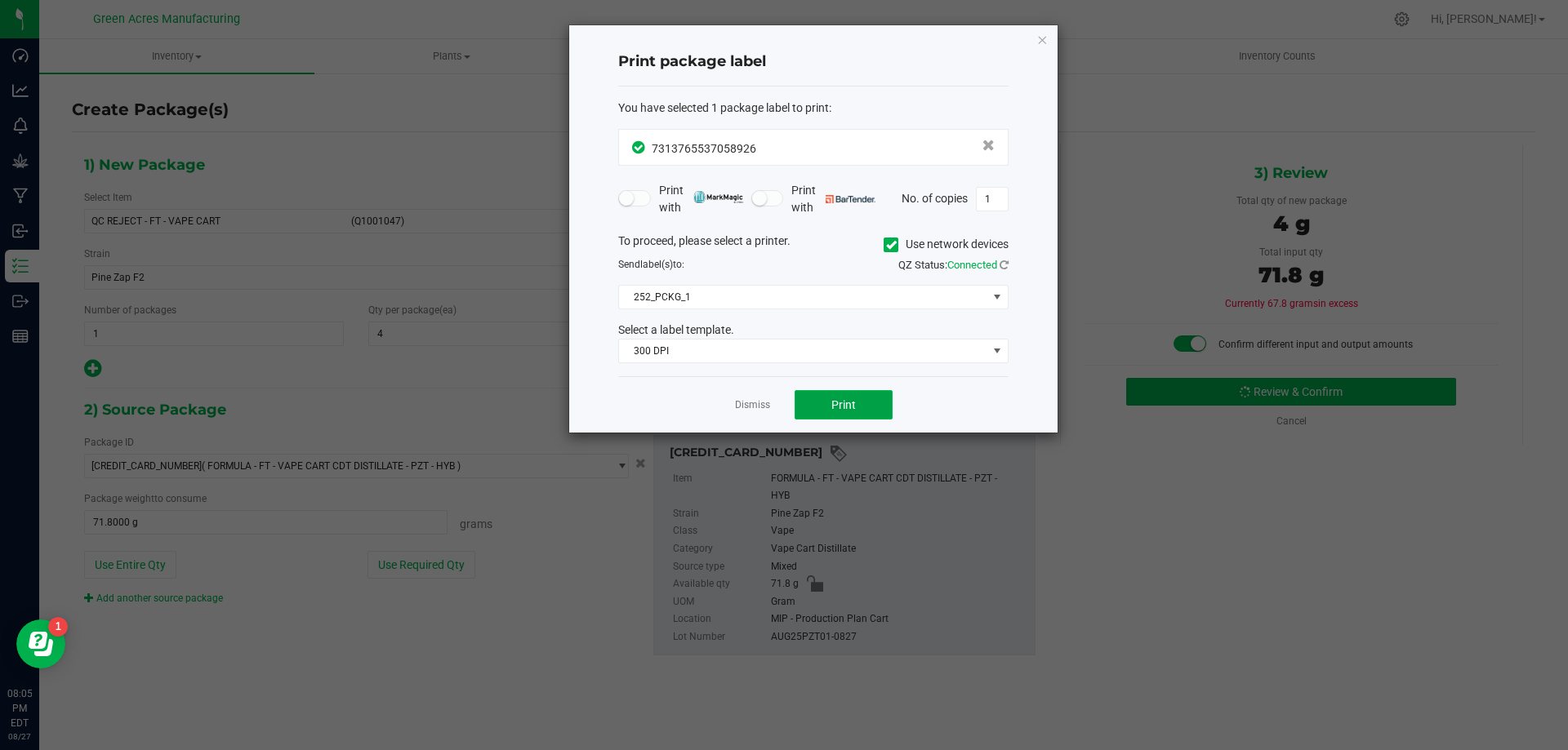
click at [878, 393] on button "Print" at bounding box center [844, 405] width 98 height 29
click at [751, 410] on link "Dismiss" at bounding box center [752, 405] width 35 height 14
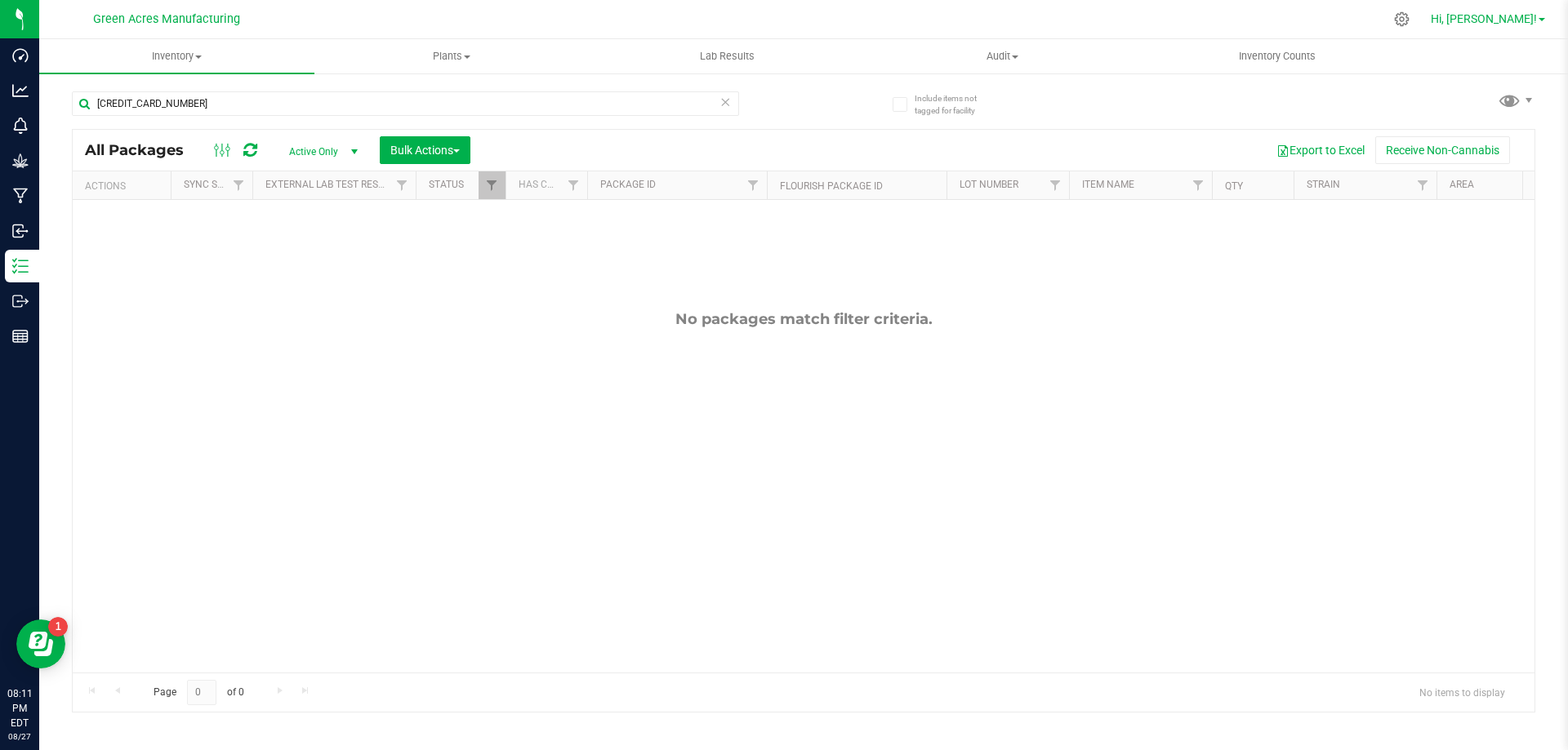
click at [1529, 21] on span "Hi, [PERSON_NAME]!" at bounding box center [1484, 18] width 107 height 13
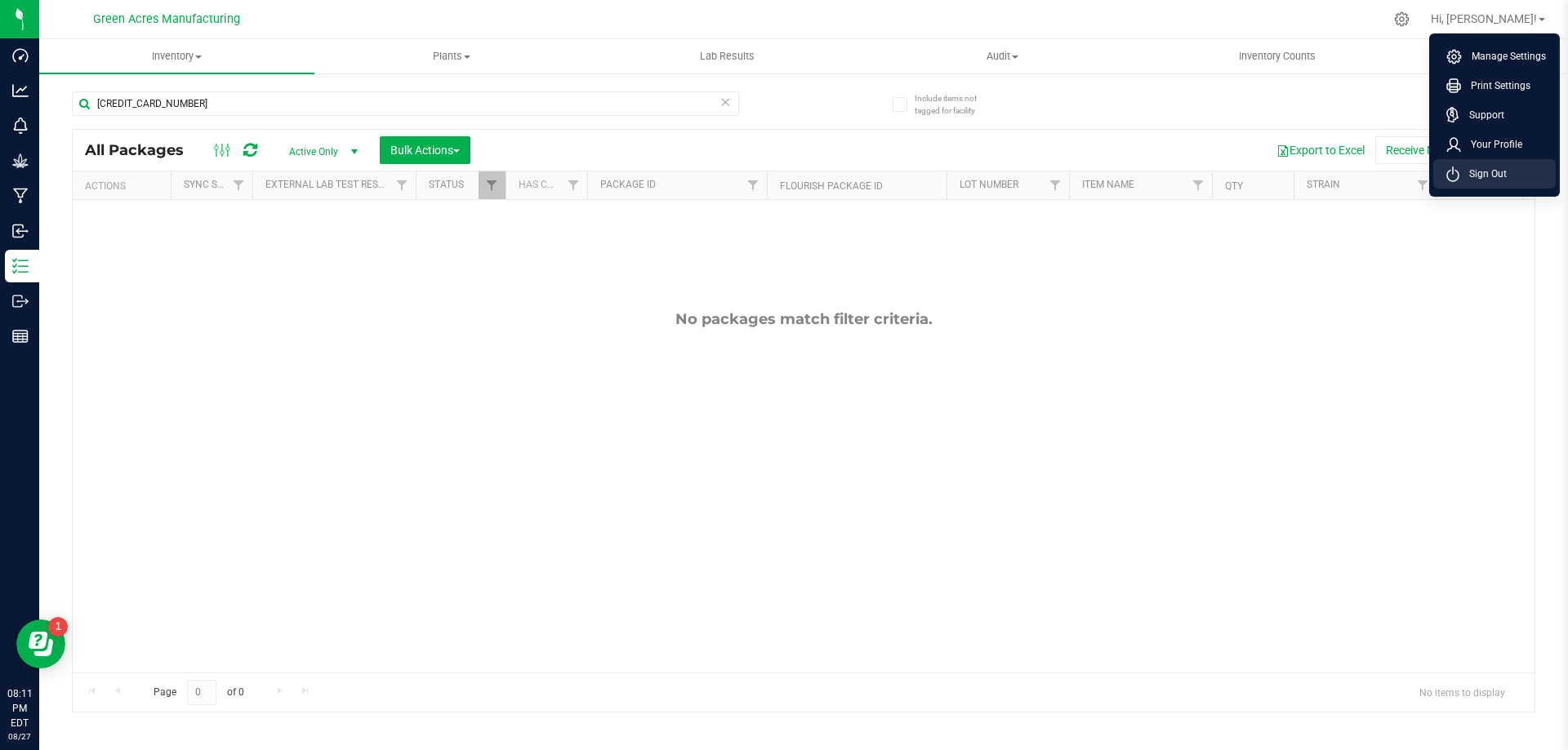
click at [1467, 170] on span "Sign Out" at bounding box center [1482, 174] width 47 height 16
